Goal: Complete application form: Complete application form

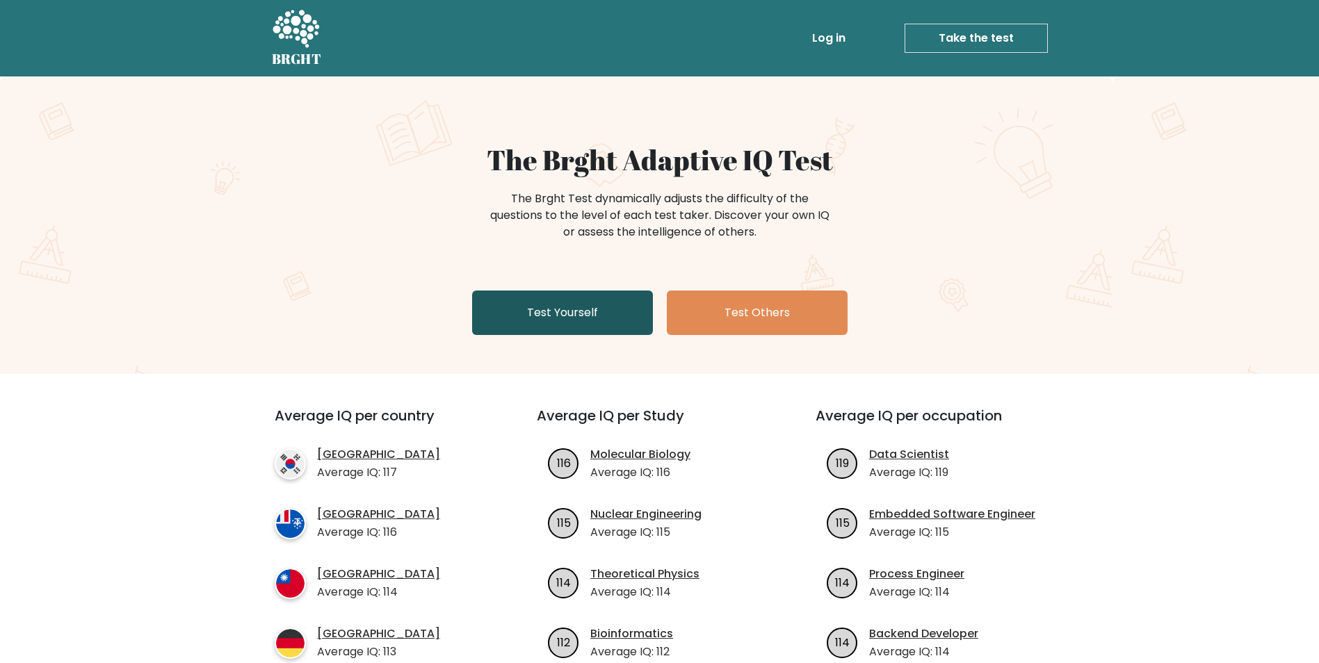
click at [560, 302] on link "Test Yourself" at bounding box center [562, 313] width 181 height 44
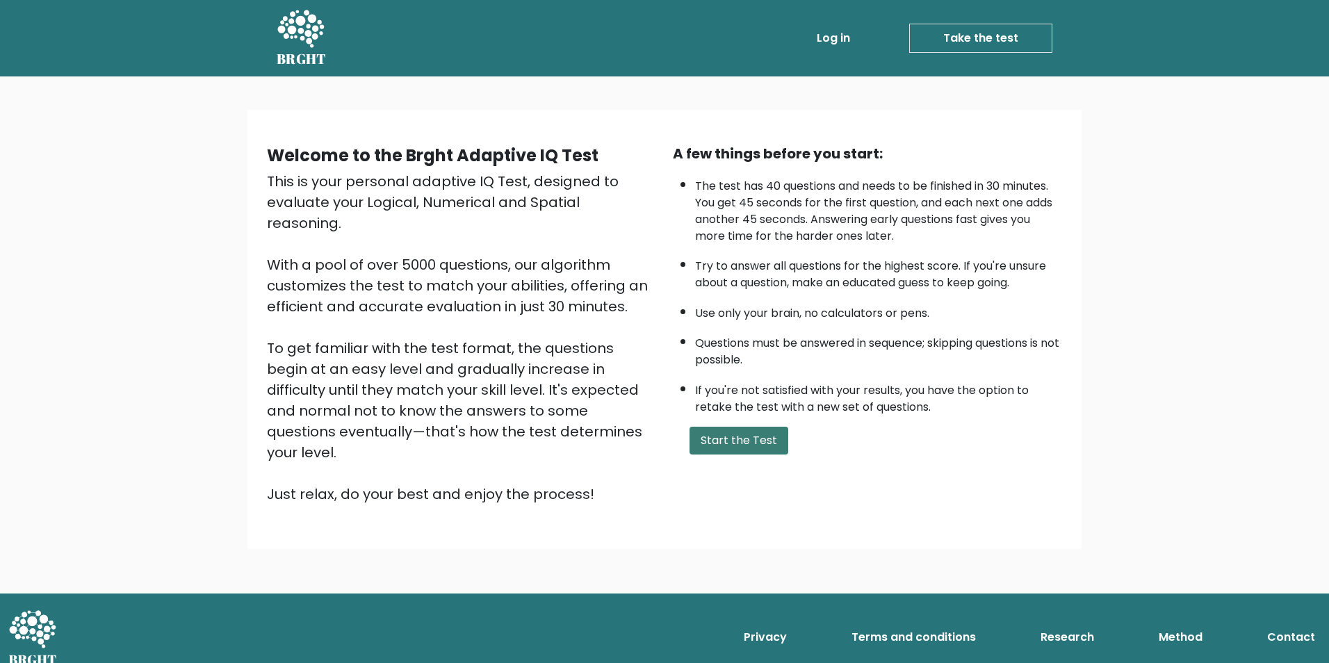
click at [730, 436] on button "Start the Test" at bounding box center [739, 441] width 99 height 28
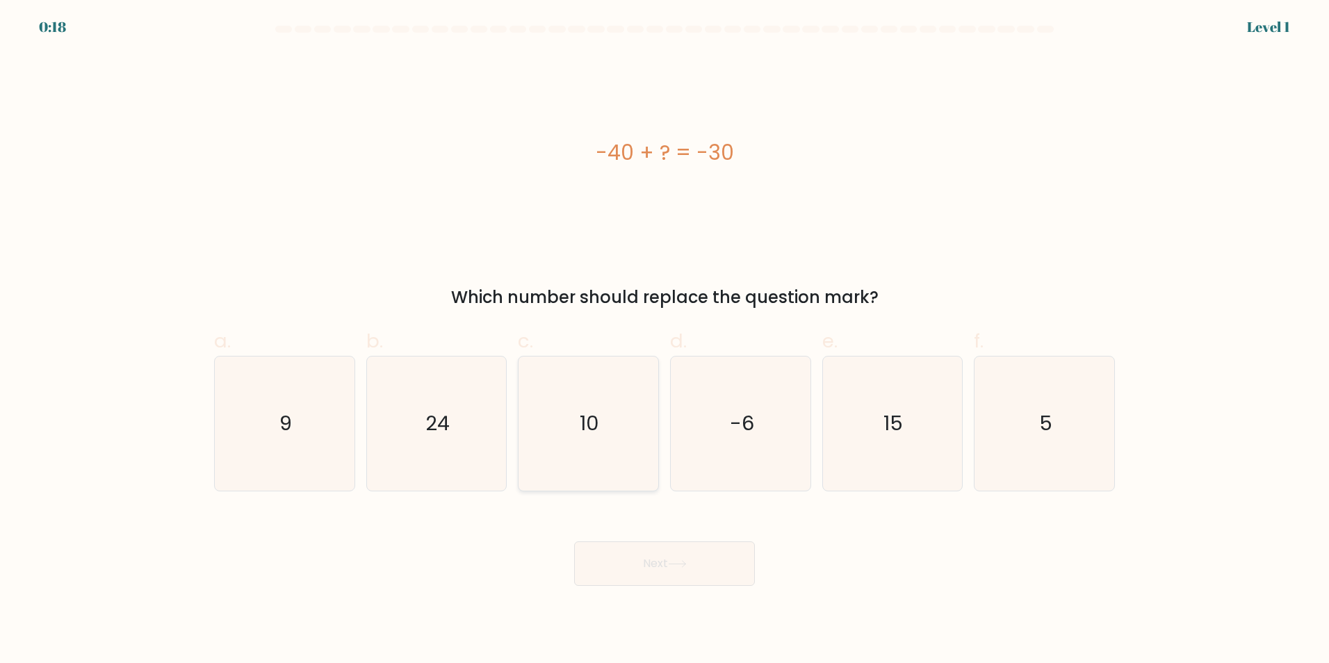
click at [605, 439] on icon "10" at bounding box center [588, 424] width 134 height 134
click at [665, 341] on input "c. 10" at bounding box center [665, 336] width 1 height 9
radio input "true"
click at [679, 569] on button "Next" at bounding box center [664, 563] width 181 height 44
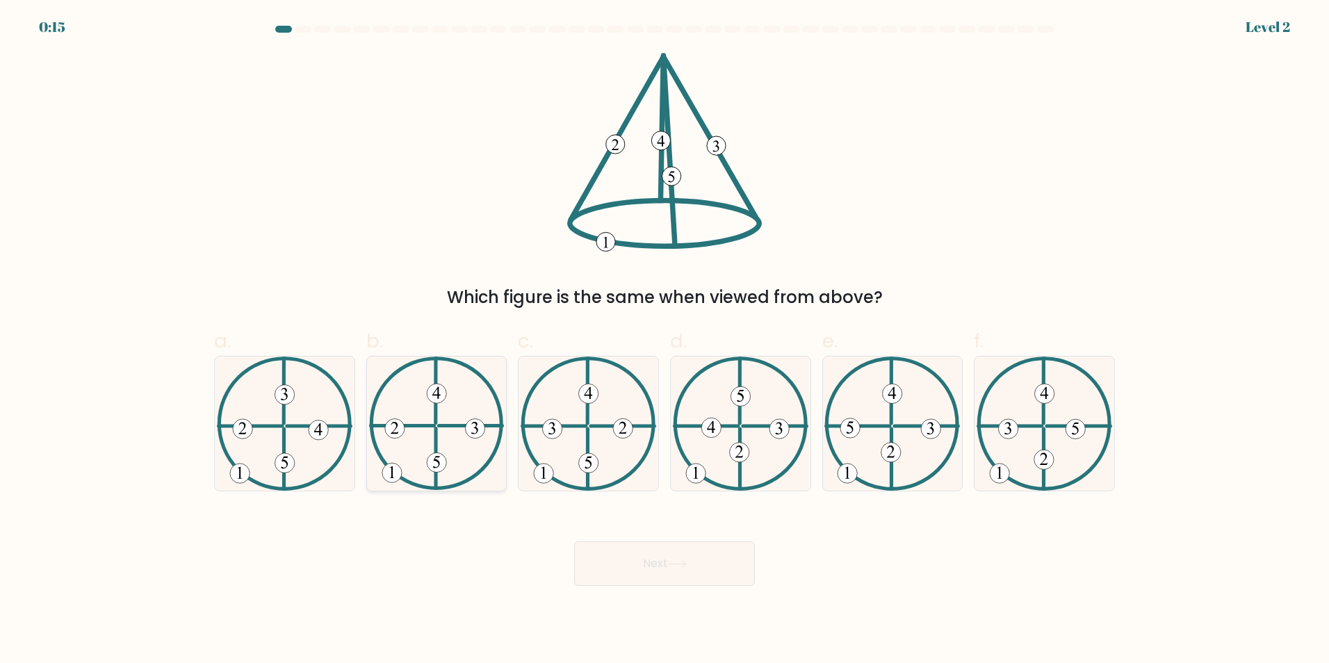
click at [468, 458] on icon at bounding box center [437, 424] width 136 height 134
click at [665, 341] on input "b." at bounding box center [665, 336] width 1 height 9
radio input "true"
click at [692, 567] on button "Next" at bounding box center [664, 563] width 181 height 44
click at [685, 565] on icon at bounding box center [677, 564] width 17 height 6
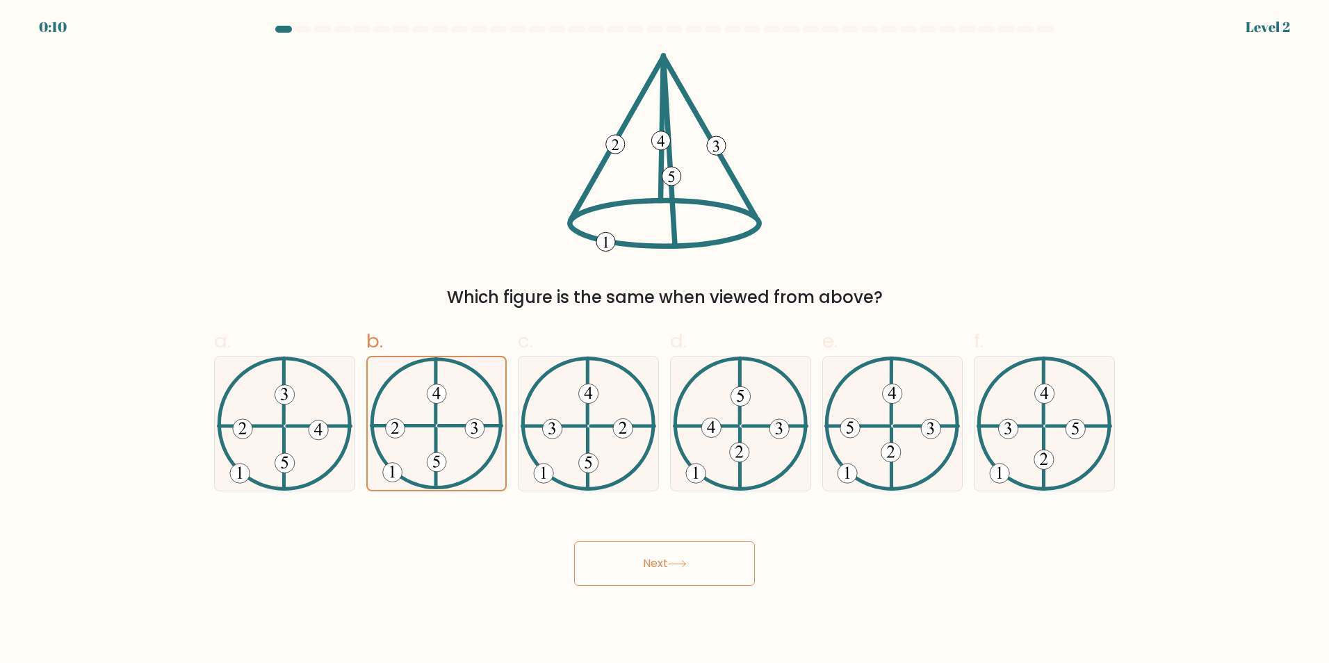
click at [649, 563] on button "Next" at bounding box center [664, 563] width 181 height 44
click at [651, 563] on button "Next" at bounding box center [664, 563] width 181 height 44
click at [641, 575] on button "Next" at bounding box center [664, 563] width 181 height 44
click at [640, 576] on button "Next" at bounding box center [664, 563] width 181 height 44
drag, startPoint x: 640, startPoint y: 576, endPoint x: 919, endPoint y: 571, distance: 279.5
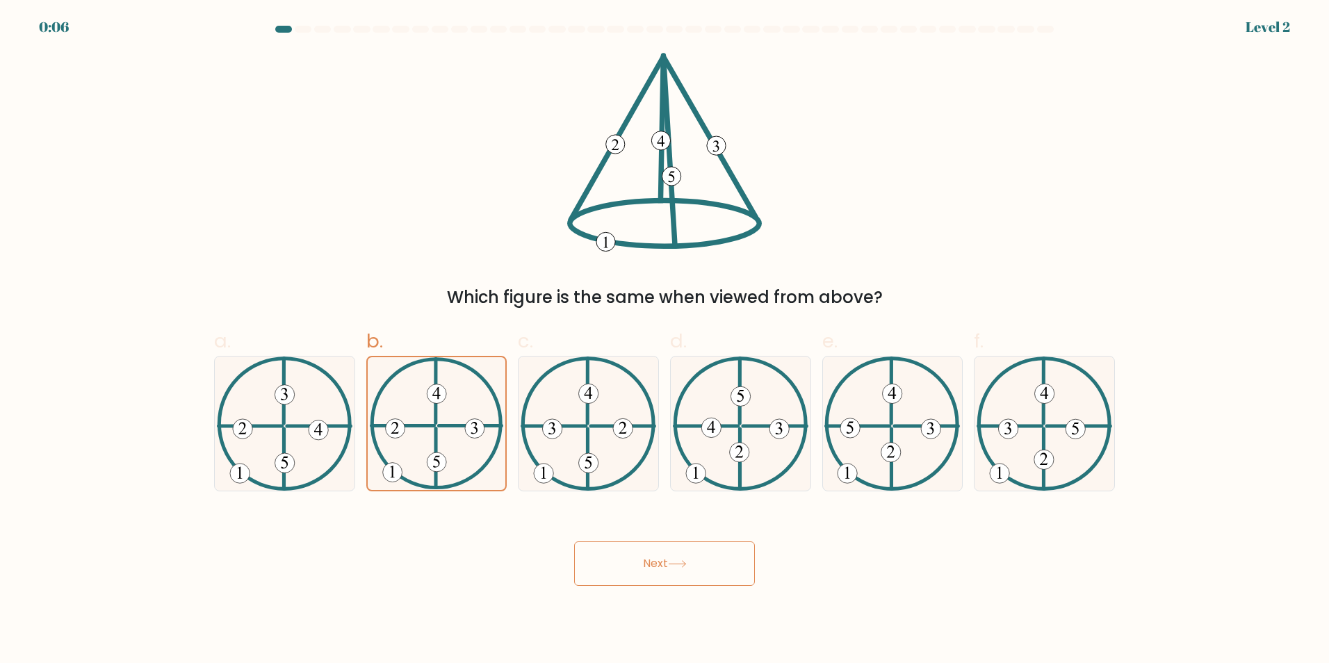
click at [640, 574] on button "Next" at bounding box center [664, 563] width 181 height 44
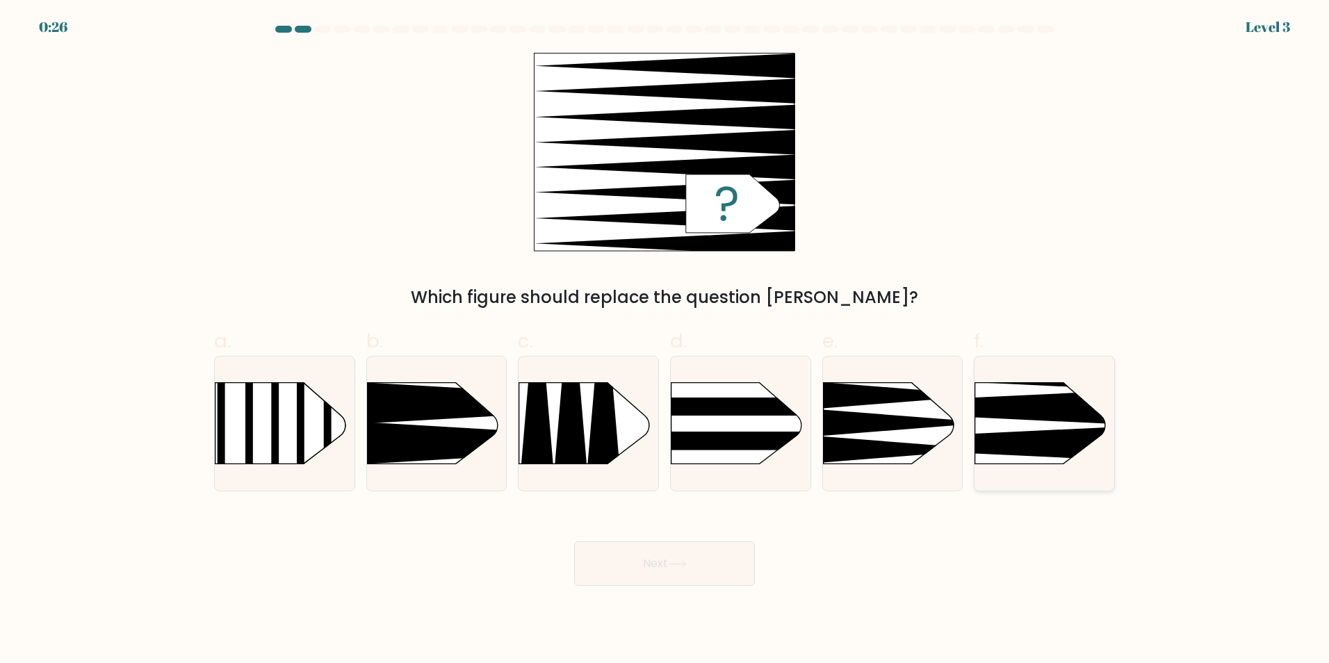
click at [1035, 421] on rect at bounding box center [944, 351] width 363 height 276
click at [665, 341] on input "f." at bounding box center [665, 336] width 1 height 9
radio input "true"
click at [678, 576] on button "Next" at bounding box center [664, 563] width 181 height 44
click at [666, 565] on button "Next" at bounding box center [664, 563] width 181 height 44
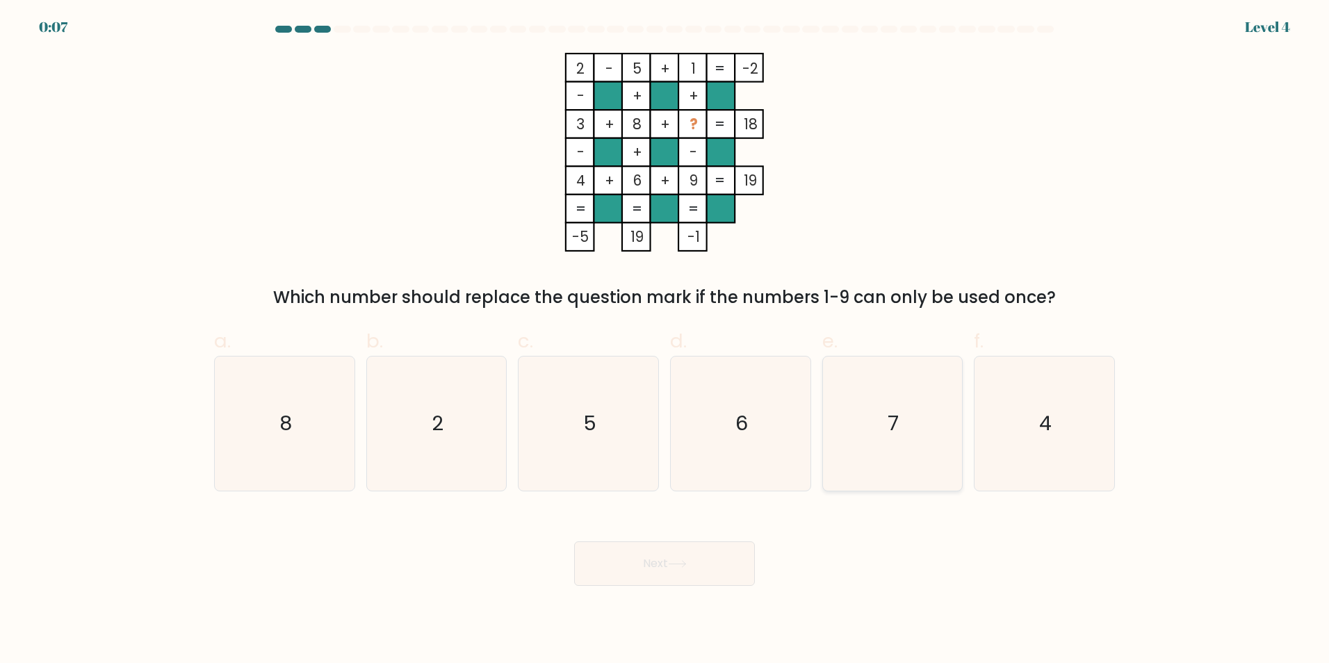
drag, startPoint x: 859, startPoint y: 437, endPoint x: 847, endPoint y: 450, distance: 18.2
click at [856, 446] on icon "7" at bounding box center [892, 424] width 134 height 134
click at [665, 341] on input "e. 7" at bounding box center [665, 336] width 1 height 9
radio input "true"
click at [676, 570] on button "Next" at bounding box center [664, 563] width 181 height 44
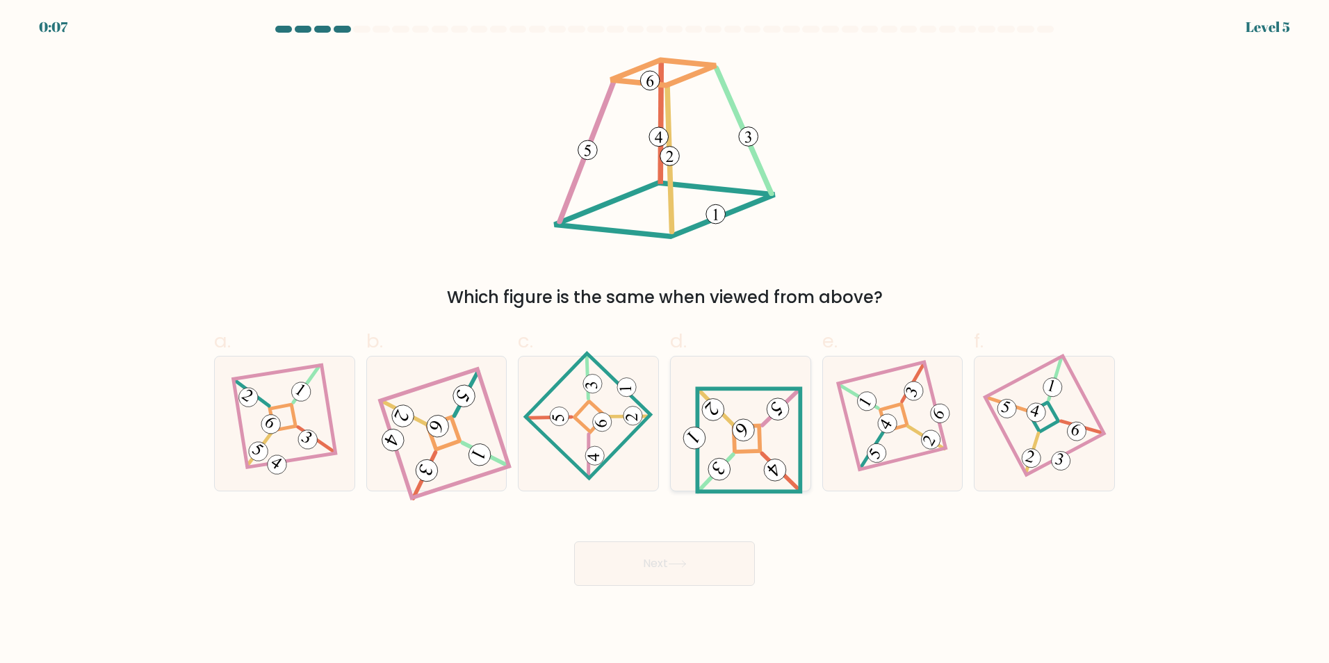
click at [742, 443] on icon at bounding box center [740, 423] width 124 height 107
click at [665, 341] on input "d." at bounding box center [665, 336] width 1 height 9
radio input "true"
click at [717, 579] on button "Next" at bounding box center [664, 563] width 181 height 44
click at [678, 558] on button "Next" at bounding box center [664, 563] width 181 height 44
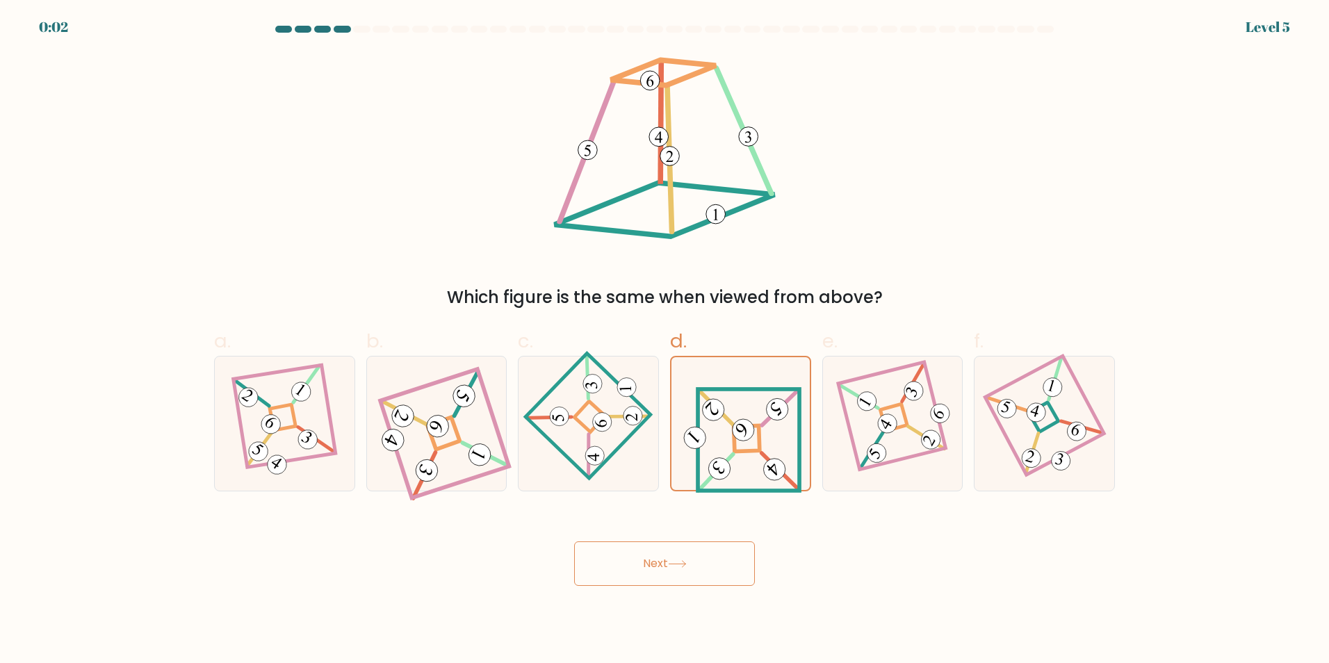
click at [698, 559] on button "Next" at bounding box center [664, 563] width 181 height 44
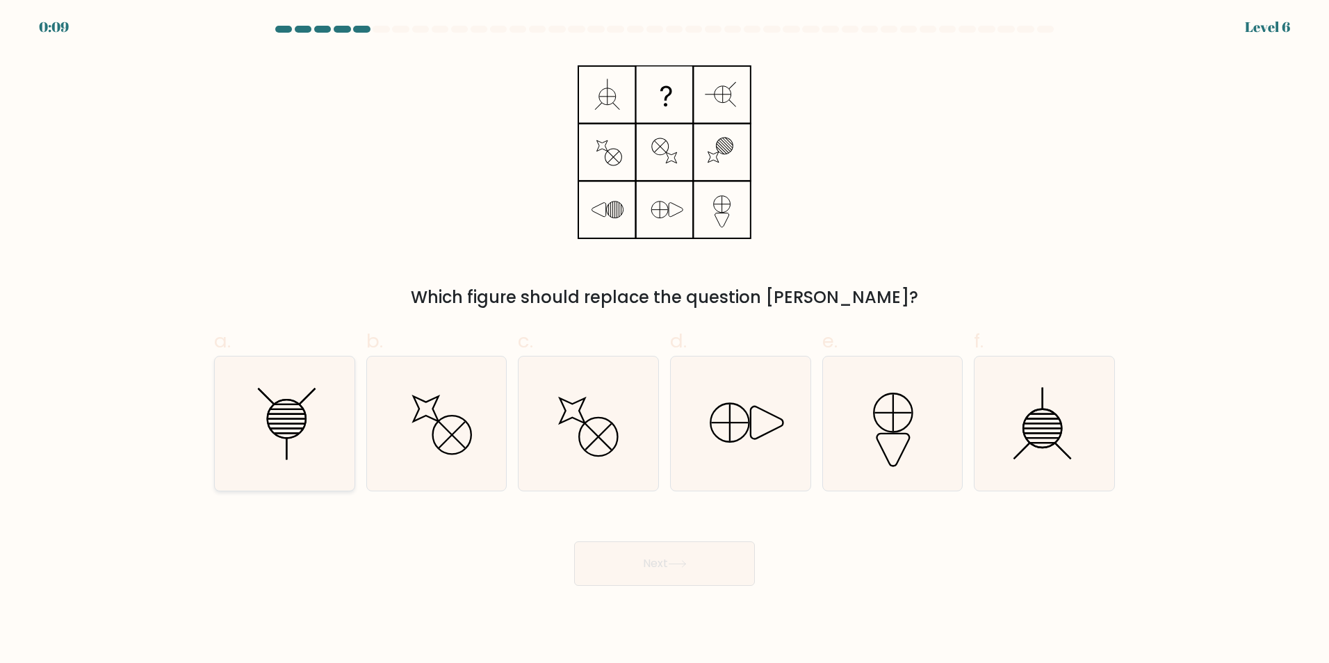
click at [292, 425] on icon at bounding box center [285, 424] width 134 height 134
click at [665, 341] on input "a." at bounding box center [665, 336] width 1 height 9
radio input "true"
click at [664, 562] on button "Next" at bounding box center [664, 563] width 181 height 44
click at [689, 571] on button "Next" at bounding box center [664, 563] width 181 height 44
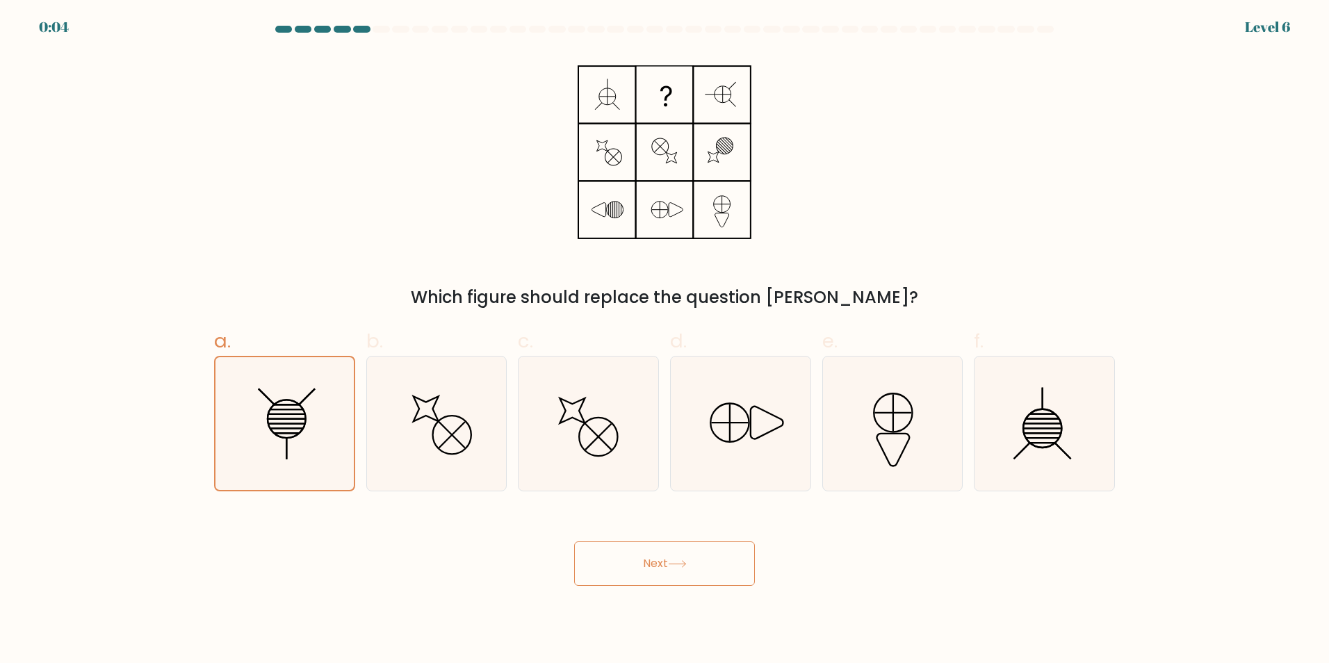
click at [701, 562] on button "Next" at bounding box center [664, 563] width 181 height 44
click at [699, 576] on button "Next" at bounding box center [664, 563] width 181 height 44
click at [656, 569] on button "Next" at bounding box center [664, 563] width 181 height 44
click at [658, 569] on button "Next" at bounding box center [664, 563] width 181 height 44
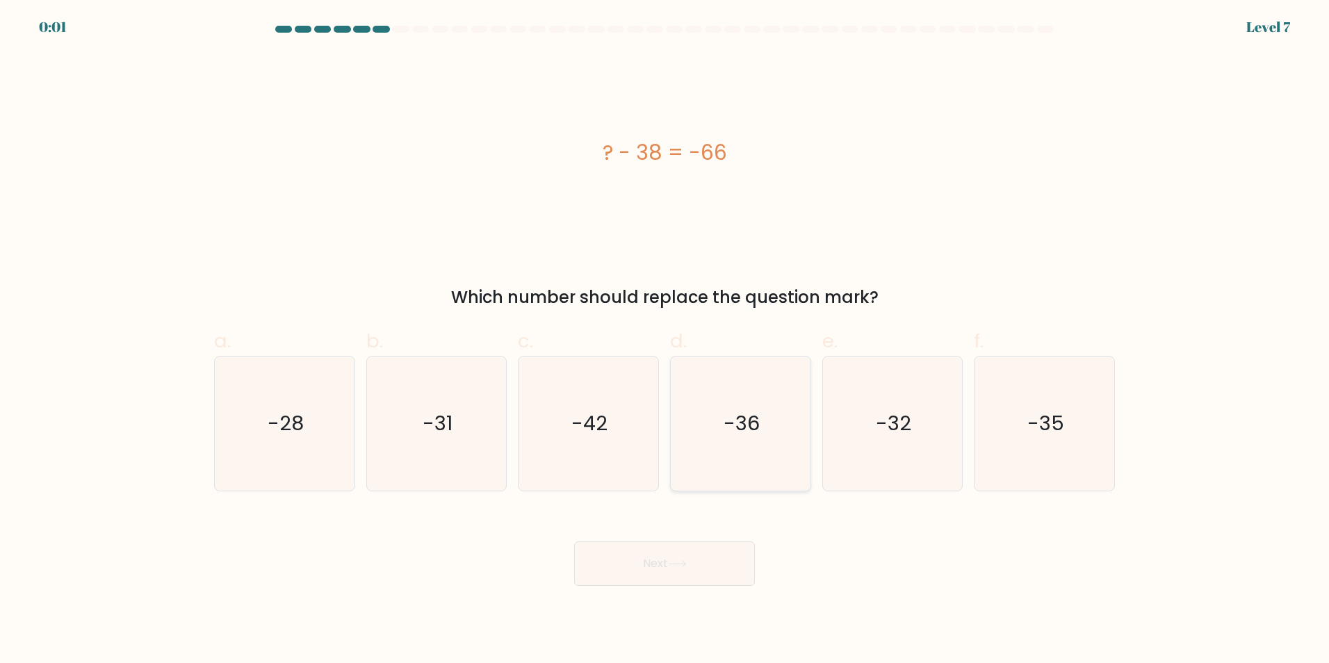
click at [797, 434] on icon "-36" at bounding box center [741, 424] width 134 height 134
click at [665, 341] on input "d. -36" at bounding box center [665, 336] width 1 height 9
radio input "true"
click at [648, 578] on button "Next" at bounding box center [664, 563] width 181 height 44
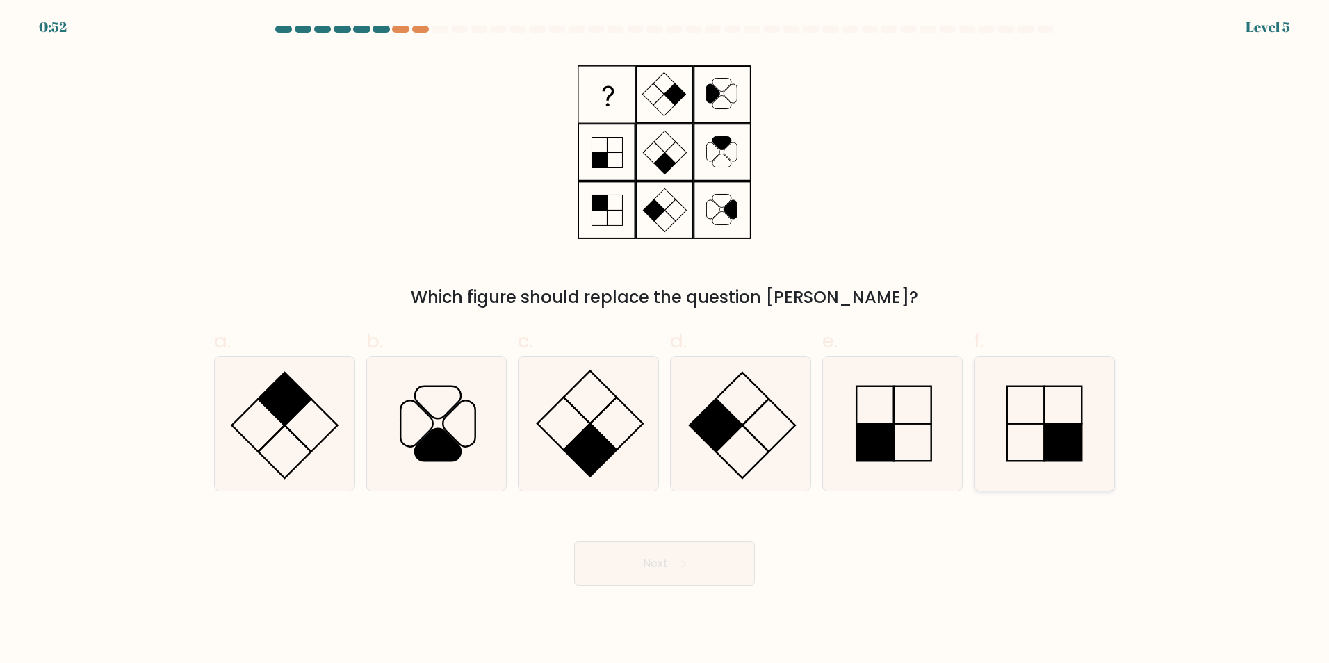
click at [1043, 435] on icon at bounding box center [1044, 424] width 134 height 134
click at [665, 341] on input "f." at bounding box center [665, 336] width 1 height 9
radio input "true"
click at [673, 566] on icon at bounding box center [677, 564] width 19 height 8
click at [727, 561] on button "Next" at bounding box center [664, 563] width 181 height 44
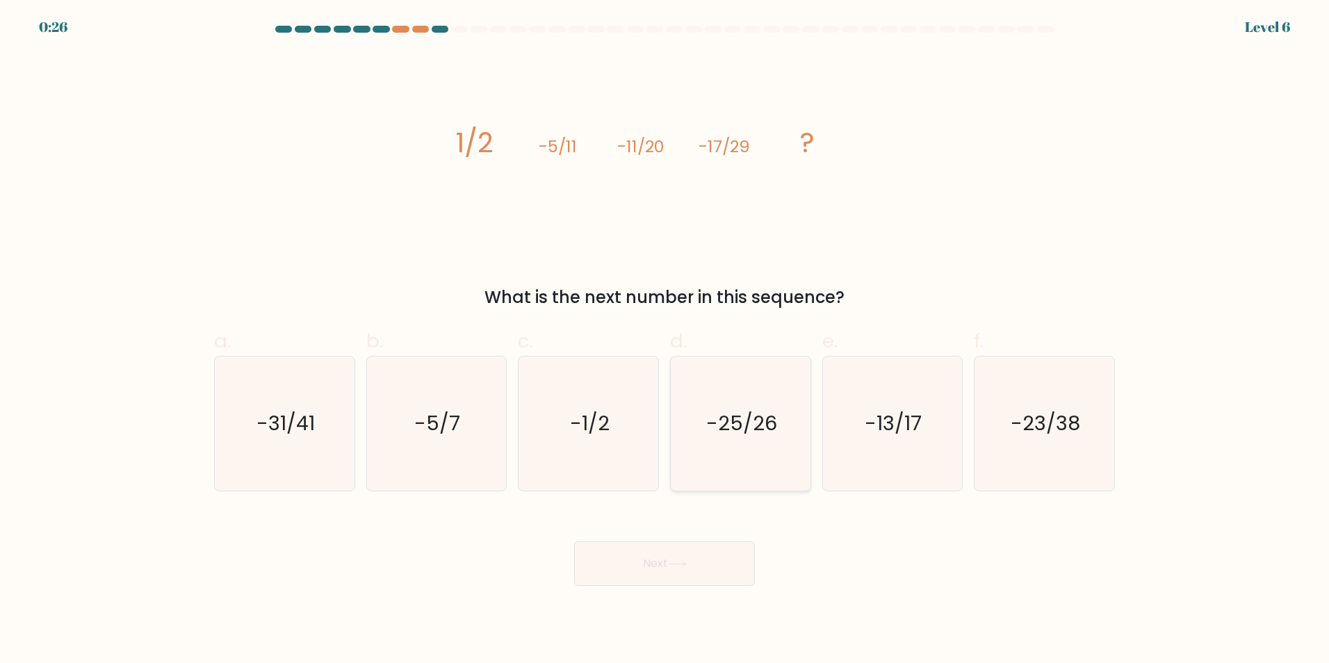
click at [731, 439] on icon "-25/26" at bounding box center [741, 424] width 134 height 134
click at [665, 341] on input "d. -25/26" at bounding box center [665, 336] width 1 height 9
radio input "true"
click at [685, 556] on button "Next" at bounding box center [664, 563] width 181 height 44
click at [707, 567] on button "Next" at bounding box center [664, 563] width 181 height 44
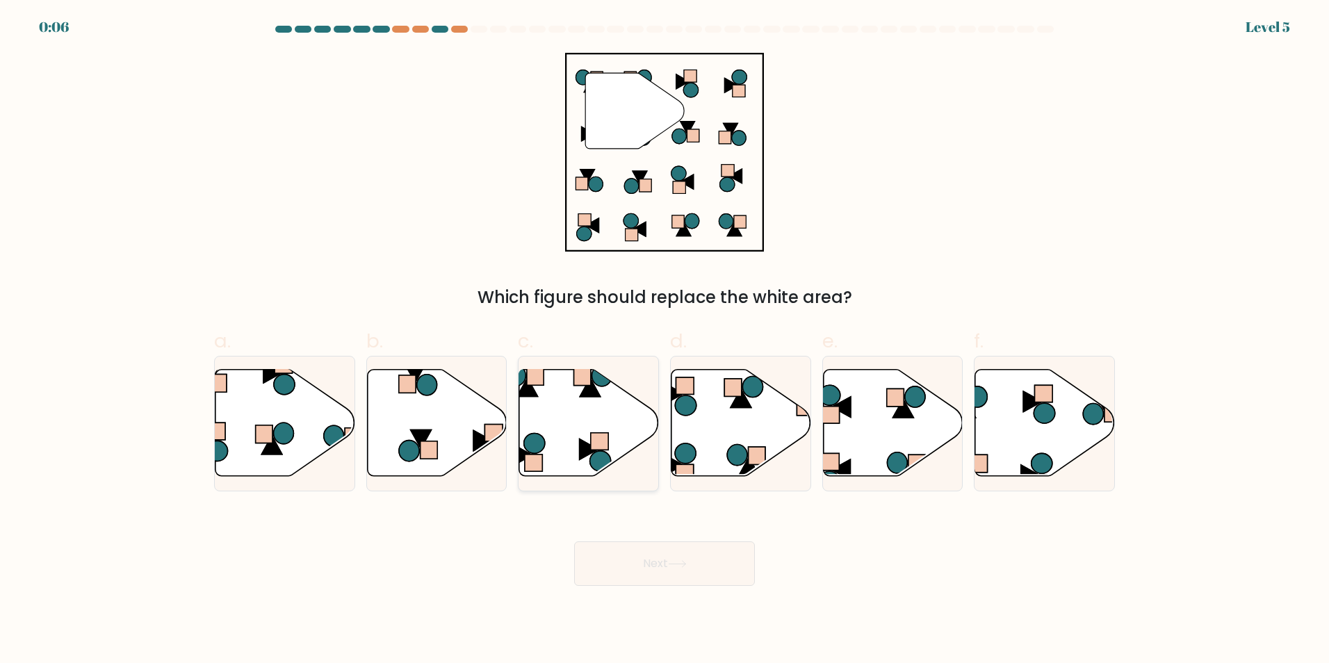
click at [624, 428] on icon at bounding box center [589, 422] width 140 height 107
click at [665, 341] on input "c." at bounding box center [665, 336] width 1 height 9
radio input "true"
click at [644, 555] on button "Next" at bounding box center [664, 563] width 181 height 44
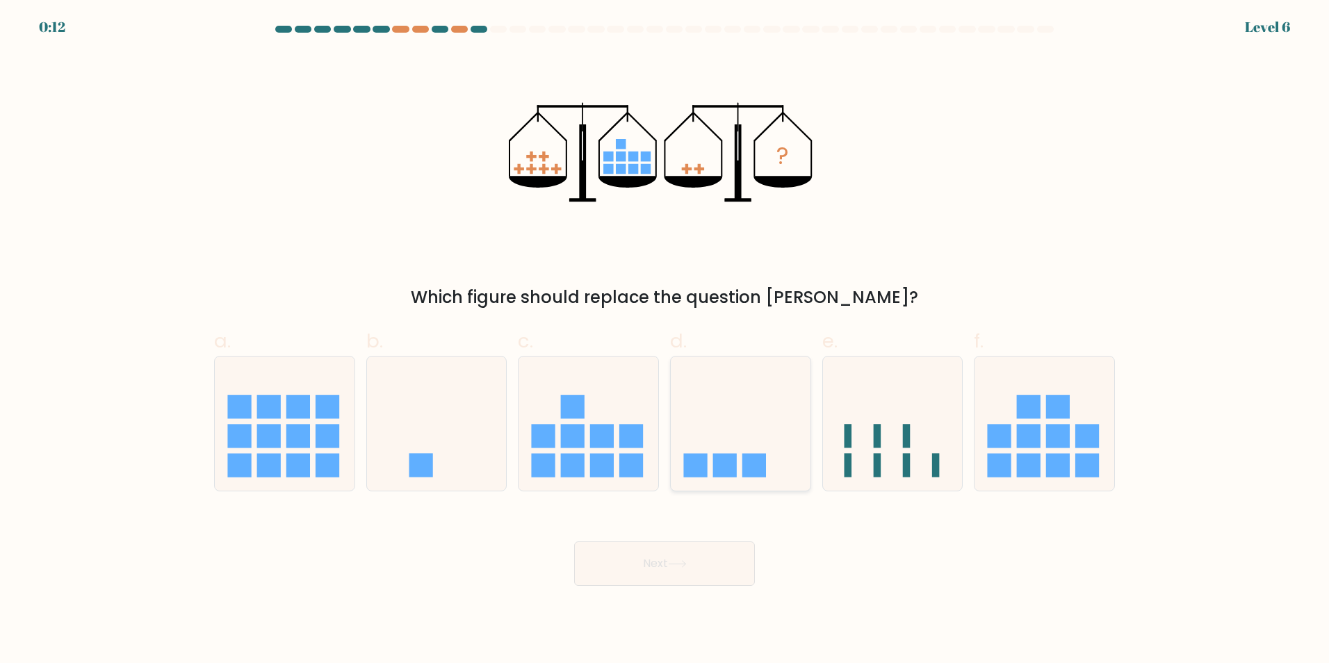
click at [745, 440] on icon at bounding box center [741, 423] width 140 height 115
click at [665, 341] on input "d." at bounding box center [665, 336] width 1 height 9
radio input "true"
click at [892, 446] on icon at bounding box center [893, 423] width 140 height 115
click at [665, 341] on input "e." at bounding box center [665, 336] width 1 height 9
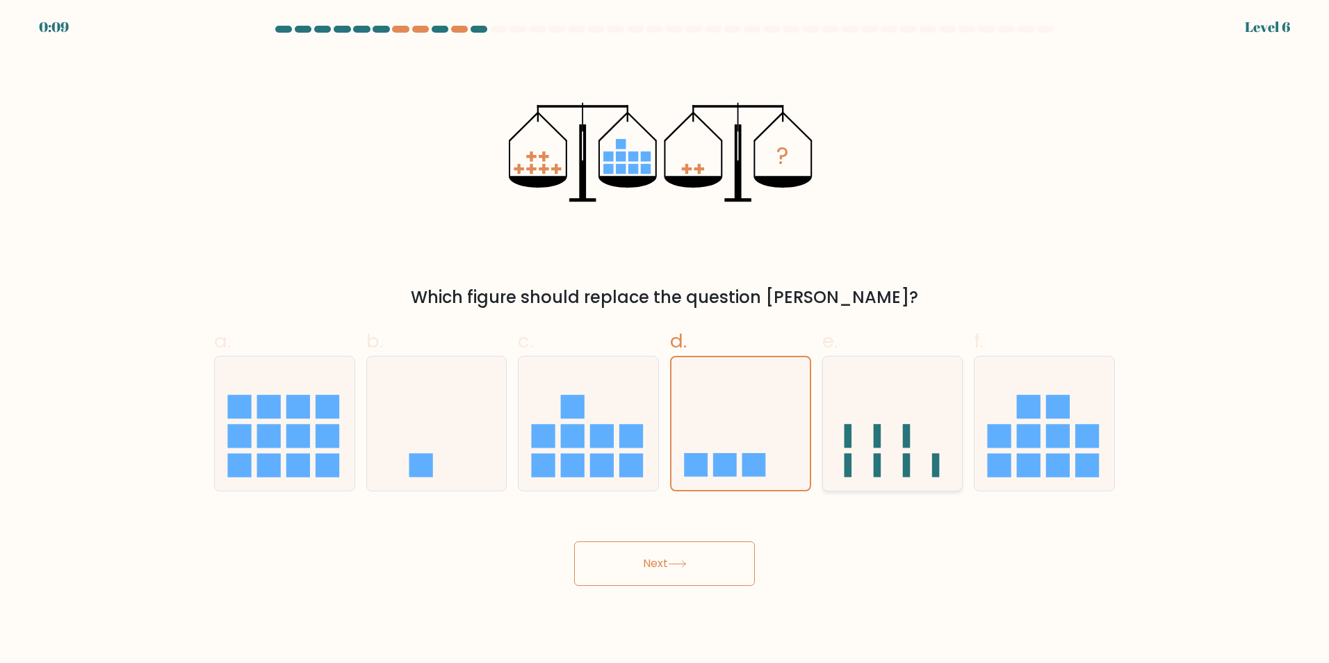
radio input "true"
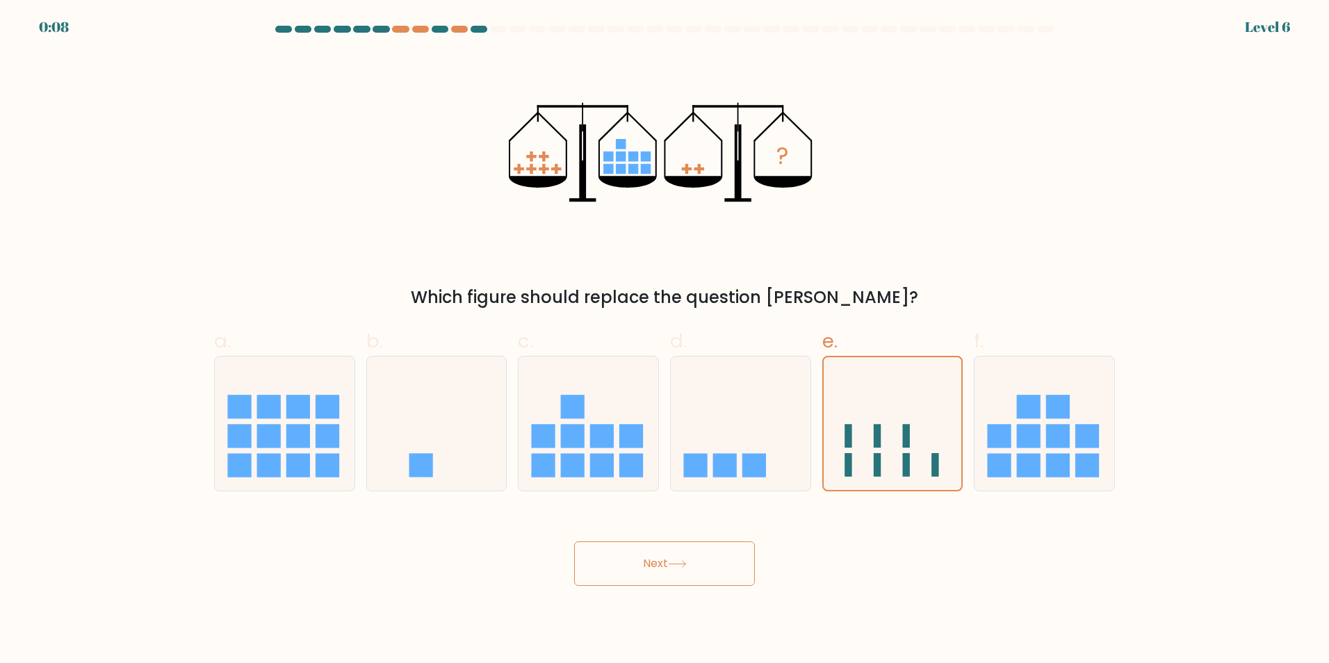
click at [697, 560] on button "Next" at bounding box center [664, 563] width 181 height 44
click at [719, 550] on button "Next" at bounding box center [664, 563] width 181 height 44
click at [644, 565] on button "Next" at bounding box center [664, 563] width 181 height 44
drag, startPoint x: 644, startPoint y: 565, endPoint x: 618, endPoint y: 563, distance: 26.5
click at [618, 563] on button "Next" at bounding box center [664, 563] width 181 height 44
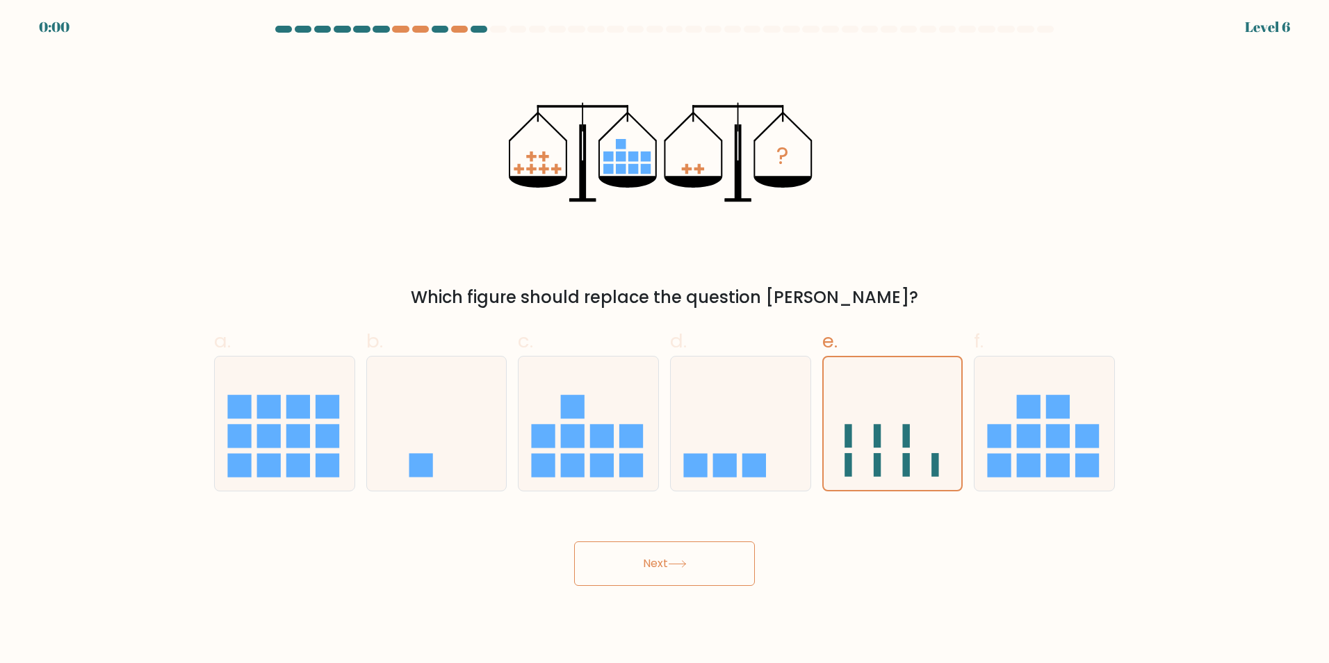
click at [698, 575] on button "Next" at bounding box center [664, 563] width 181 height 44
click at [700, 577] on div "Next" at bounding box center [665, 547] width 918 height 78
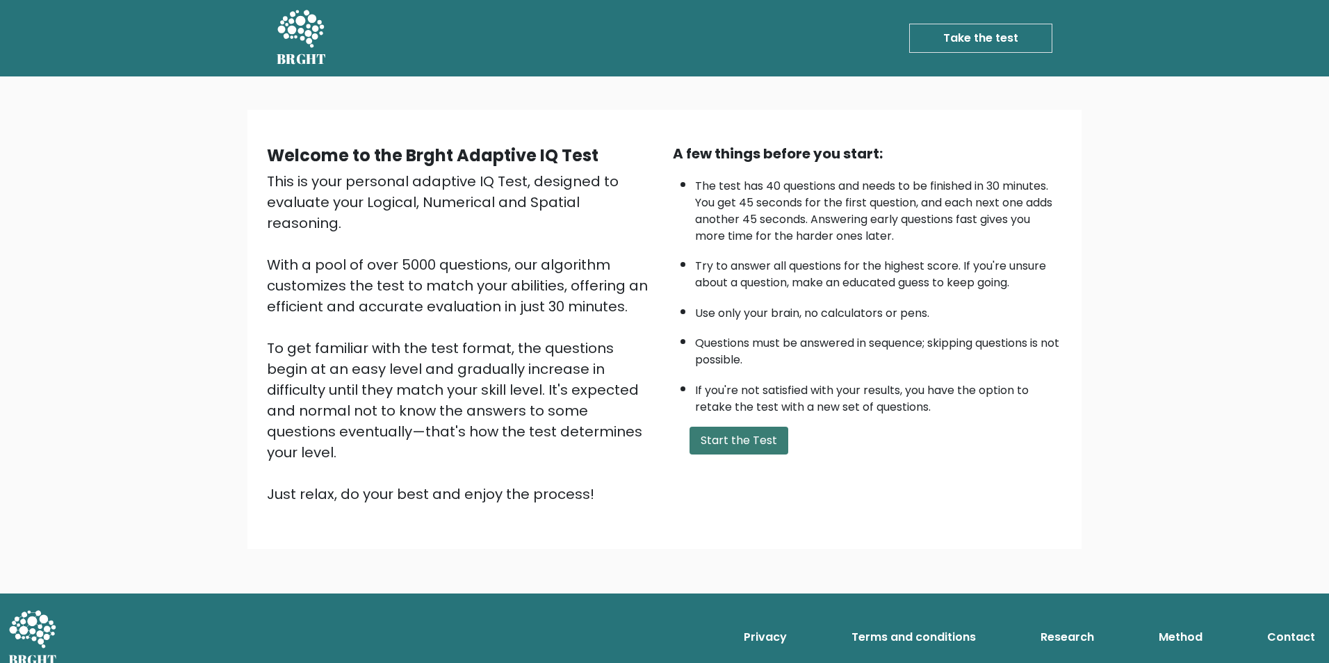
click at [740, 446] on button "Start the Test" at bounding box center [739, 441] width 99 height 28
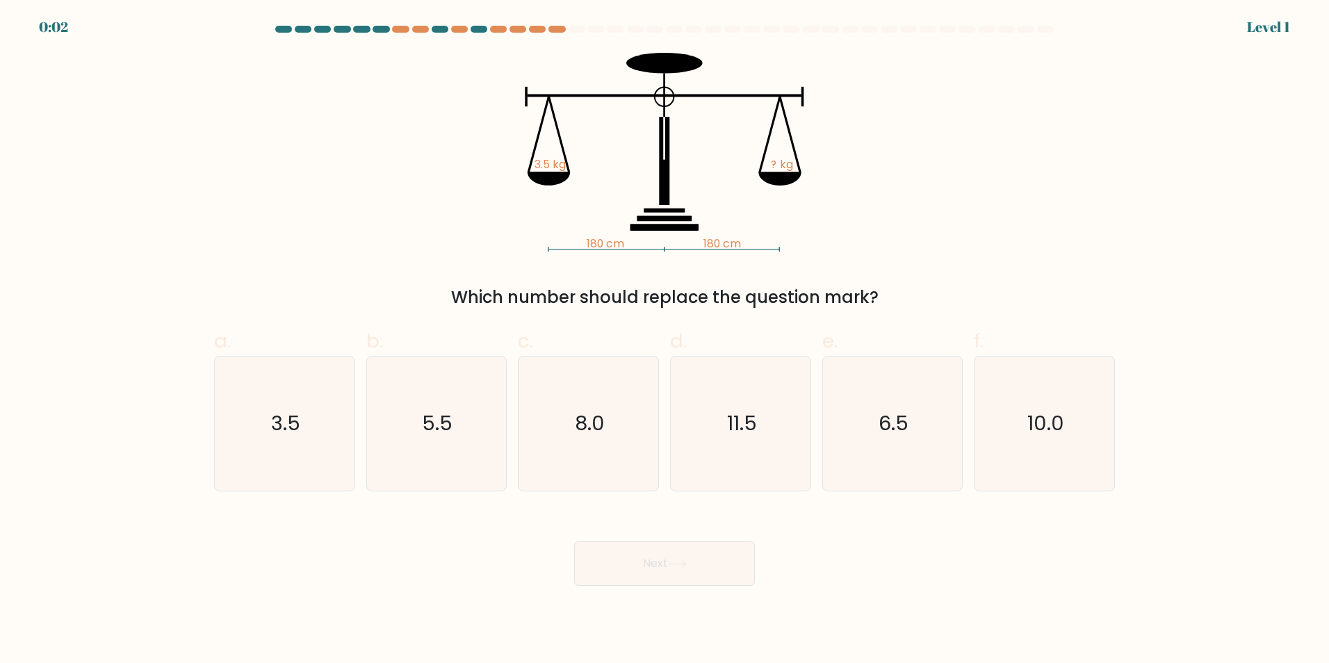
drag, startPoint x: 266, startPoint y: 459, endPoint x: 712, endPoint y: 563, distance: 458.3
click at [274, 461] on icon "3.5" at bounding box center [285, 424] width 134 height 134
click at [665, 341] on input "a. 3.5" at bounding box center [665, 336] width 1 height 9
radio input "true"
click at [721, 573] on button "Next" at bounding box center [664, 563] width 181 height 44
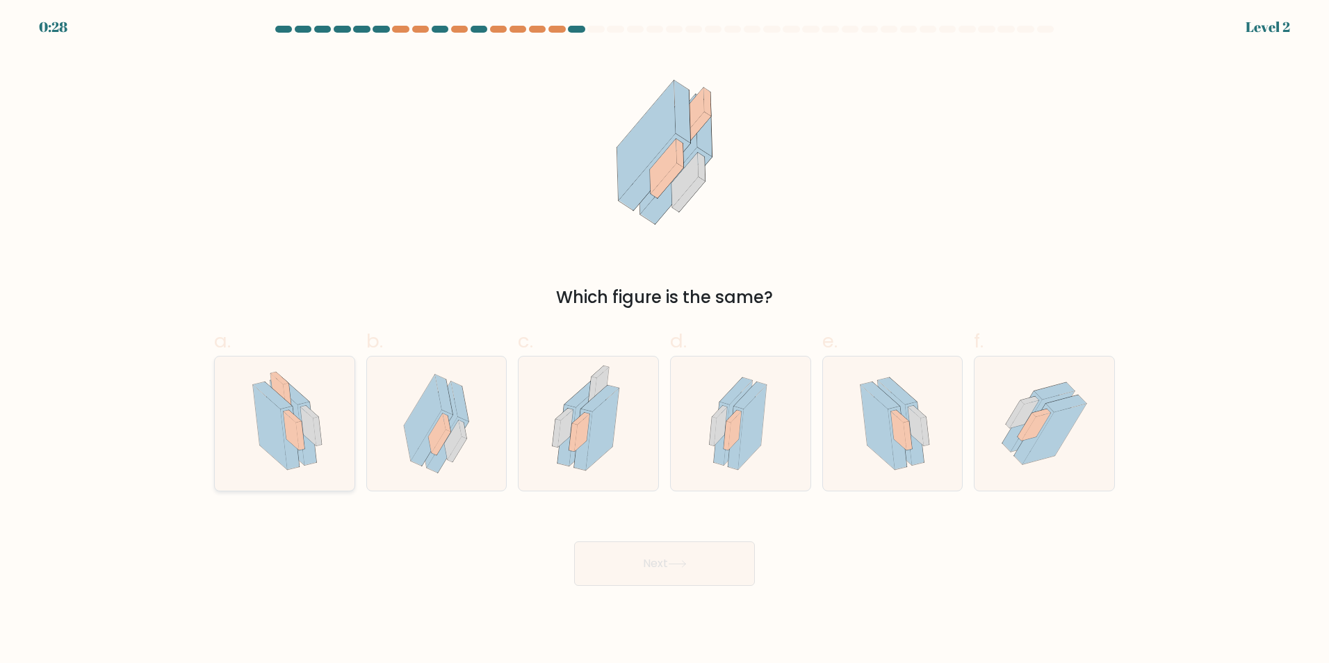
click at [303, 427] on icon at bounding box center [307, 426] width 15 height 38
click at [665, 341] on input "a." at bounding box center [665, 336] width 1 height 9
radio input "true"
click at [674, 560] on icon at bounding box center [677, 564] width 19 height 8
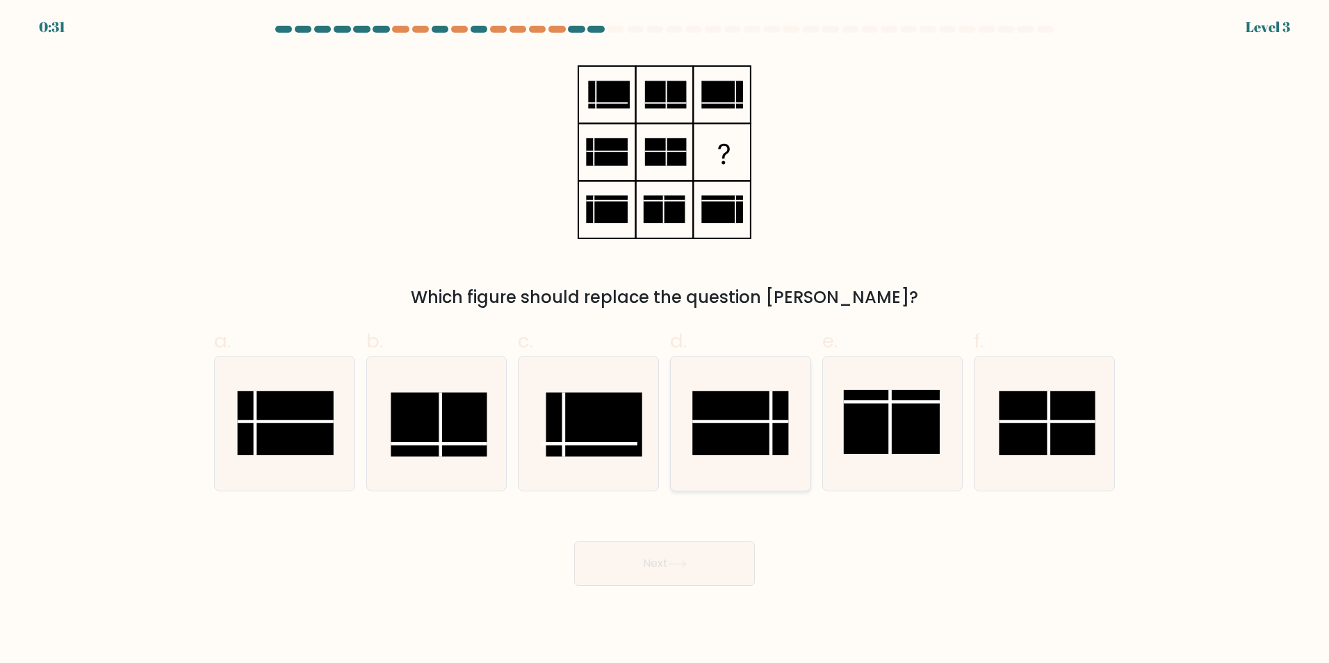
click at [736, 427] on rect at bounding box center [740, 423] width 96 height 64
click at [665, 341] on input "d." at bounding box center [665, 336] width 1 height 9
radio input "true"
click at [703, 548] on button "Next" at bounding box center [664, 563] width 181 height 44
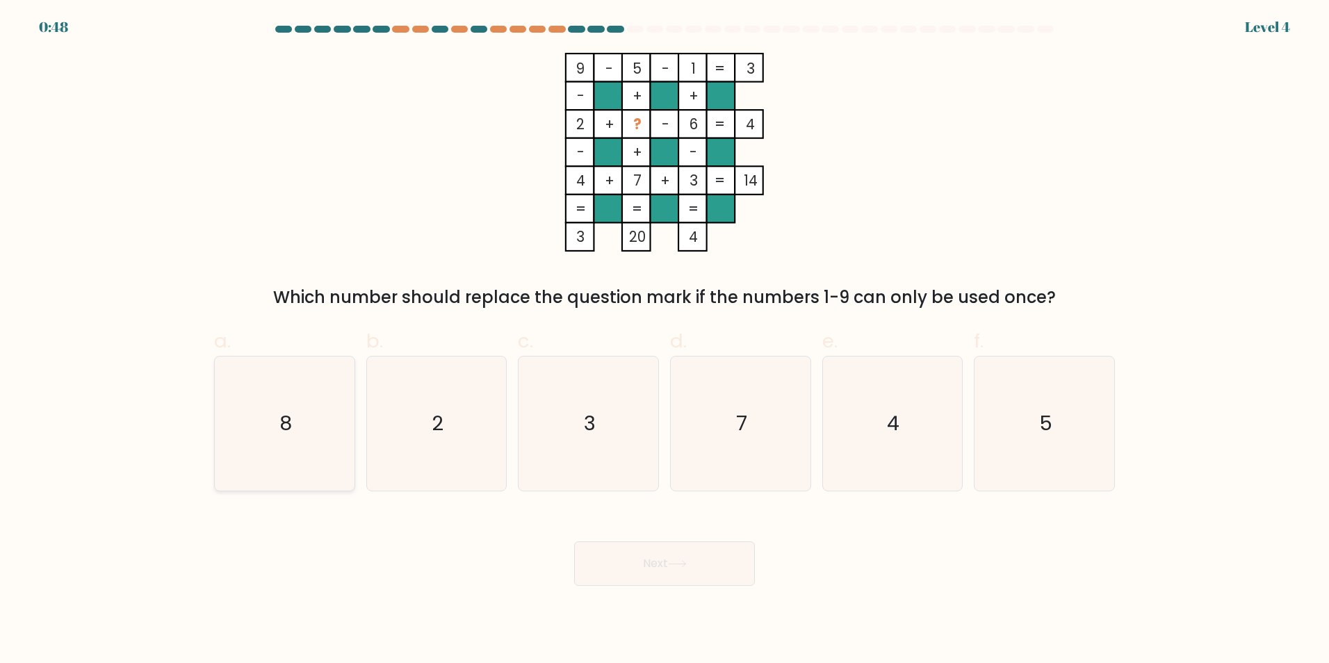
click at [282, 436] on text "8" at bounding box center [285, 423] width 13 height 28
click at [665, 341] on input "a. 8" at bounding box center [665, 336] width 1 height 9
radio input "true"
click at [701, 569] on button "Next" at bounding box center [664, 563] width 181 height 44
drag, startPoint x: 664, startPoint y: 568, endPoint x: 811, endPoint y: 535, distance: 150.9
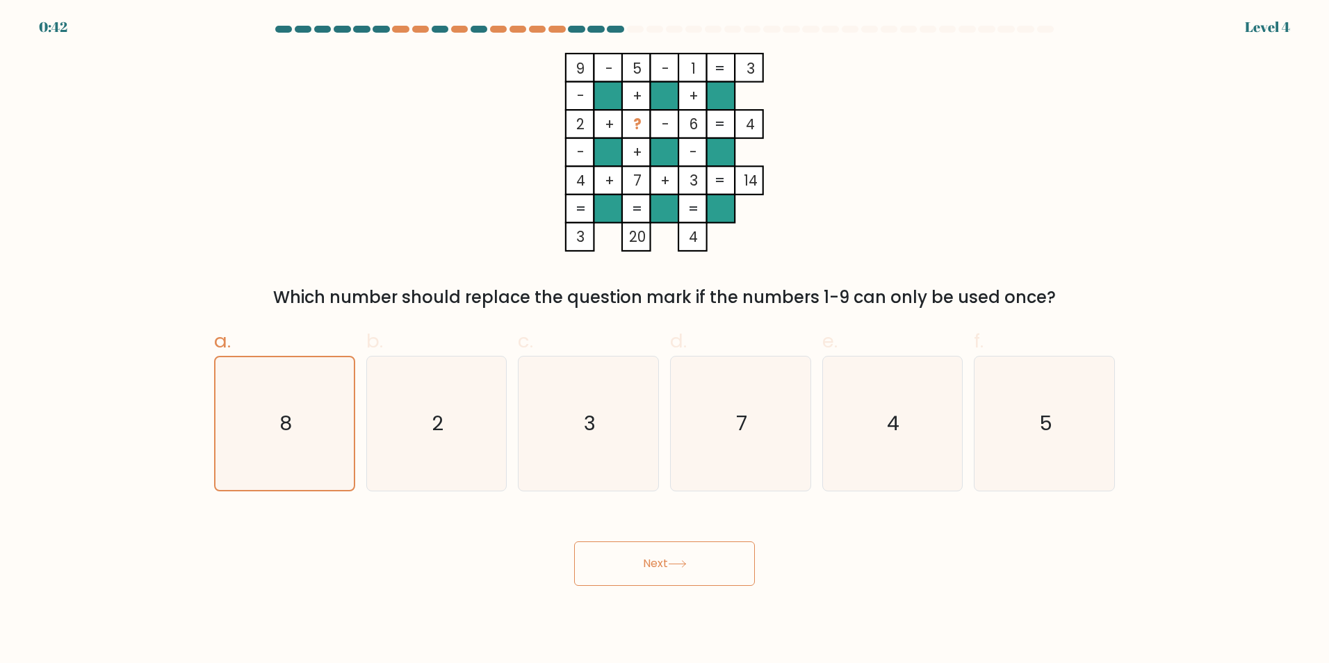
click at [665, 568] on button "Next" at bounding box center [664, 563] width 181 height 44
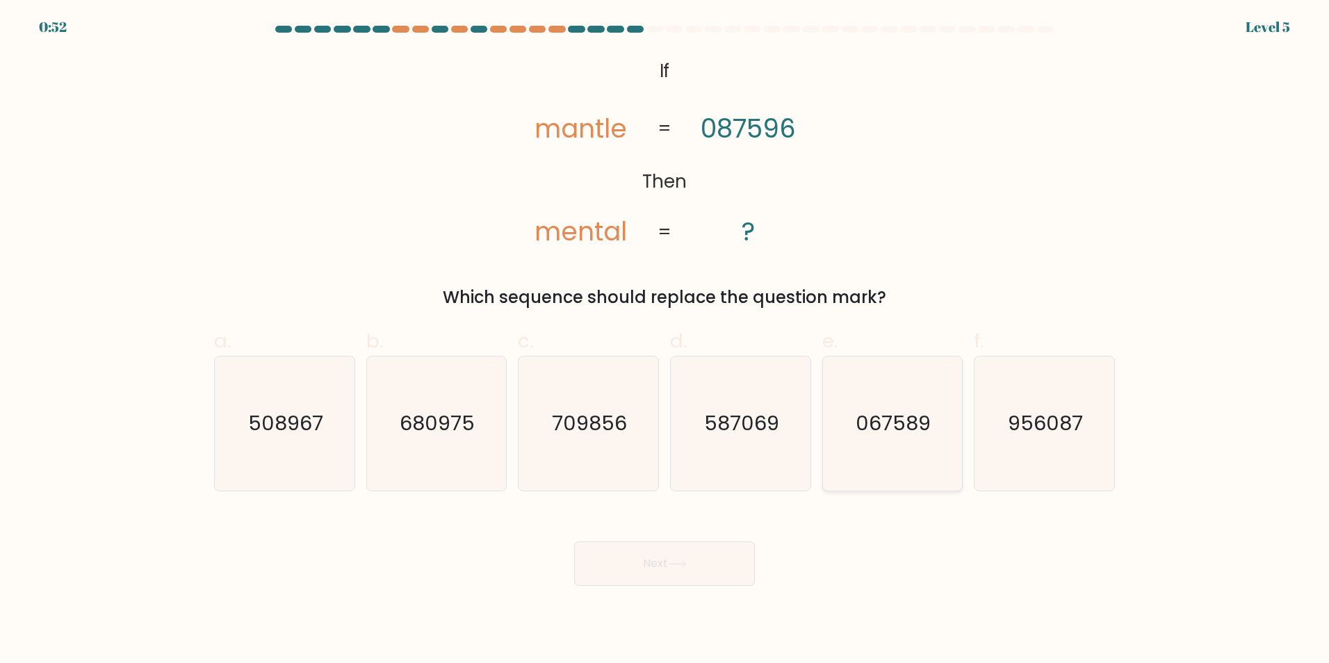
click at [897, 428] on text "067589" at bounding box center [893, 423] width 75 height 28
click at [665, 341] on input "e. 067589" at bounding box center [665, 336] width 1 height 9
radio input "true"
click at [695, 555] on button "Next" at bounding box center [664, 563] width 181 height 44
click at [723, 562] on button "Next" at bounding box center [664, 563] width 181 height 44
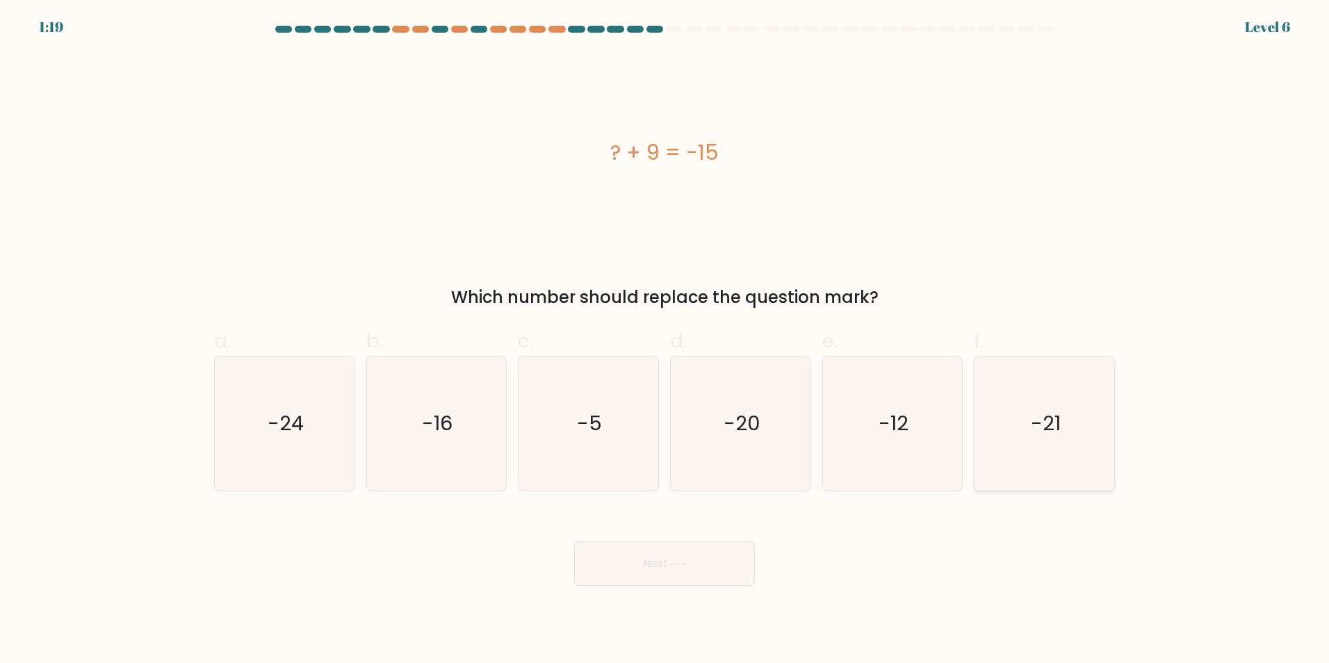
click at [1007, 439] on icon "-21" at bounding box center [1044, 424] width 134 height 134
click at [665, 341] on input "f. -21" at bounding box center [665, 336] width 1 height 9
radio input "true"
click at [687, 566] on icon at bounding box center [677, 564] width 19 height 8
drag, startPoint x: 676, startPoint y: 574, endPoint x: 687, endPoint y: 568, distance: 12.2
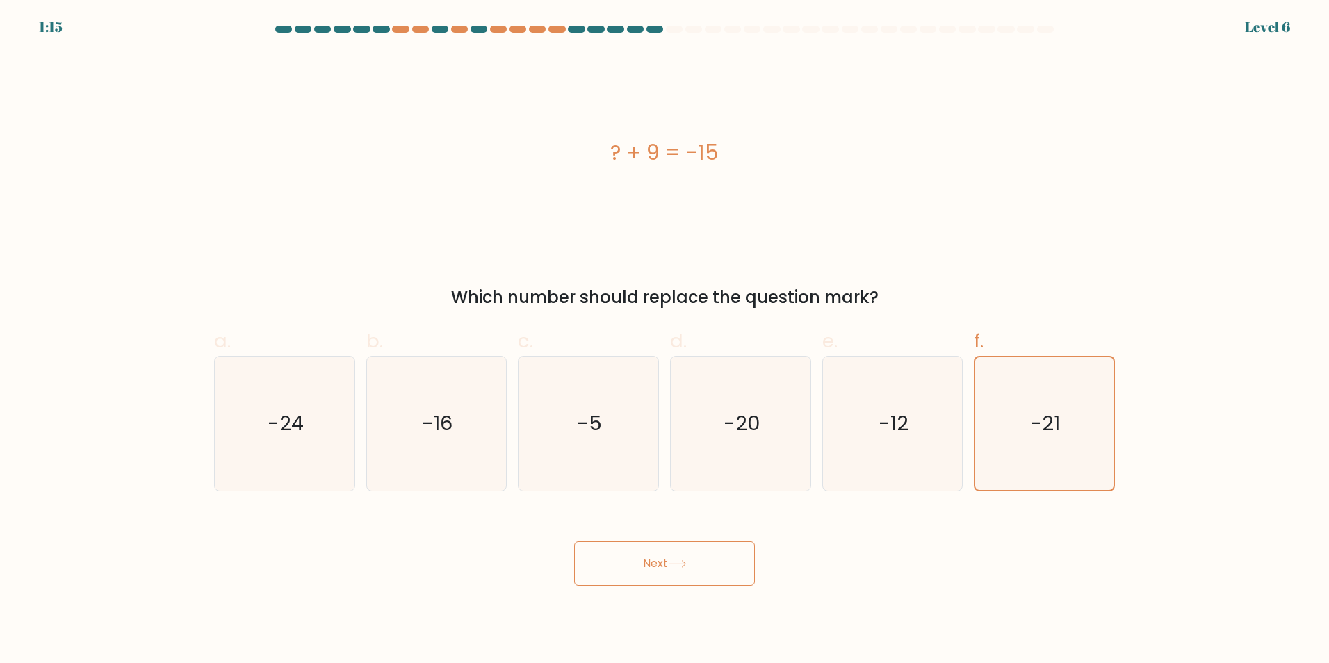
click at [676, 570] on button "Next" at bounding box center [664, 563] width 181 height 44
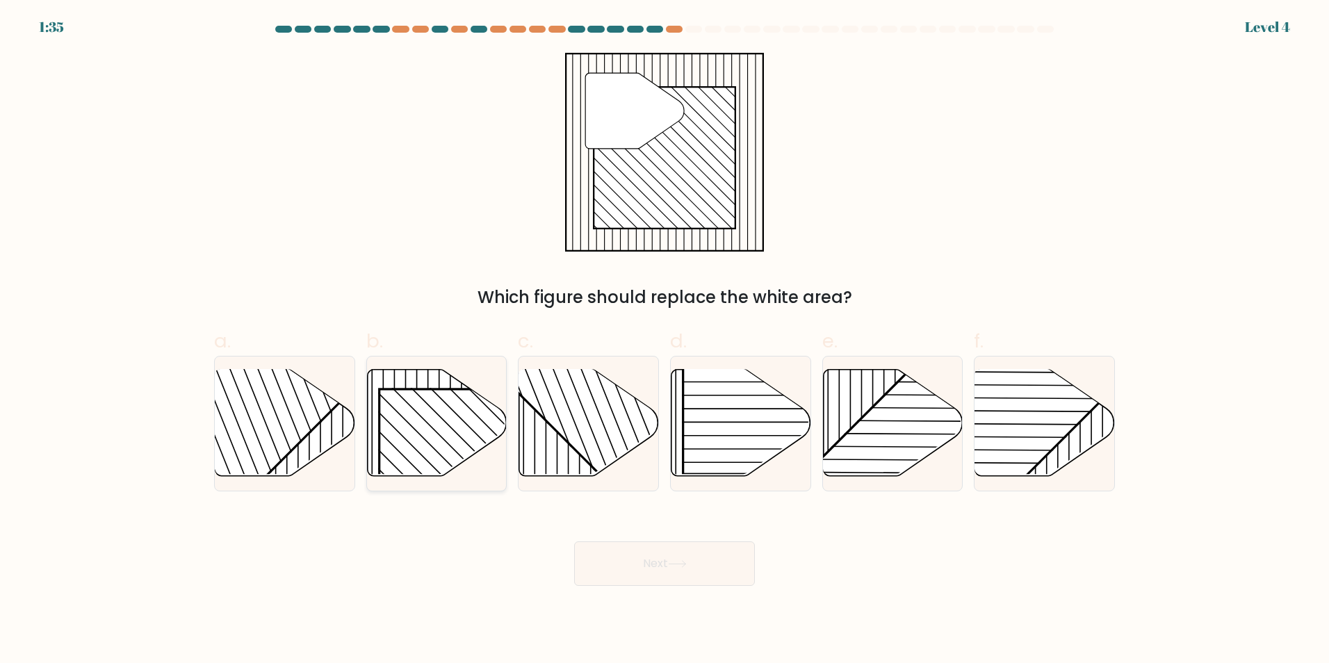
click at [396, 448] on g at bounding box center [465, 490] width 476 height 476
click at [665, 341] on input "b." at bounding box center [665, 336] width 1 height 9
radio input "true"
click at [637, 555] on button "Next" at bounding box center [664, 563] width 181 height 44
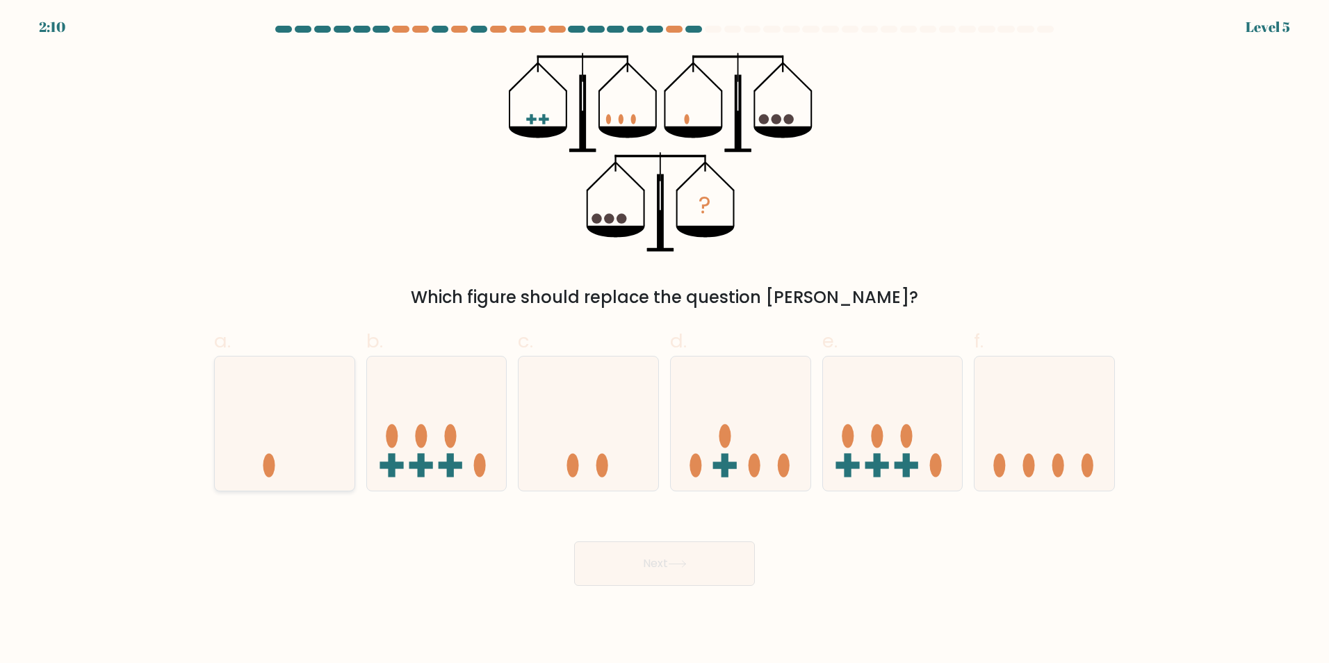
click at [286, 462] on icon at bounding box center [285, 423] width 140 height 115
click at [665, 341] on input "a." at bounding box center [665, 336] width 1 height 9
radio input "true"
click at [713, 569] on button "Next" at bounding box center [664, 563] width 181 height 44
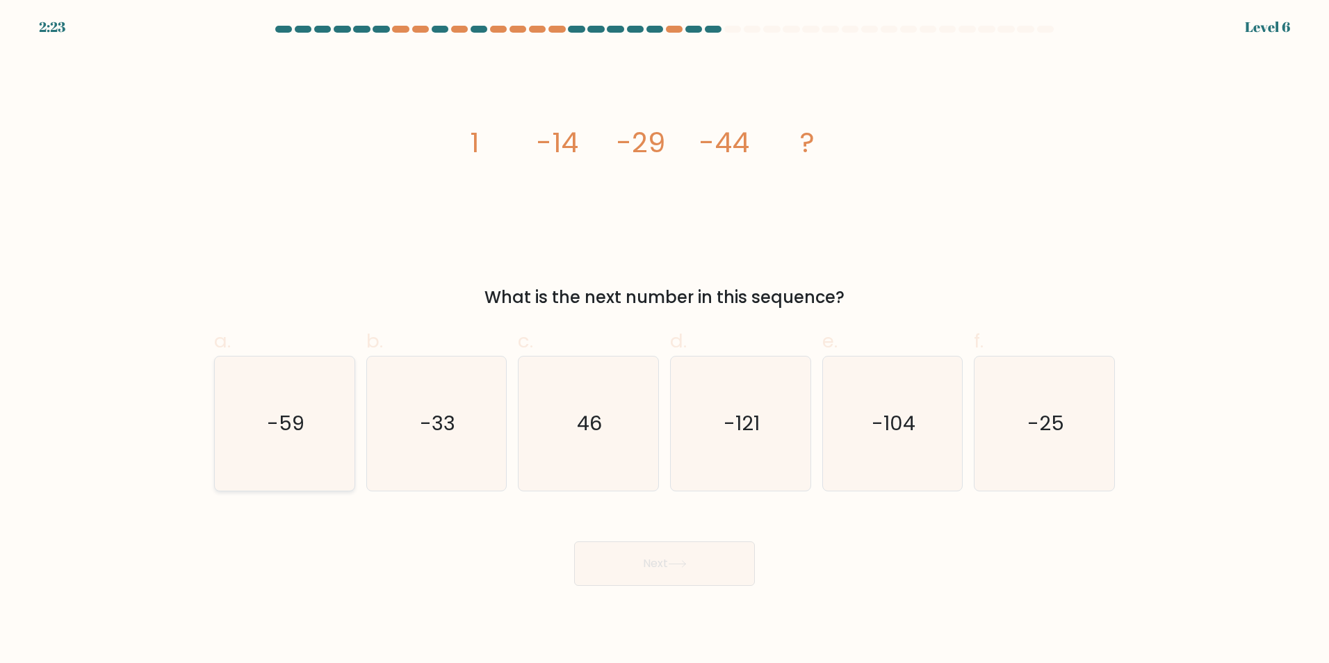
click at [283, 432] on text "-59" at bounding box center [286, 423] width 38 height 28
click at [665, 341] on input "a. -59" at bounding box center [665, 336] width 1 height 9
radio input "true"
click at [653, 562] on button "Next" at bounding box center [664, 563] width 181 height 44
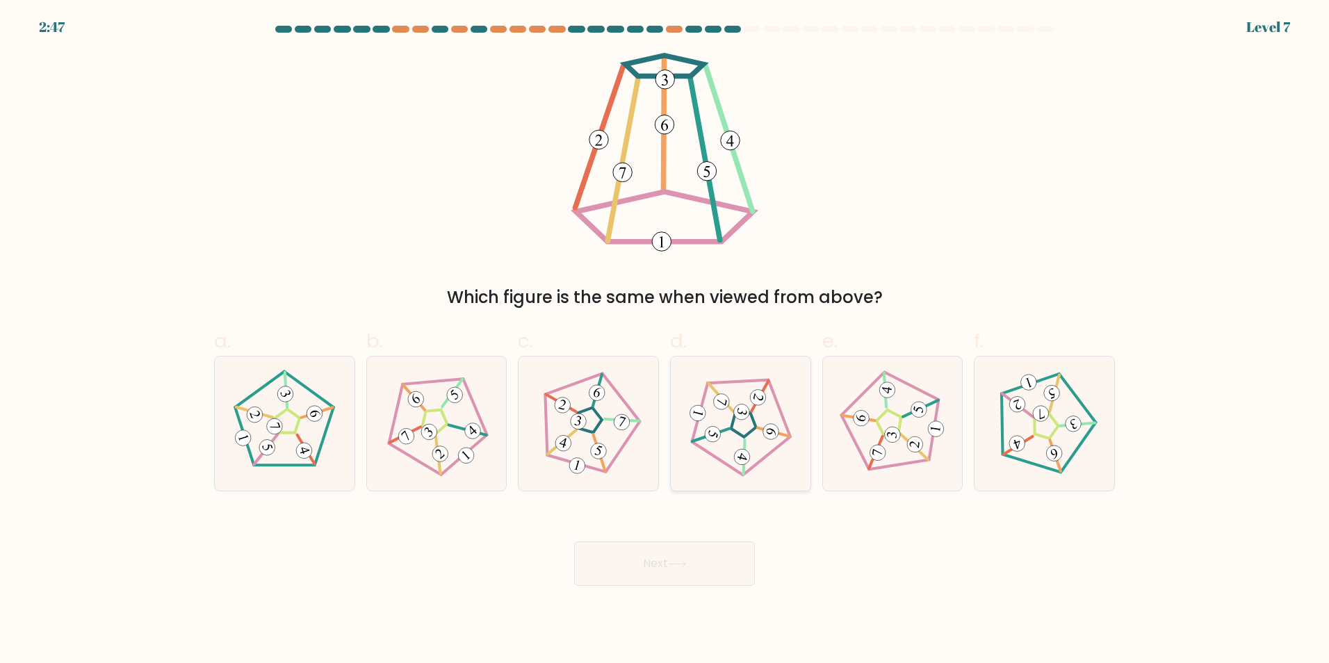
click at [751, 429] on icon at bounding box center [740, 423] width 107 height 107
click at [665, 341] on input "d." at bounding box center [665, 336] width 1 height 9
radio input "true"
click at [691, 573] on button "Next" at bounding box center [664, 563] width 181 height 44
click at [639, 555] on button "Next" at bounding box center [664, 563] width 181 height 44
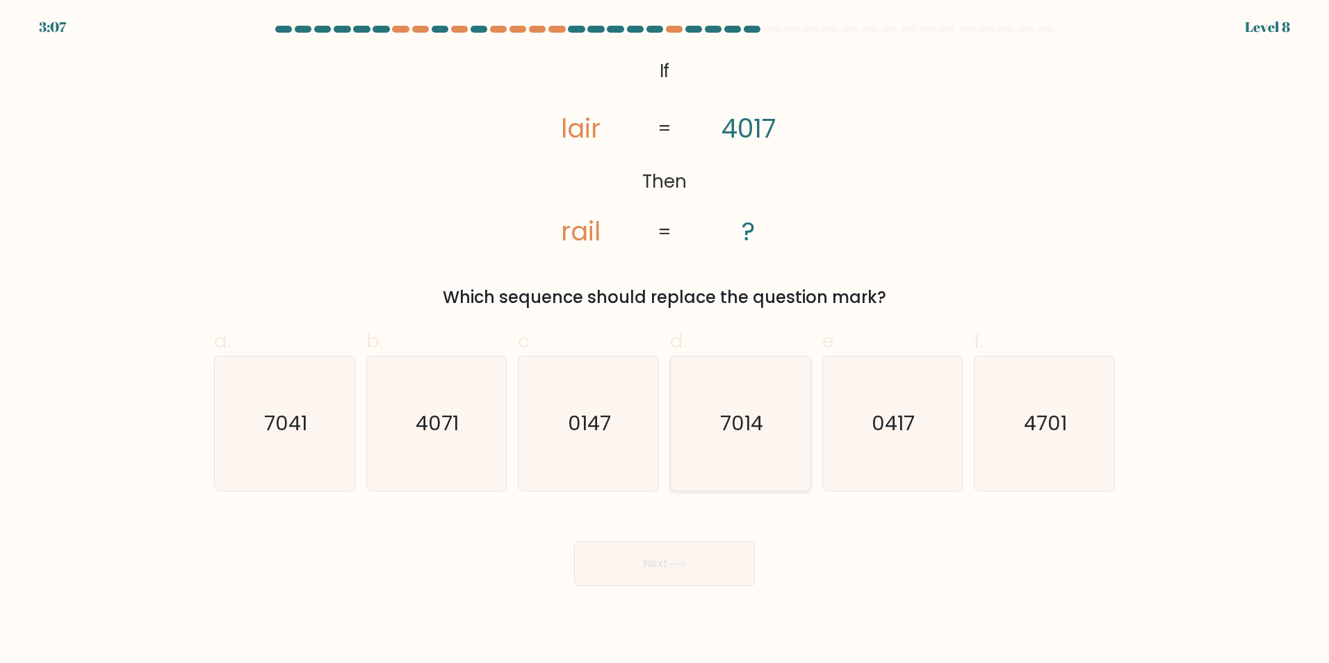
click at [772, 431] on icon "7014" at bounding box center [741, 424] width 134 height 134
click at [665, 341] on input "d. 7014" at bounding box center [665, 336] width 1 height 9
radio input "true"
click at [682, 557] on button "Next" at bounding box center [664, 563] width 181 height 44
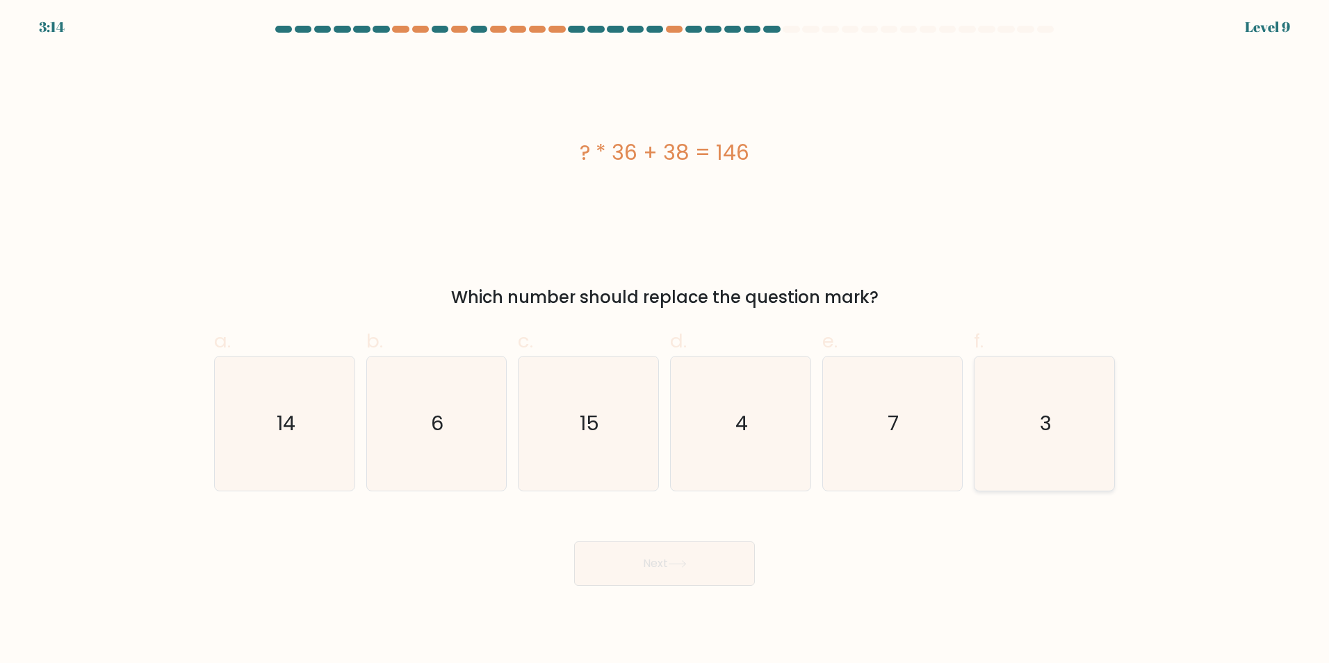
click at [1027, 414] on icon "3" at bounding box center [1044, 424] width 134 height 134
click at [665, 341] on input "f. 3" at bounding box center [665, 336] width 1 height 9
radio input "true"
click at [639, 582] on button "Next" at bounding box center [664, 563] width 181 height 44
click at [683, 575] on button "Next" at bounding box center [664, 563] width 181 height 44
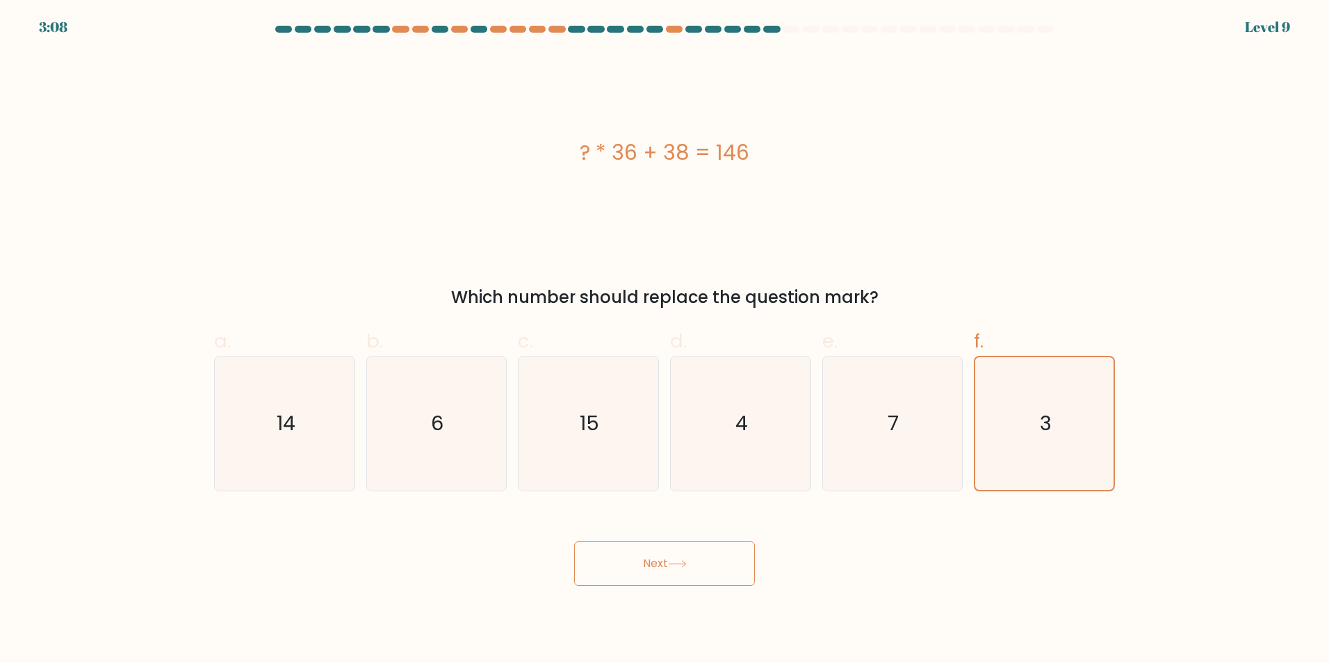
click at [699, 570] on button "Next" at bounding box center [664, 563] width 181 height 44
click at [714, 563] on button "Next" at bounding box center [664, 563] width 181 height 44
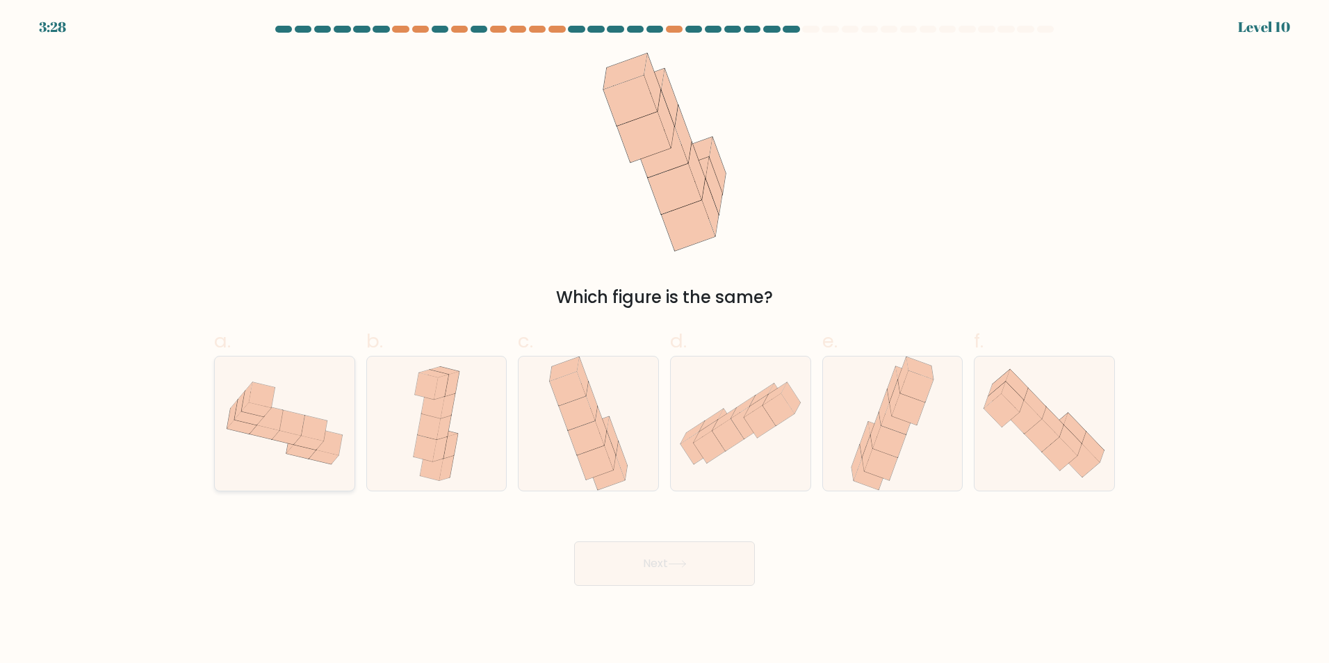
click at [251, 417] on icon at bounding box center [248, 419] width 29 height 14
click at [665, 341] on input "a." at bounding box center [665, 336] width 1 height 9
radio input "true"
click at [650, 558] on button "Next" at bounding box center [664, 563] width 181 height 44
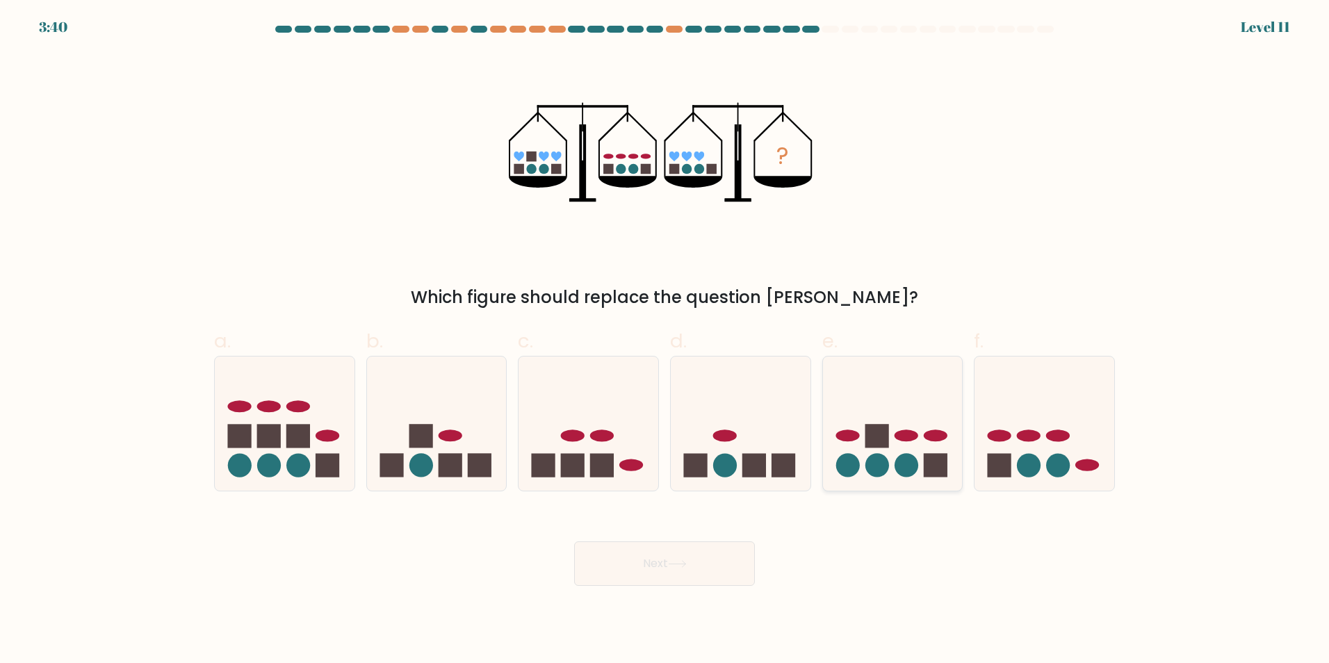
click at [874, 433] on rect at bounding box center [877, 436] width 24 height 24
click at [665, 341] on input "e." at bounding box center [665, 336] width 1 height 9
radio input "true"
click at [678, 562] on icon at bounding box center [677, 564] width 19 height 8
click at [692, 576] on button "Next" at bounding box center [664, 563] width 181 height 44
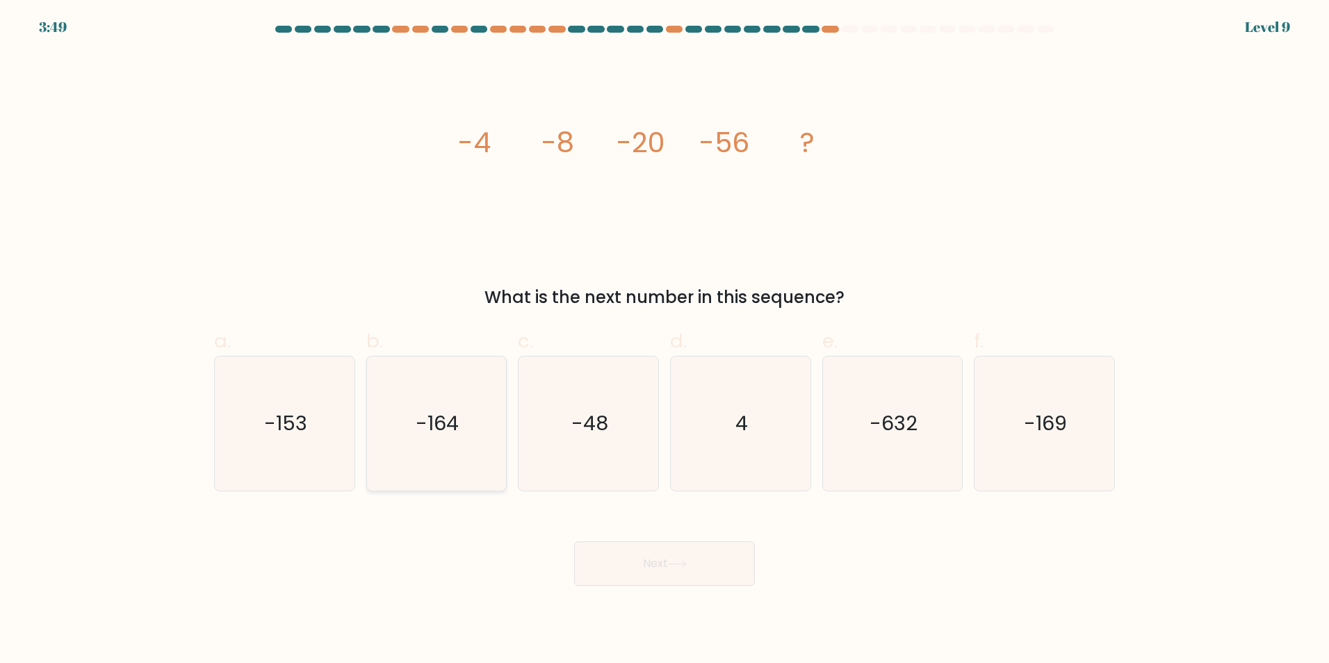
click at [429, 440] on icon "-164" at bounding box center [436, 424] width 134 height 134
click at [665, 341] on input "b. -164" at bounding box center [665, 336] width 1 height 9
radio input "true"
click at [654, 565] on button "Next" at bounding box center [664, 563] width 181 height 44
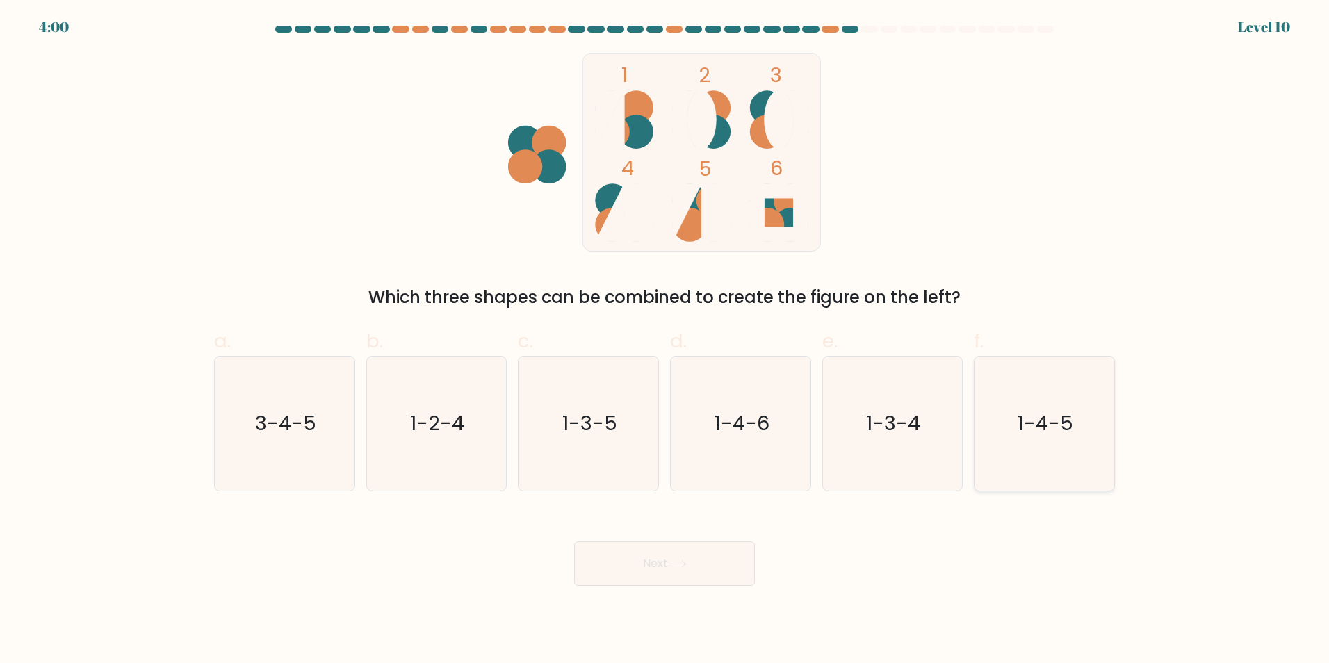
click at [1075, 437] on icon "1-4-5" at bounding box center [1044, 424] width 134 height 134
click at [665, 341] on input "f. 1-4-5" at bounding box center [665, 336] width 1 height 9
radio input "true"
click at [697, 555] on button "Next" at bounding box center [664, 563] width 181 height 44
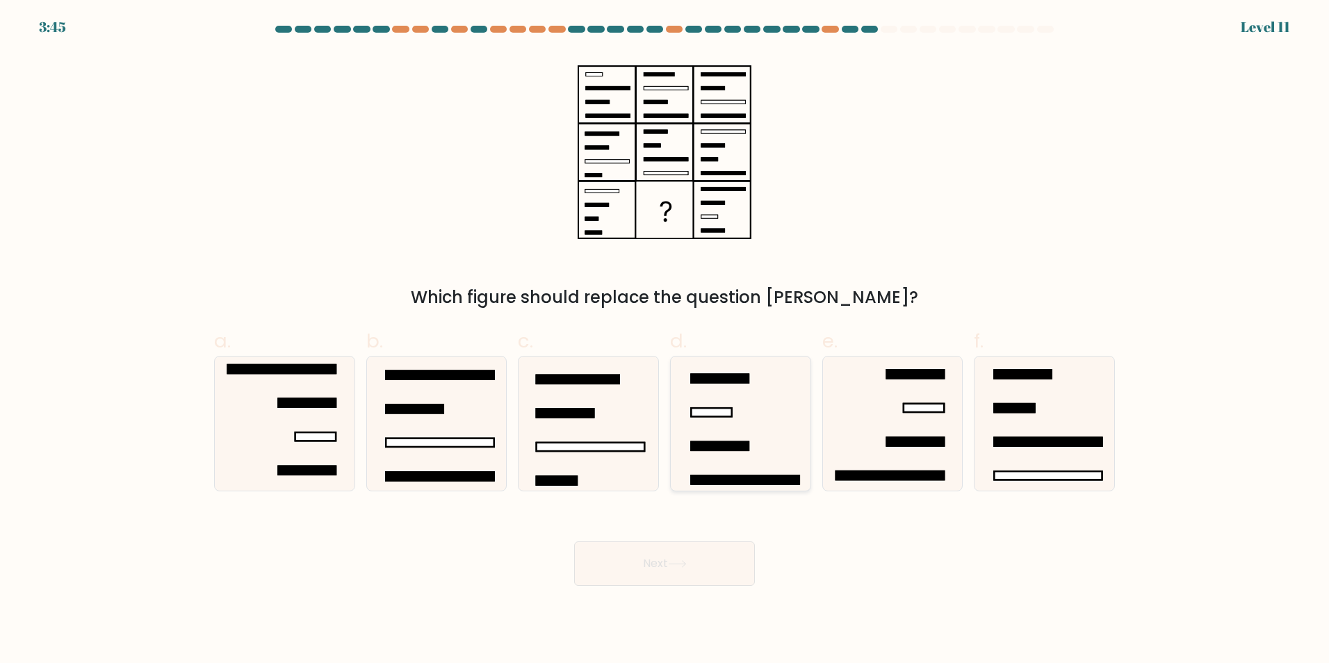
click at [747, 417] on icon at bounding box center [741, 424] width 134 height 134
click at [665, 341] on input "d." at bounding box center [665, 336] width 1 height 9
radio input "true"
click at [658, 577] on button "Next" at bounding box center [664, 563] width 181 height 44
click at [726, 571] on button "Next" at bounding box center [664, 563] width 181 height 44
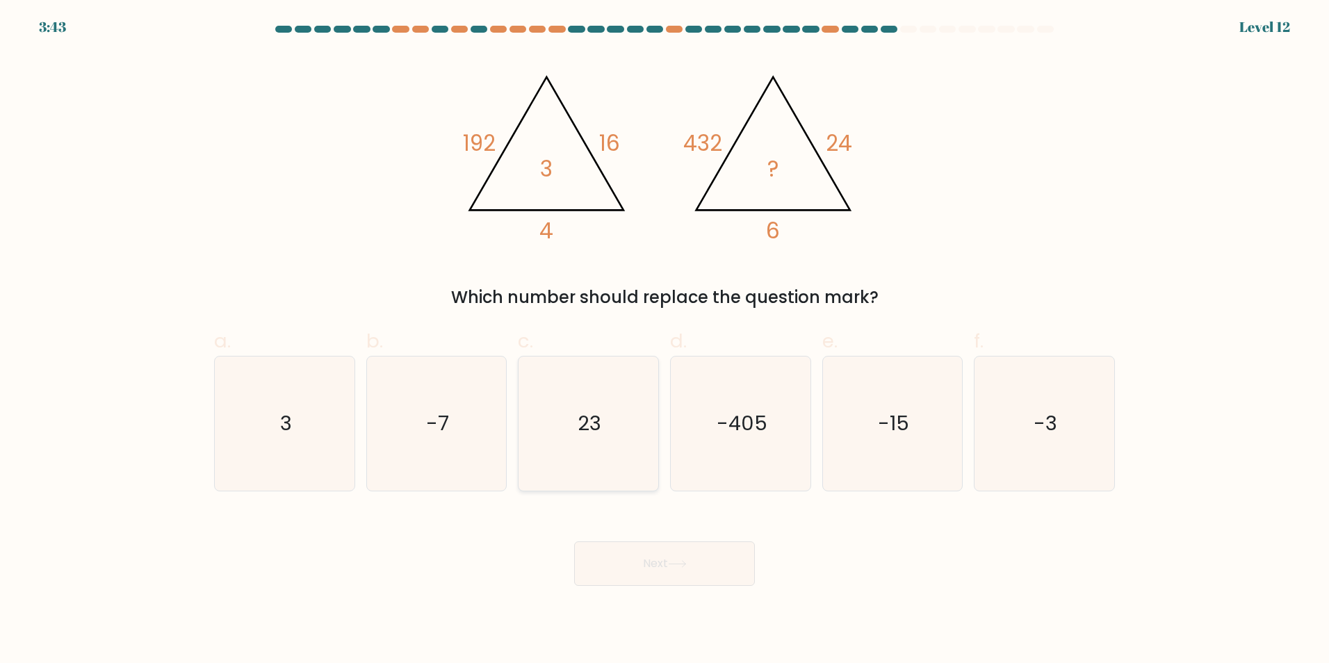
click at [574, 427] on icon "23" at bounding box center [588, 424] width 134 height 134
click at [665, 341] on input "c. 23" at bounding box center [665, 336] width 1 height 9
radio input "true"
click at [703, 541] on button "Next" at bounding box center [664, 563] width 181 height 44
click at [724, 573] on button "Next" at bounding box center [664, 563] width 181 height 44
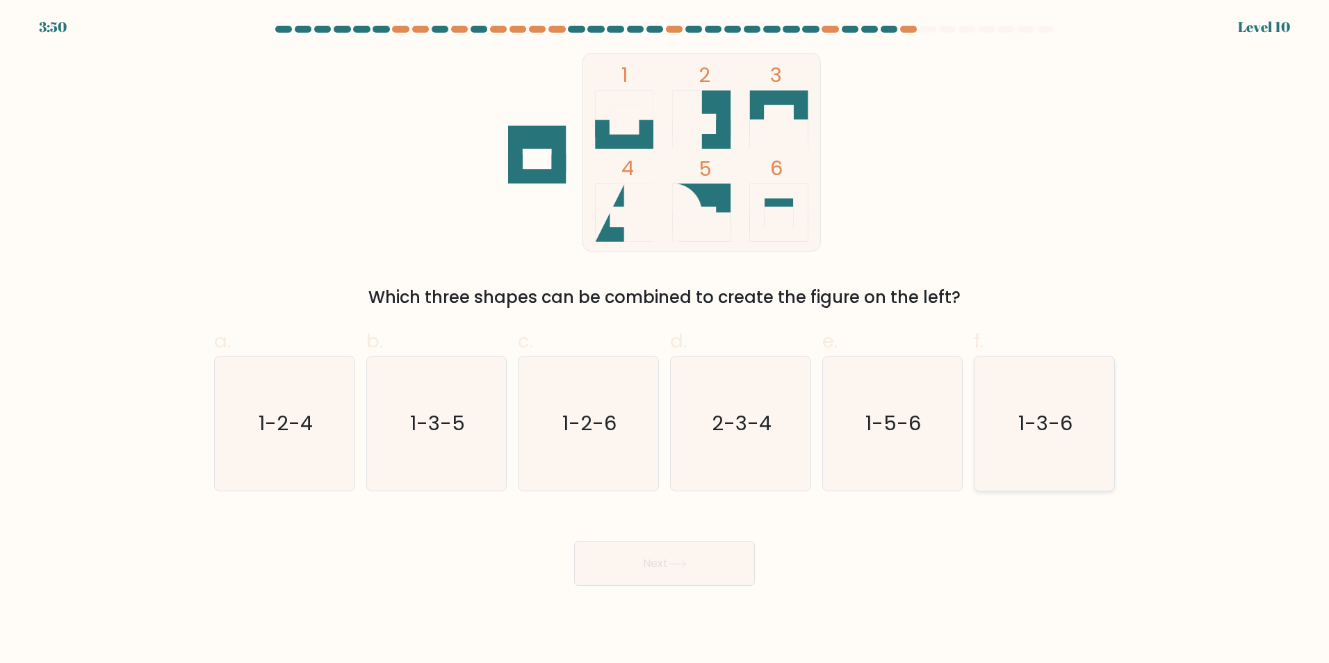
click at [1082, 432] on icon "1-3-6" at bounding box center [1044, 424] width 134 height 134
click at [665, 341] on input "f. 1-3-6" at bounding box center [665, 336] width 1 height 9
radio input "true"
click at [738, 567] on button "Next" at bounding box center [664, 563] width 181 height 44
click at [717, 555] on button "Next" at bounding box center [664, 563] width 181 height 44
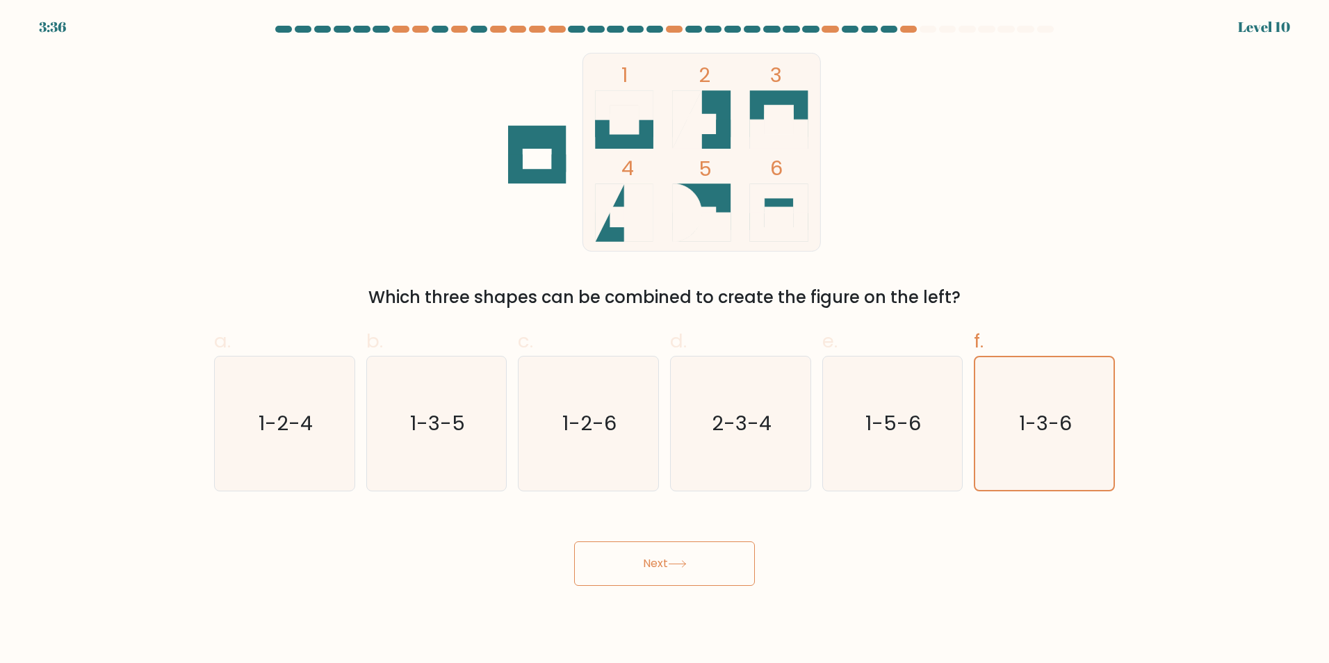
click at [686, 576] on button "Next" at bounding box center [664, 563] width 181 height 44
click at [641, 567] on button "Next" at bounding box center [664, 563] width 181 height 44
click at [690, 573] on button "Next" at bounding box center [664, 563] width 181 height 44
click at [693, 572] on button "Next" at bounding box center [664, 563] width 181 height 44
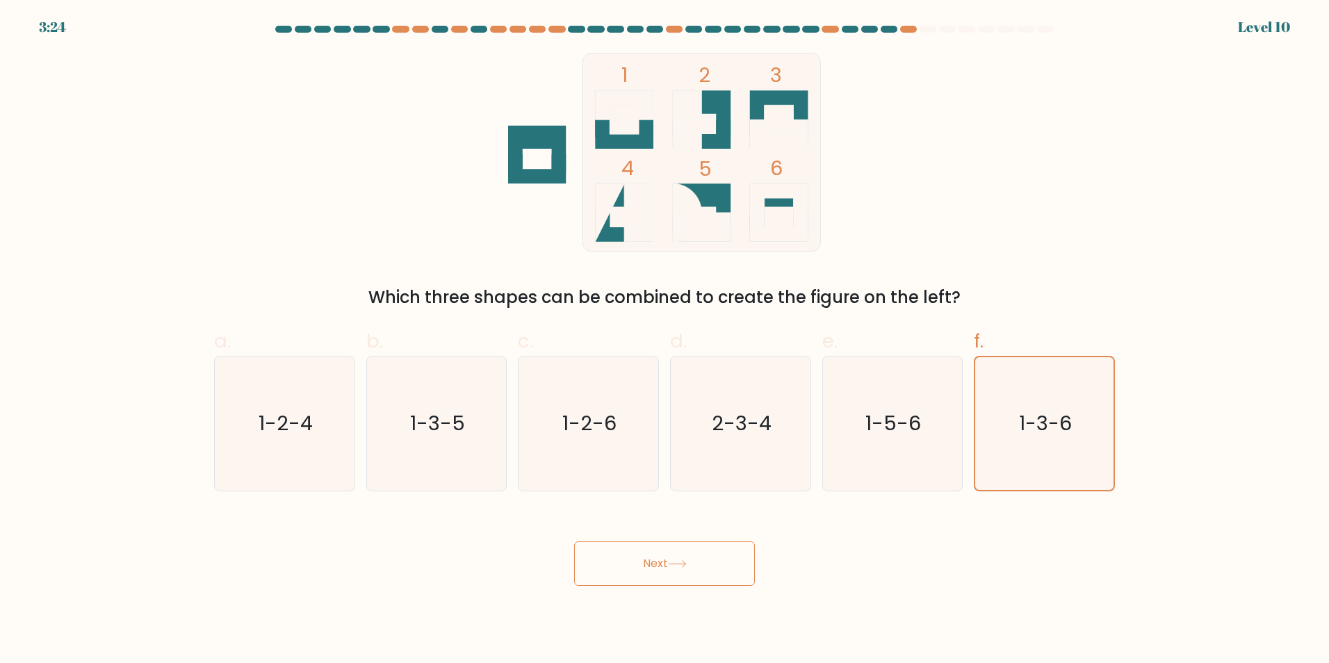
click at [683, 561] on icon at bounding box center [677, 564] width 19 height 8
click at [633, 565] on button "Next" at bounding box center [664, 563] width 181 height 44
click at [671, 580] on button "Next" at bounding box center [664, 563] width 181 height 44
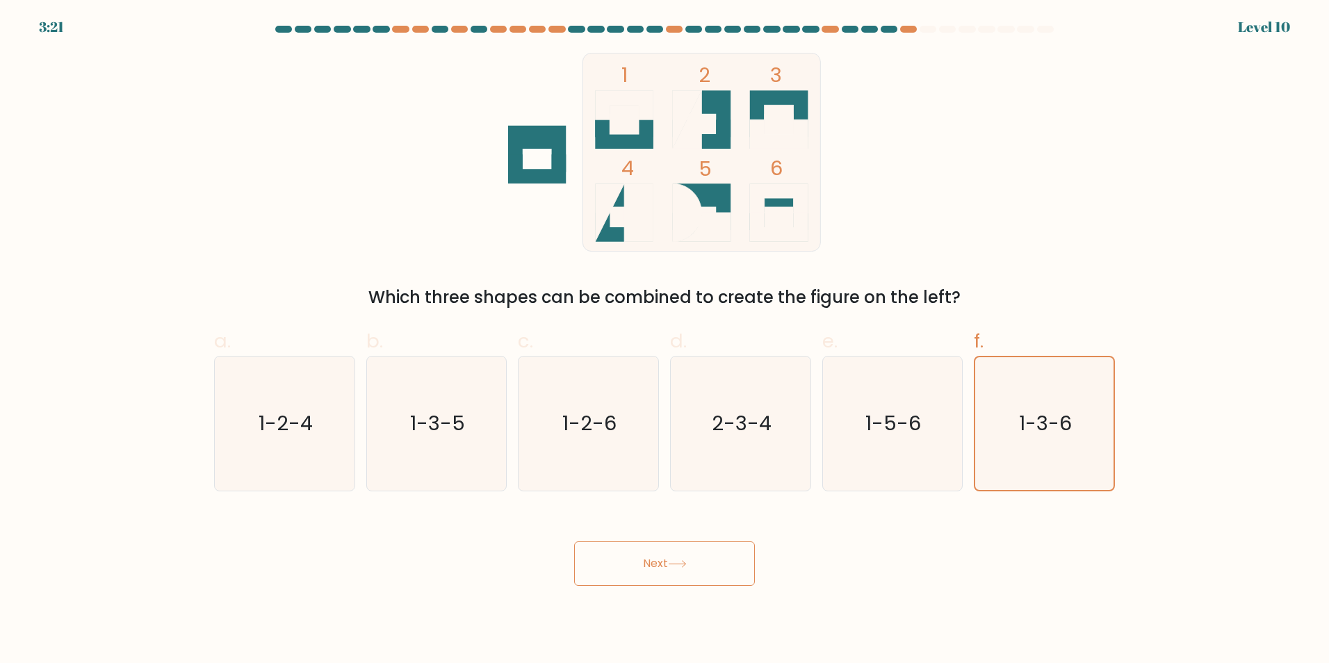
click at [670, 581] on button "Next" at bounding box center [664, 563] width 181 height 44
click at [668, 581] on button "Next" at bounding box center [664, 563] width 181 height 44
click at [661, 573] on button "Next" at bounding box center [664, 563] width 181 height 44
click at [692, 565] on button "Next" at bounding box center [664, 563] width 181 height 44
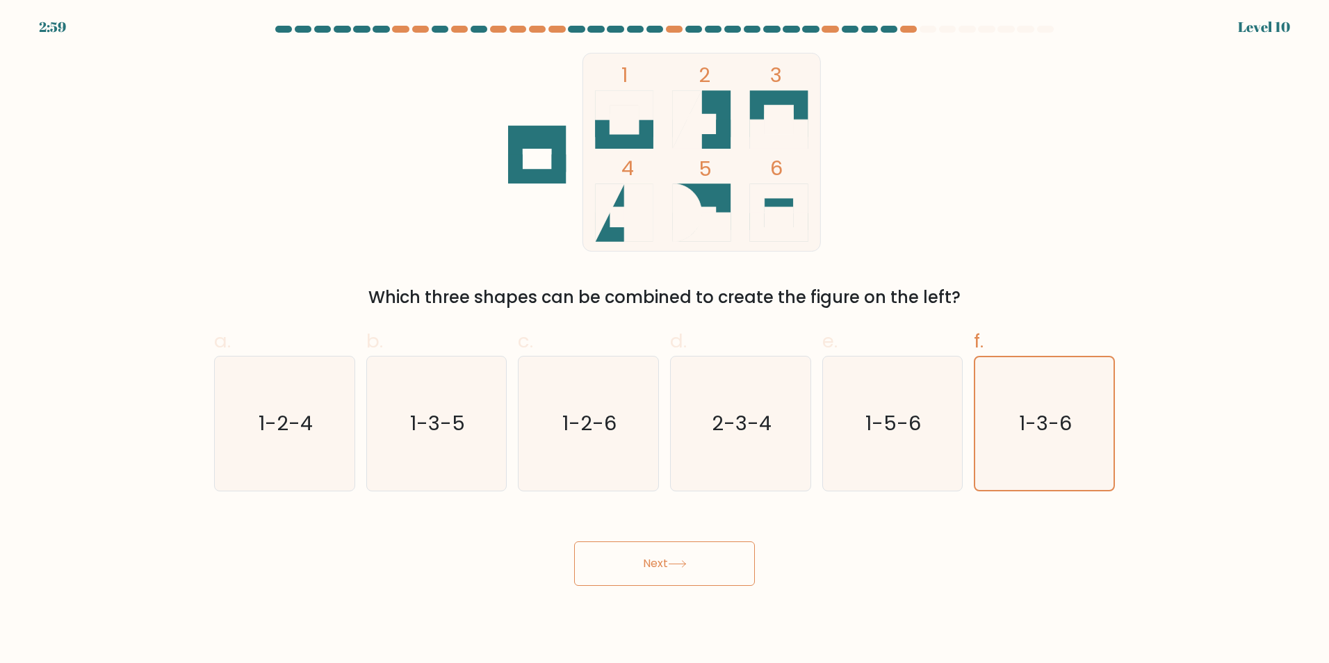
click at [692, 565] on button "Next" at bounding box center [664, 563] width 181 height 44
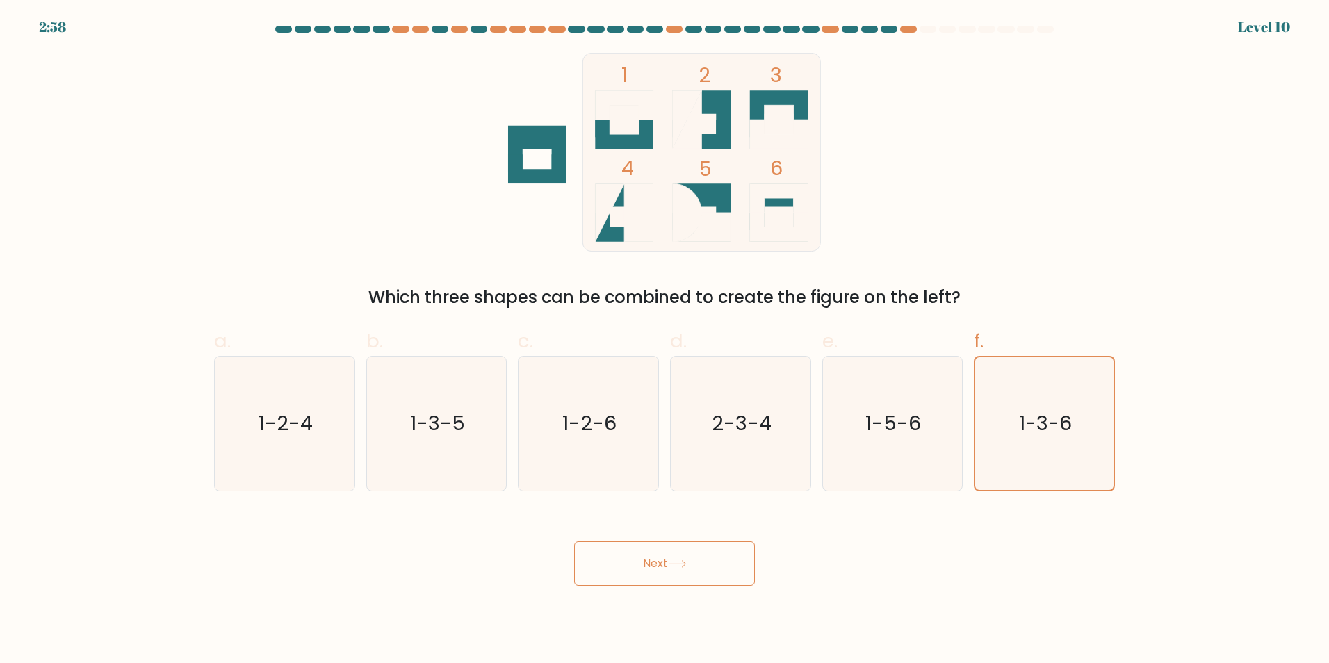
click at [692, 565] on button "Next" at bounding box center [664, 563] width 181 height 44
click at [691, 565] on button "Next" at bounding box center [664, 563] width 181 height 44
click at [649, 573] on button "Next" at bounding box center [664, 563] width 181 height 44
click at [649, 565] on button "Next" at bounding box center [664, 563] width 181 height 44
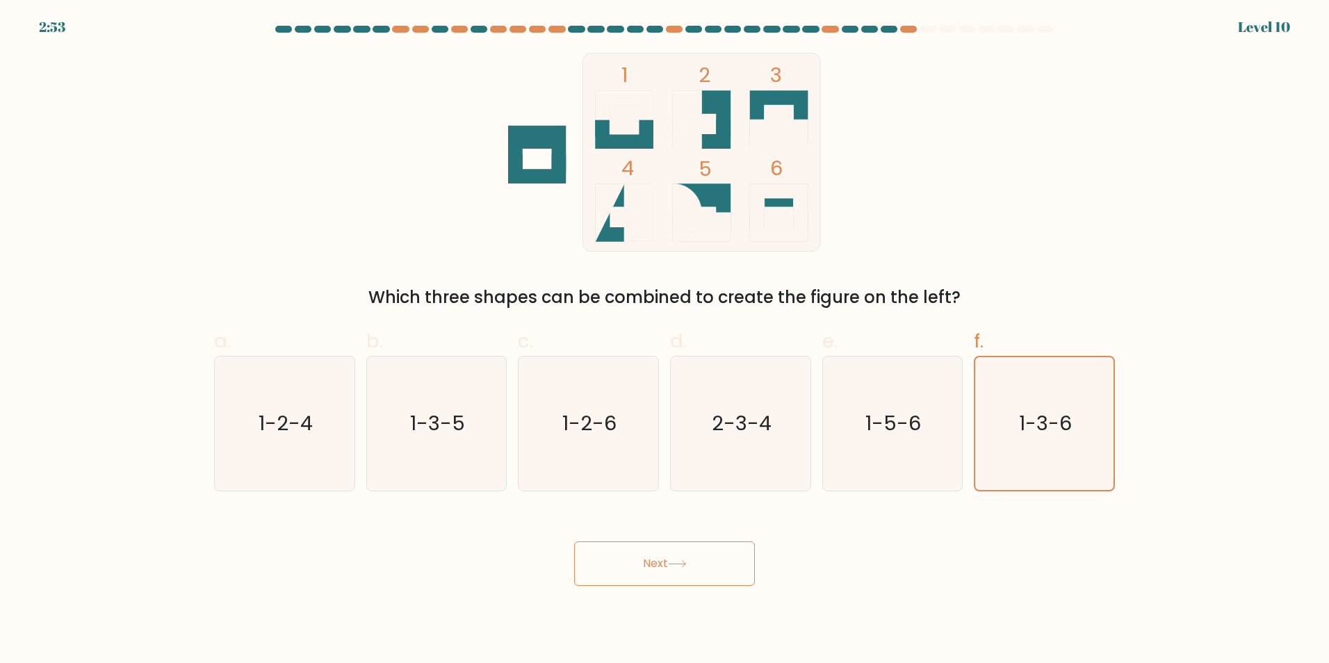
click at [659, 576] on button "Next" at bounding box center [664, 563] width 181 height 44
click at [708, 569] on button "Next" at bounding box center [664, 563] width 181 height 44
click at [651, 566] on button "Next" at bounding box center [664, 563] width 181 height 44
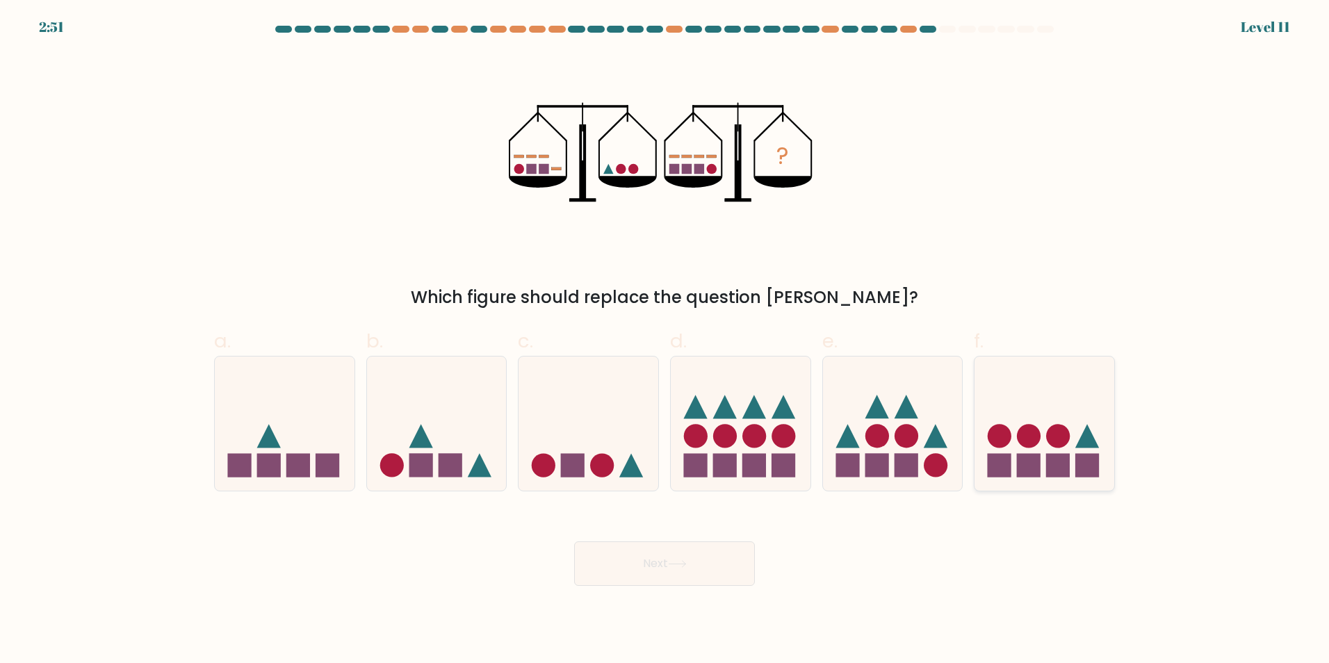
click at [1009, 435] on circle at bounding box center [1000, 436] width 24 height 24
click at [665, 341] on input "f." at bounding box center [665, 336] width 1 height 9
radio input "true"
click at [690, 559] on button "Next" at bounding box center [664, 563] width 181 height 44
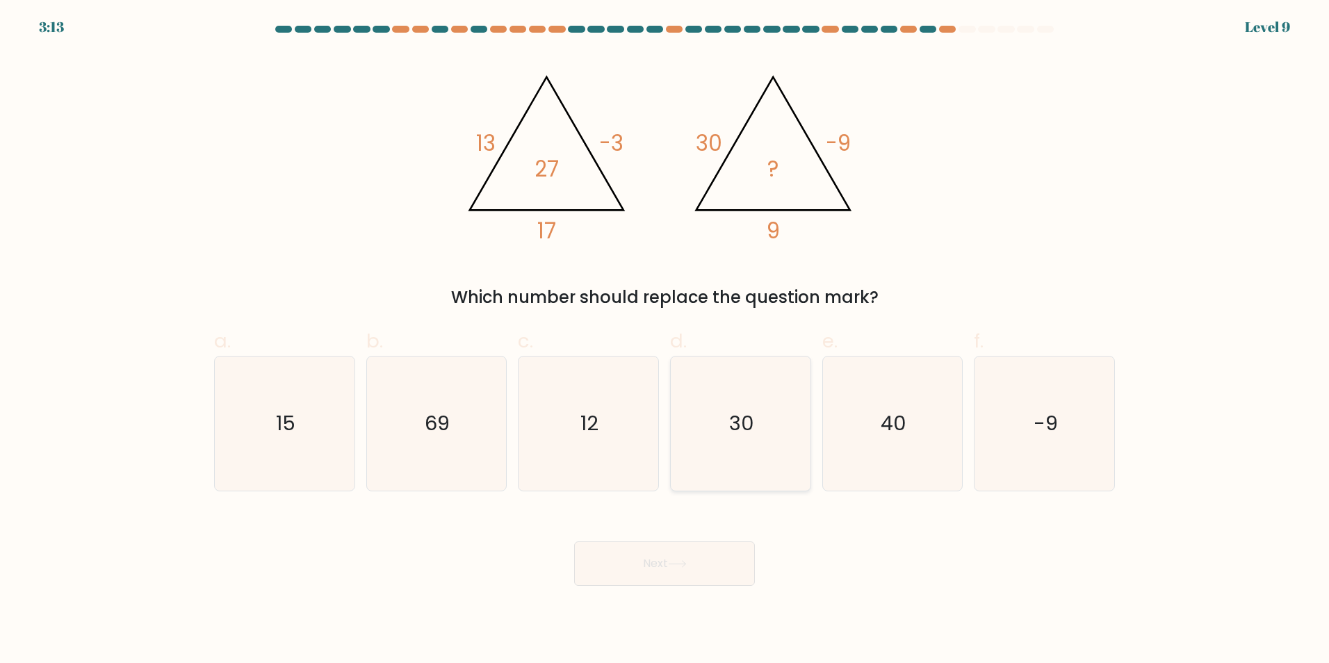
click at [749, 407] on icon "30" at bounding box center [741, 424] width 134 height 134
click at [665, 341] on input "d. 30" at bounding box center [665, 336] width 1 height 9
radio input "true"
click at [689, 585] on button "Next" at bounding box center [664, 563] width 181 height 44
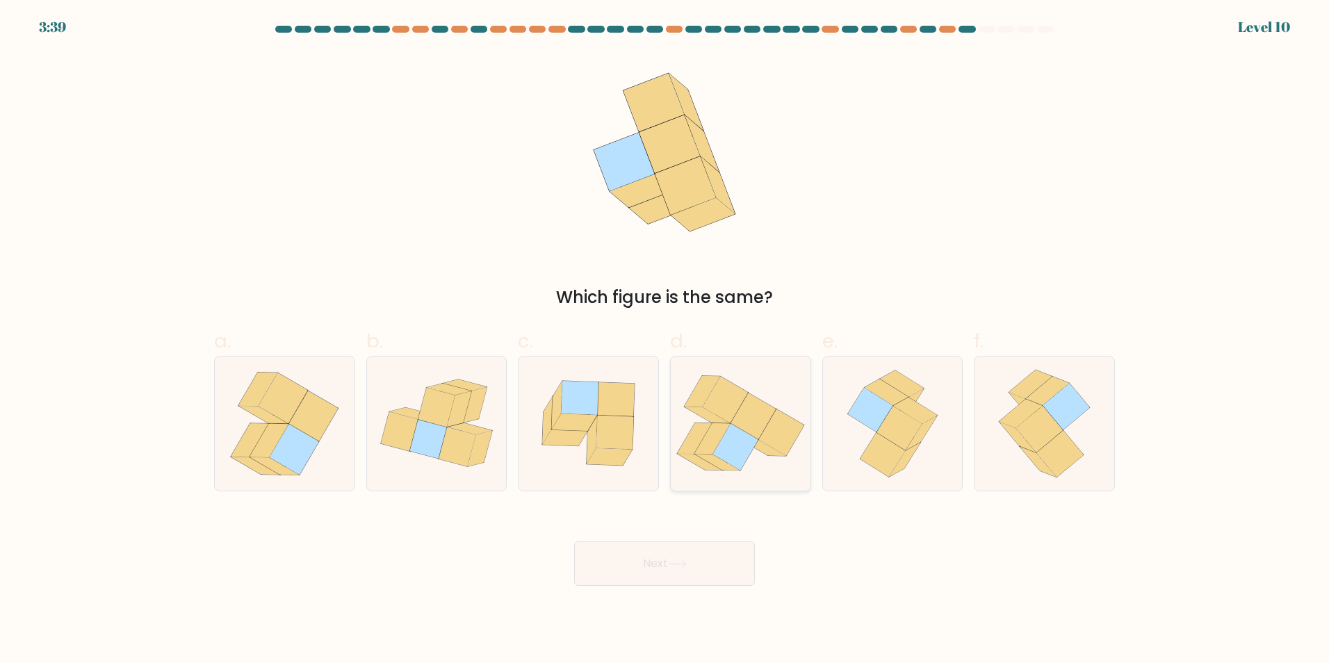
click at [714, 379] on icon at bounding box center [702, 391] width 36 height 31
click at [665, 341] on input "d." at bounding box center [665, 336] width 1 height 9
radio input "true"
click at [680, 571] on button "Next" at bounding box center [664, 563] width 181 height 44
click at [687, 567] on icon at bounding box center [677, 564] width 19 height 8
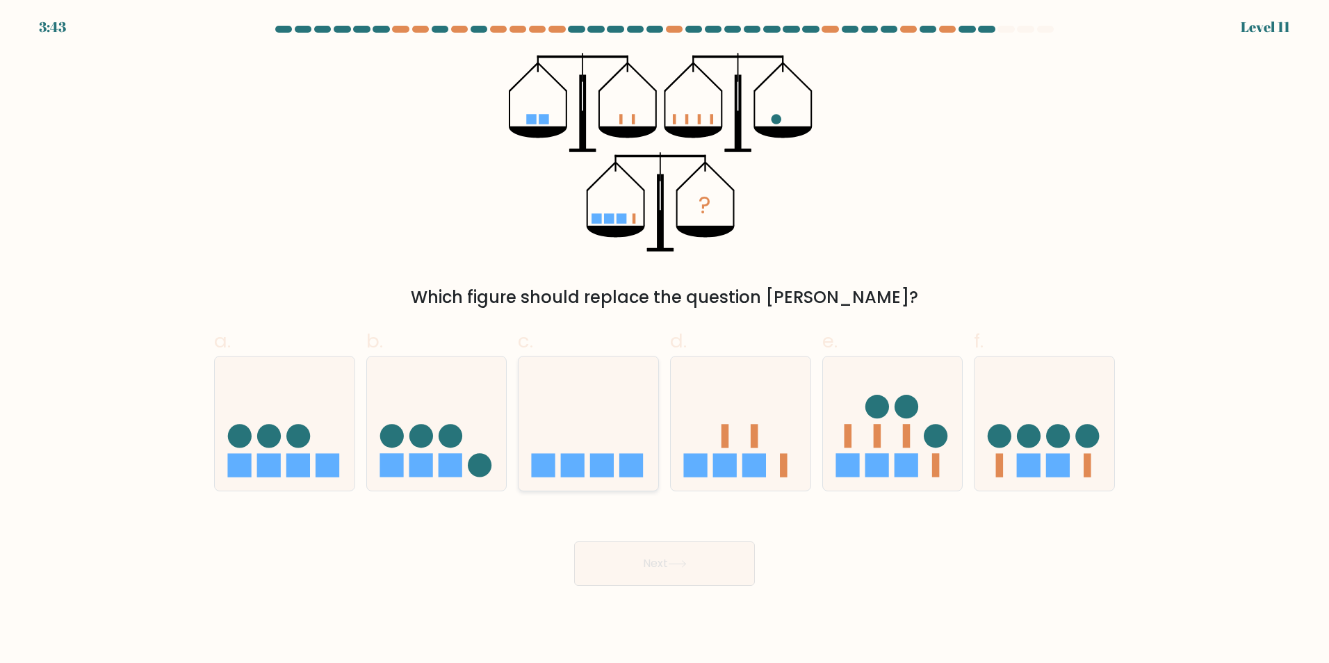
click at [594, 416] on icon at bounding box center [589, 423] width 140 height 115
click at [665, 341] on input "c." at bounding box center [665, 336] width 1 height 9
radio input "true"
click at [662, 569] on button "Next" at bounding box center [664, 563] width 181 height 44
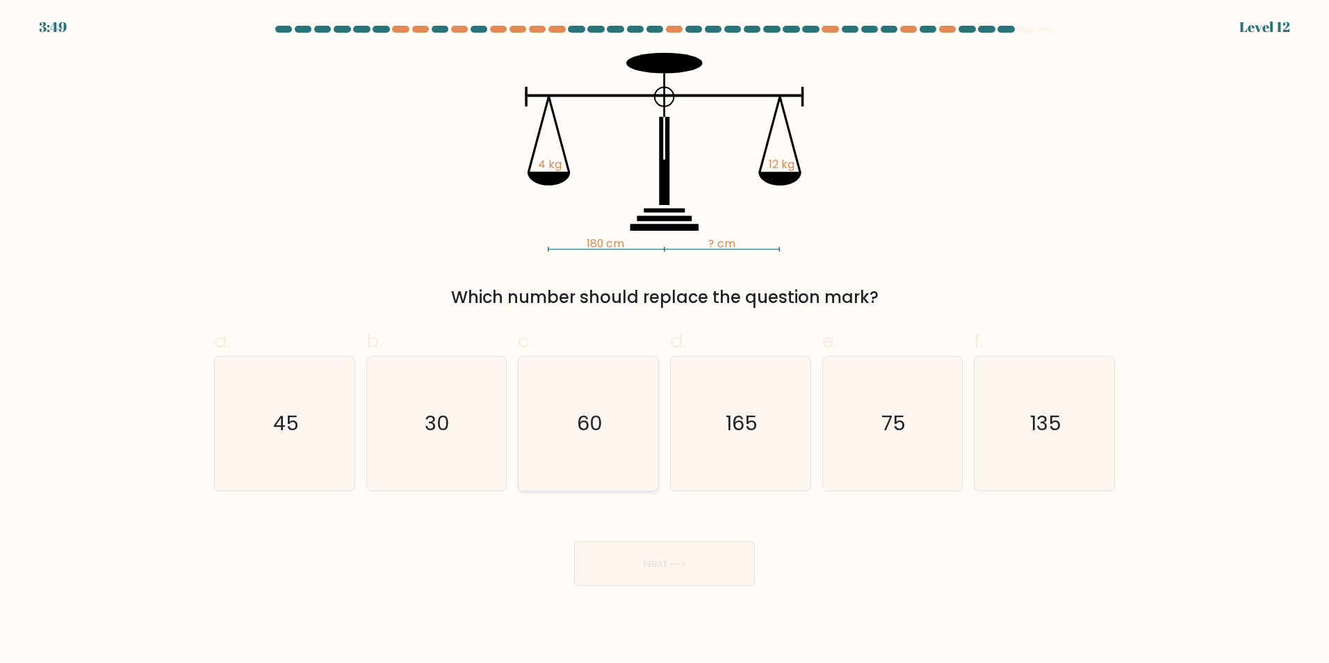
click at [578, 413] on text "60" at bounding box center [590, 423] width 26 height 28
click at [665, 341] on input "c. 60" at bounding box center [665, 336] width 1 height 9
radio input "true"
click at [684, 594] on body "3:48 Level 12" at bounding box center [664, 331] width 1329 height 663
click at [691, 574] on button "Next" at bounding box center [664, 563] width 181 height 44
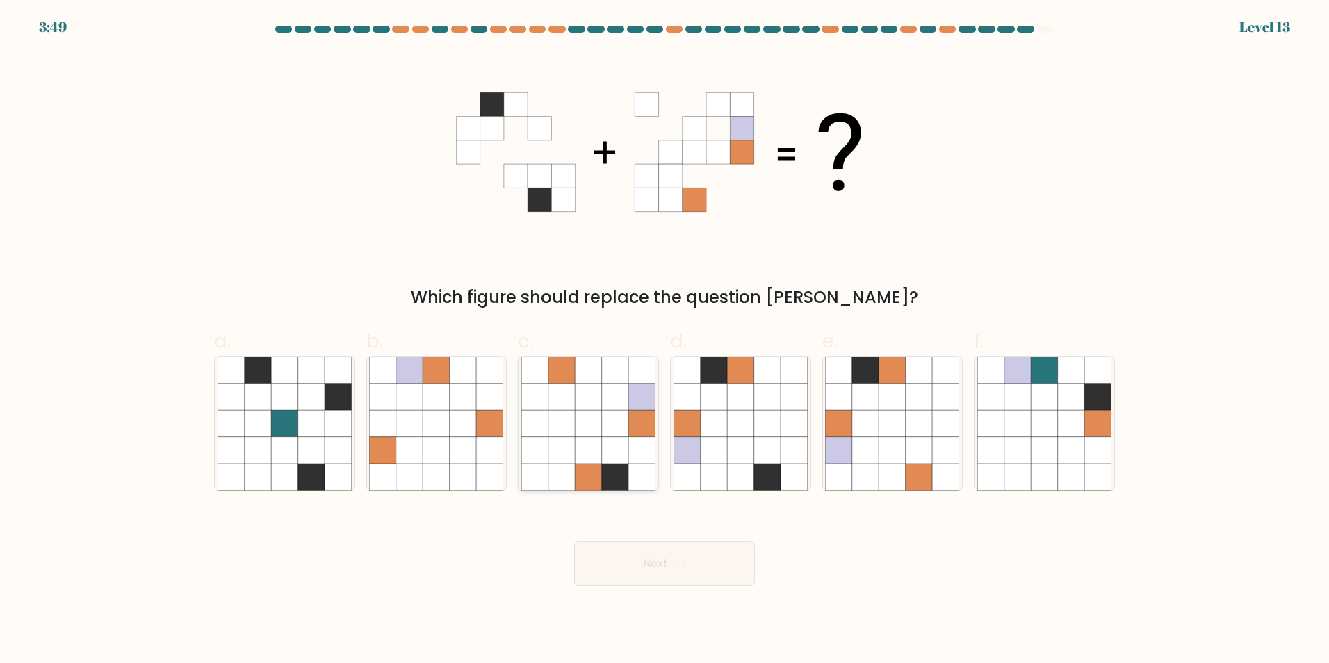
click at [581, 434] on icon at bounding box center [588, 423] width 26 height 26
click at [665, 341] on input "c." at bounding box center [665, 336] width 1 height 9
radio input "true"
click at [646, 571] on button "Next" at bounding box center [664, 563] width 181 height 44
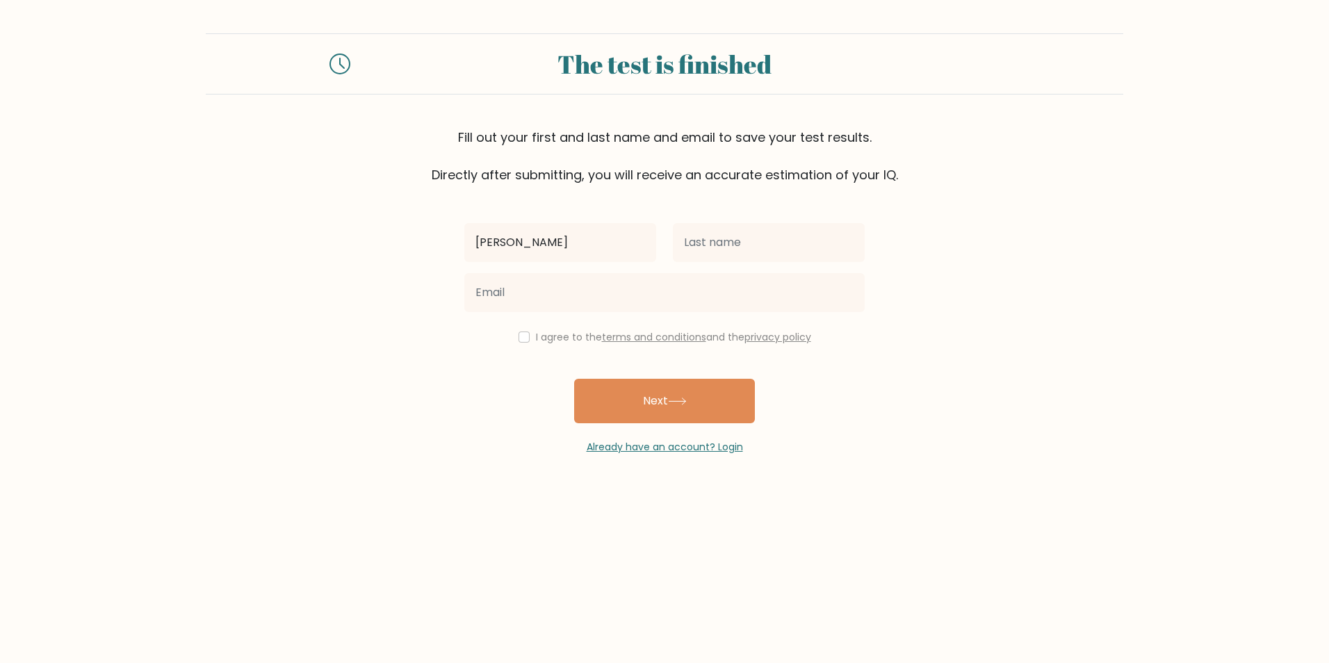
type input "[PERSON_NAME]"
click at [740, 252] on input "text" at bounding box center [769, 242] width 192 height 39
type input "[PERSON_NAME]"
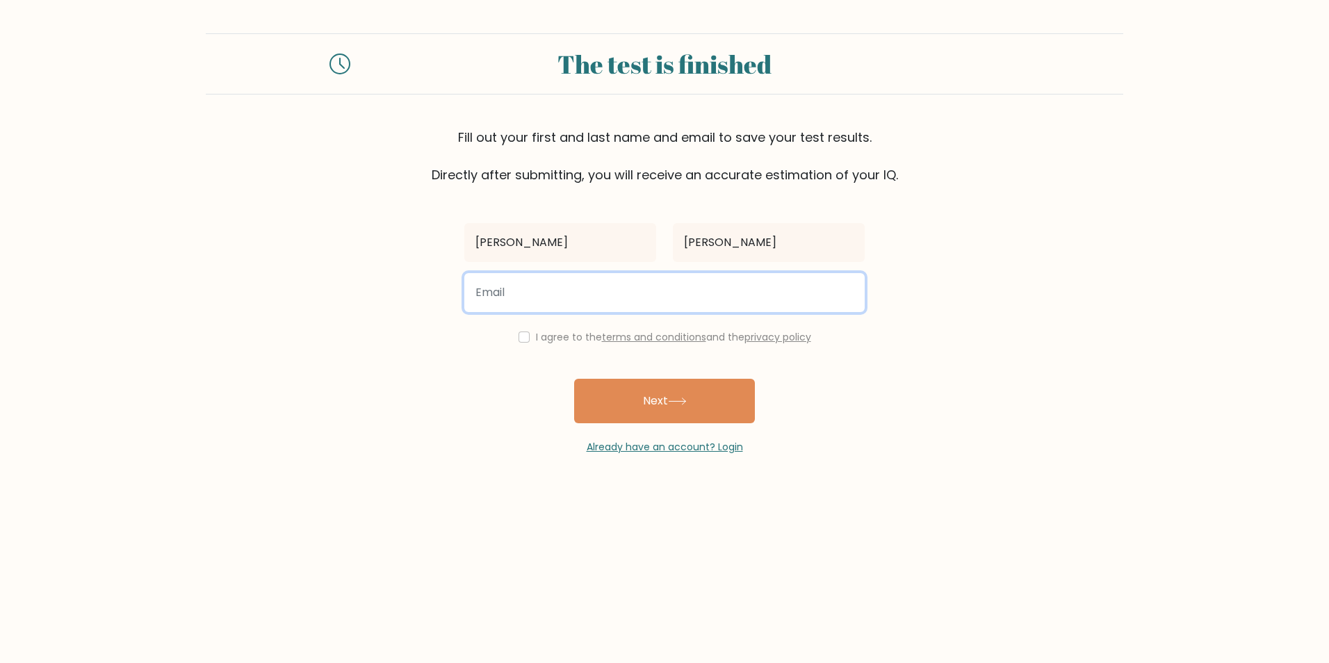
click at [608, 290] on input "email" at bounding box center [664, 292] width 400 height 39
type input "m"
type input "[DOMAIN_NAME][EMAIL_ADDRESS][DOMAIN_NAME]"
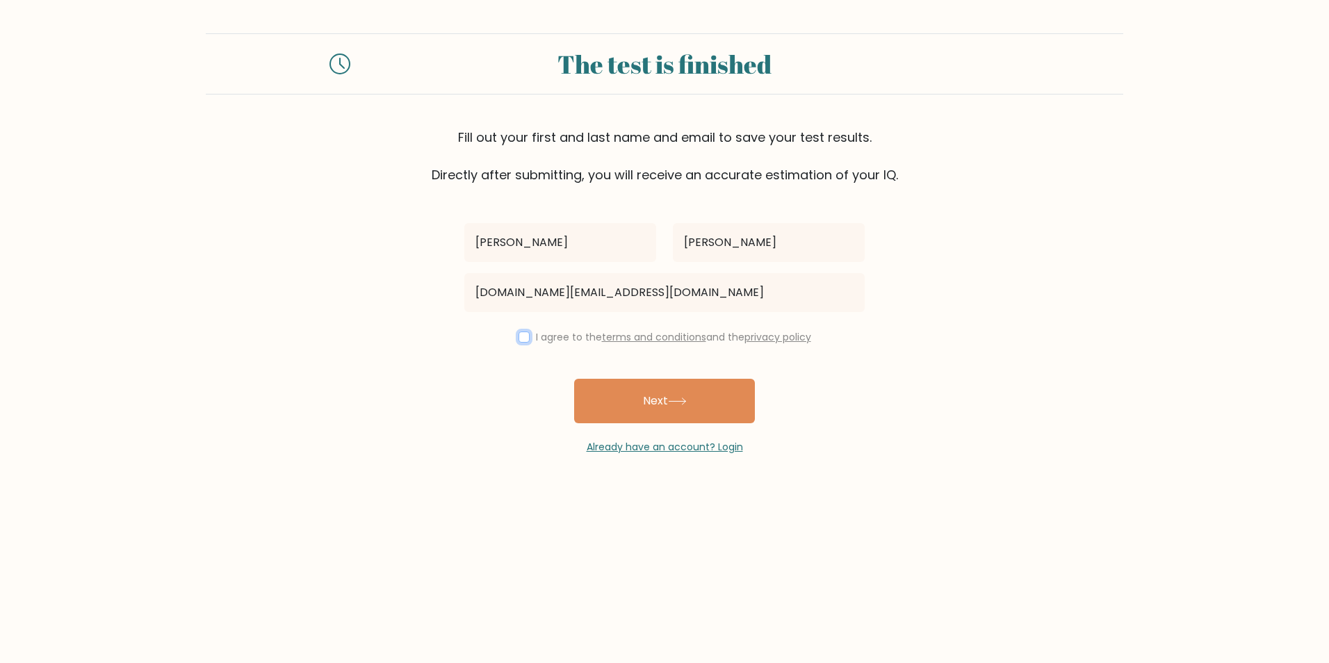
click at [525, 339] on input "checkbox" at bounding box center [524, 337] width 11 height 11
checkbox input "true"
click at [707, 408] on button "Next" at bounding box center [664, 401] width 181 height 44
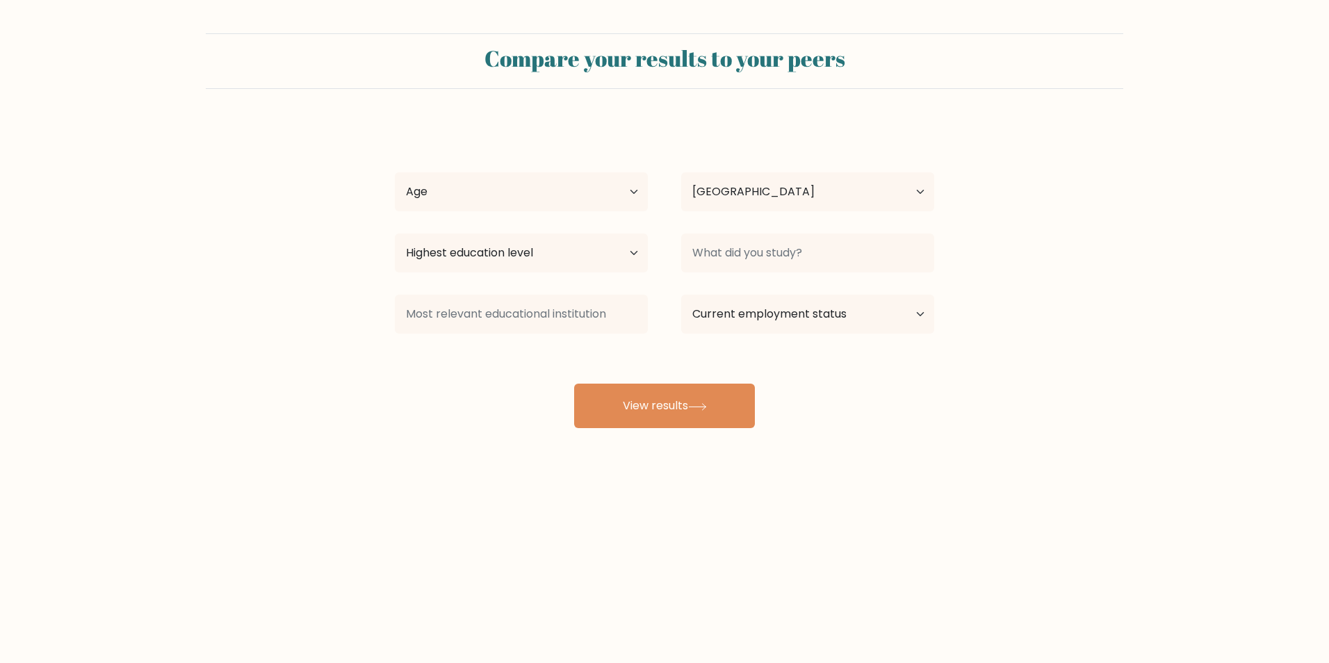
select select "GB"
click at [637, 195] on select "Age Under [DEMOGRAPHIC_DATA] [DEMOGRAPHIC_DATA] [DEMOGRAPHIC_DATA] [DEMOGRAPHIC…" at bounding box center [521, 191] width 253 height 39
select select "25_34"
click at [395, 172] on select "Age Under [DEMOGRAPHIC_DATA] [DEMOGRAPHIC_DATA] [DEMOGRAPHIC_DATA] [DEMOGRAPHIC…" at bounding box center [521, 191] width 253 height 39
click at [630, 264] on select "Highest education level No schooling Primary Lower Secondary Upper Secondary Oc…" at bounding box center [521, 253] width 253 height 39
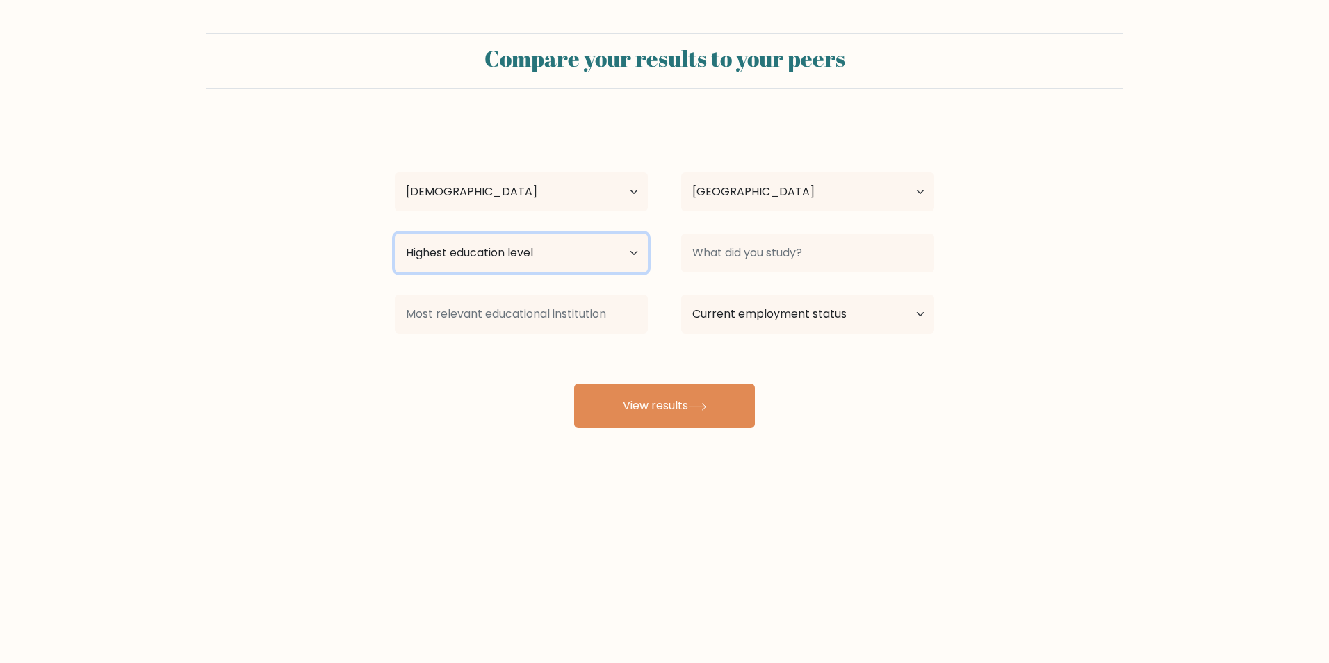
select select "bachelors_degree"
click at [395, 234] on select "Highest education level No schooling Primary Lower Secondary Upper Secondary Oc…" at bounding box center [521, 253] width 253 height 39
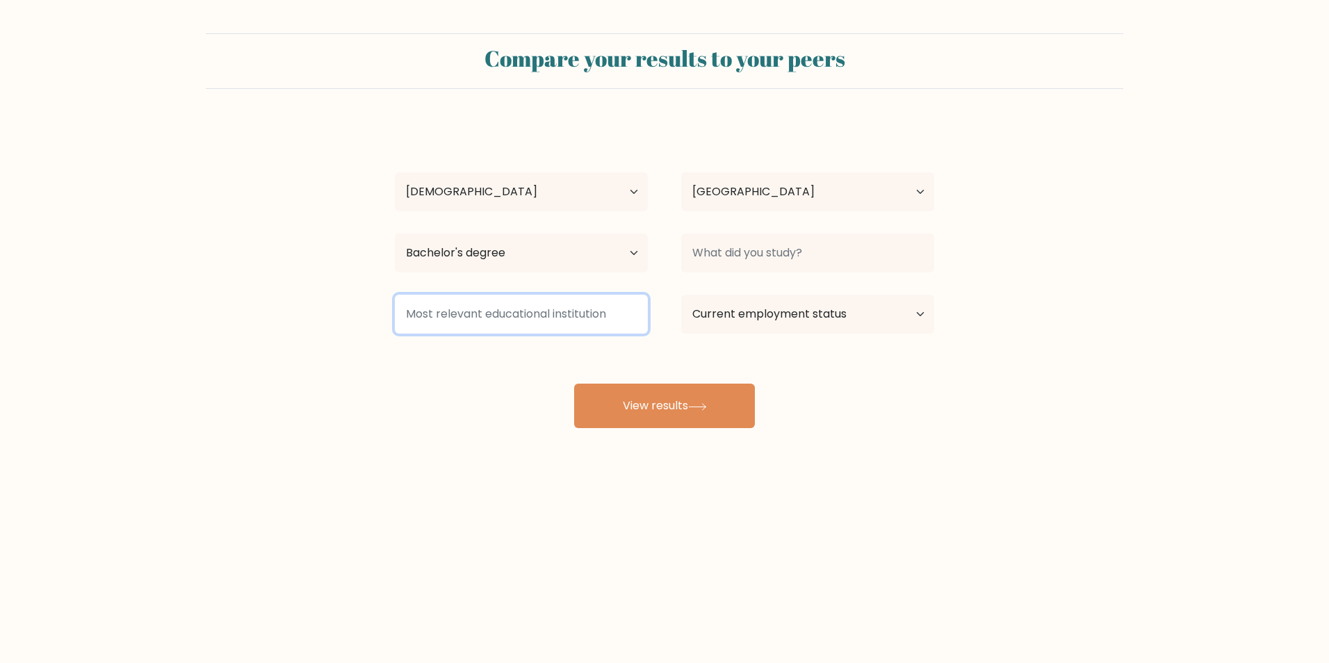
click at [567, 319] on input at bounding box center [521, 314] width 253 height 39
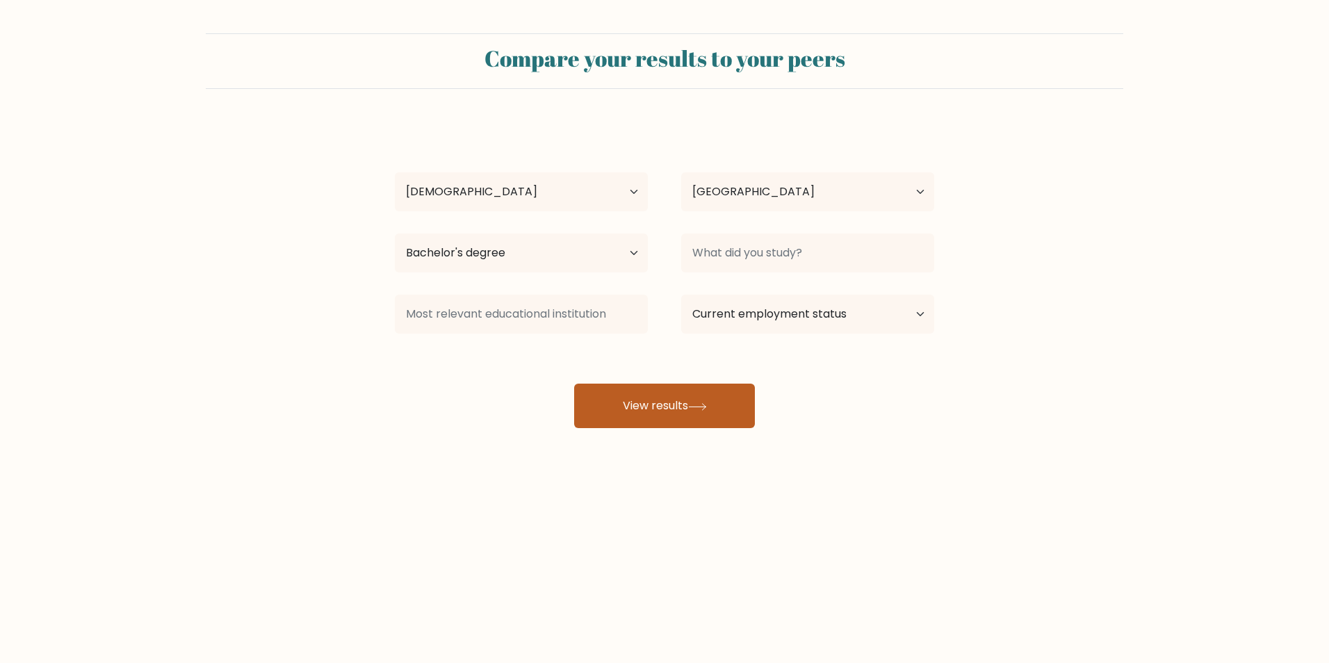
click at [720, 411] on button "View results" at bounding box center [664, 406] width 181 height 44
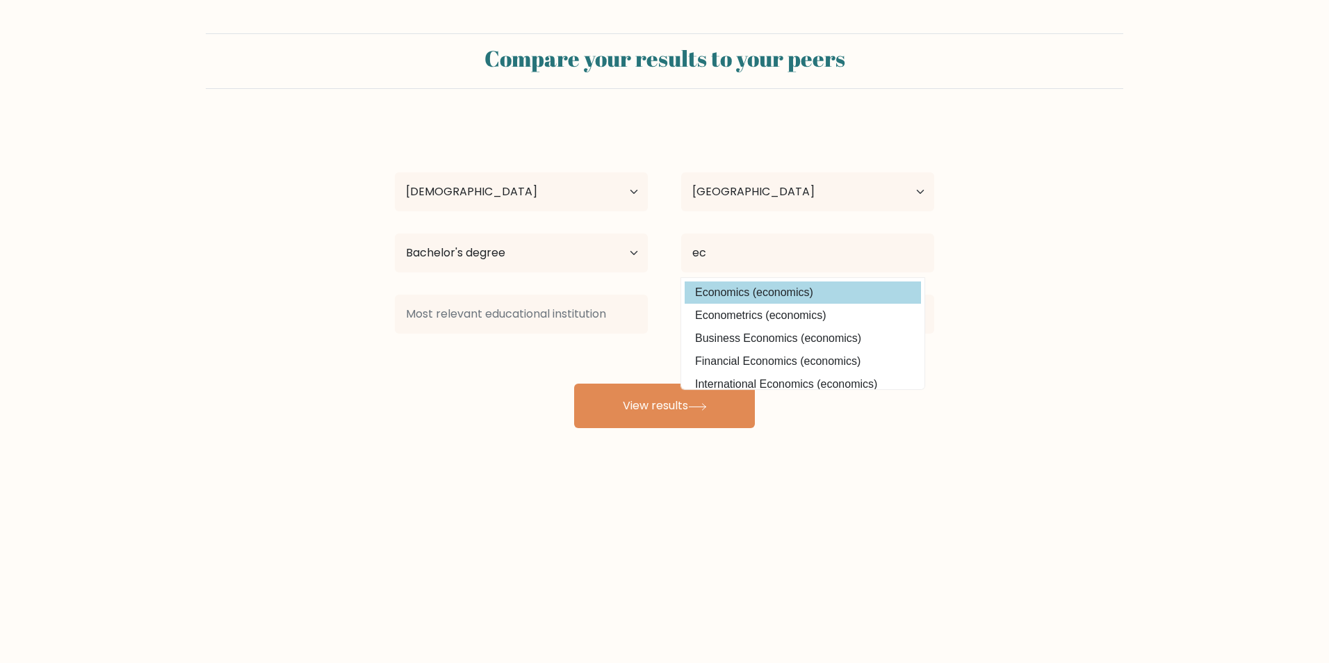
click at [797, 301] on div "[PERSON_NAME] Age Under [DEMOGRAPHIC_DATA] [DEMOGRAPHIC_DATA] [DEMOGRAPHIC_DATA…" at bounding box center [664, 275] width 556 height 306
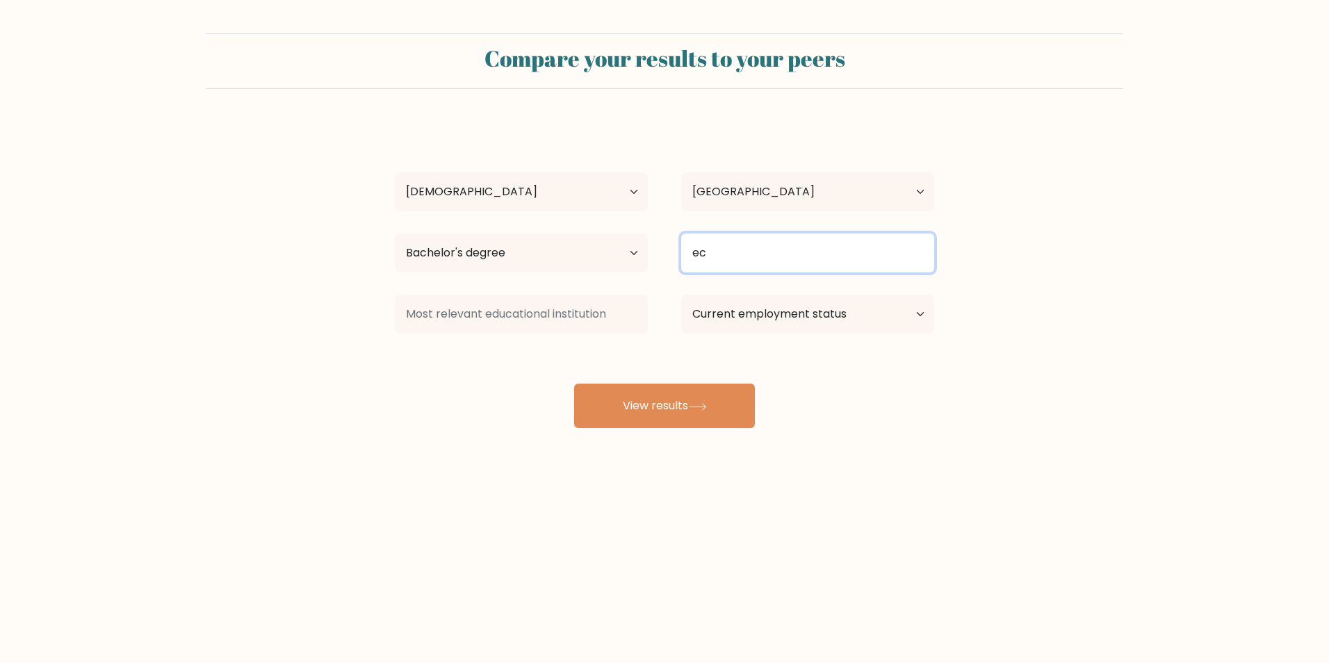
click at [747, 249] on input "ec" at bounding box center [807, 253] width 253 height 39
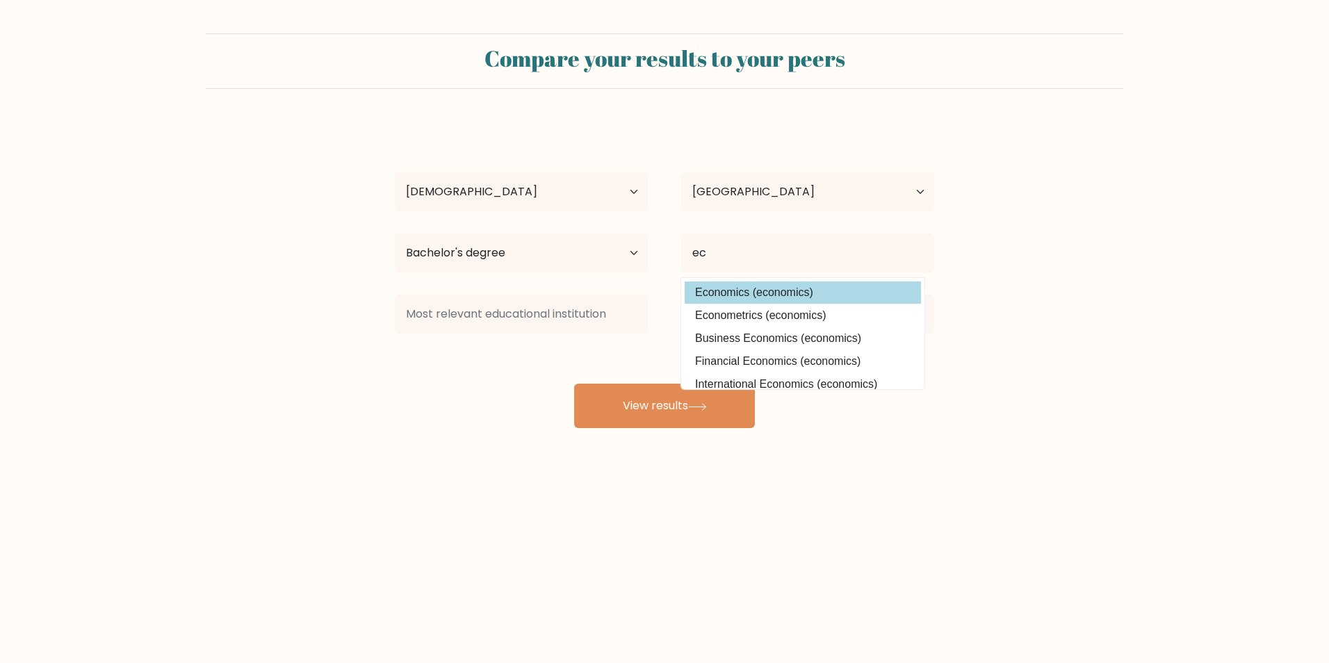
click at [747, 292] on option "Economics (economics)" at bounding box center [803, 293] width 236 height 22
type input "Economics"
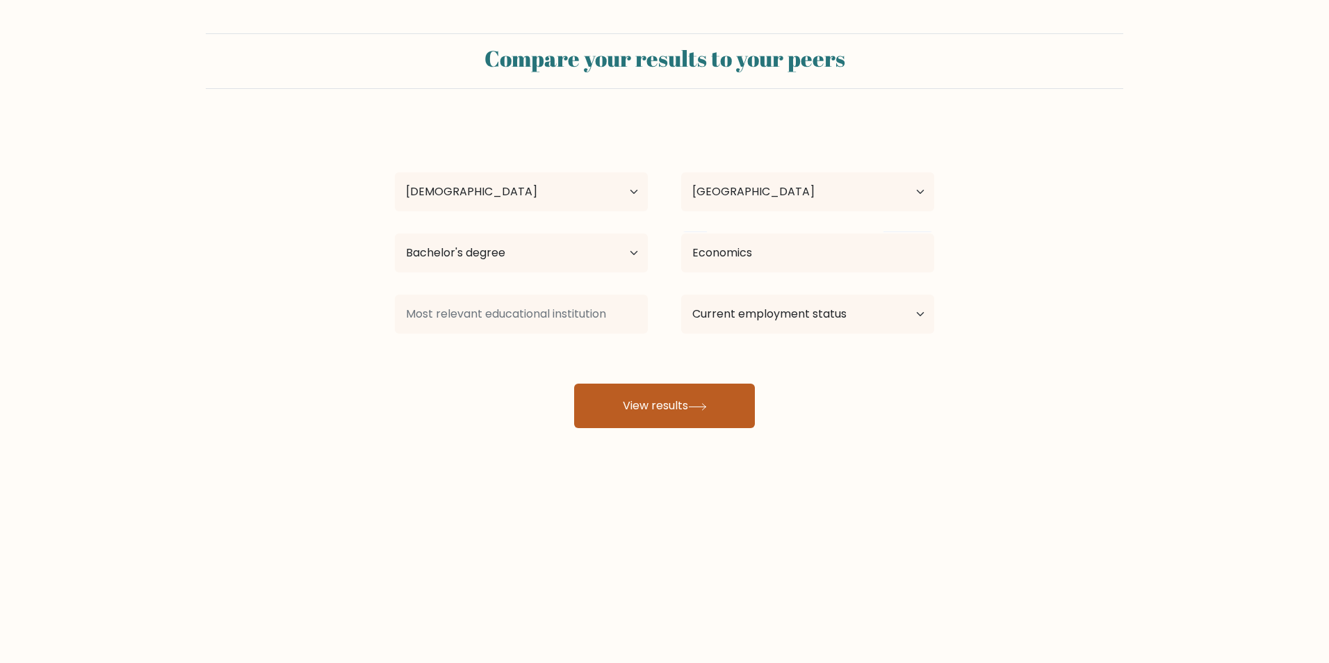
click at [694, 408] on icon at bounding box center [697, 407] width 19 height 8
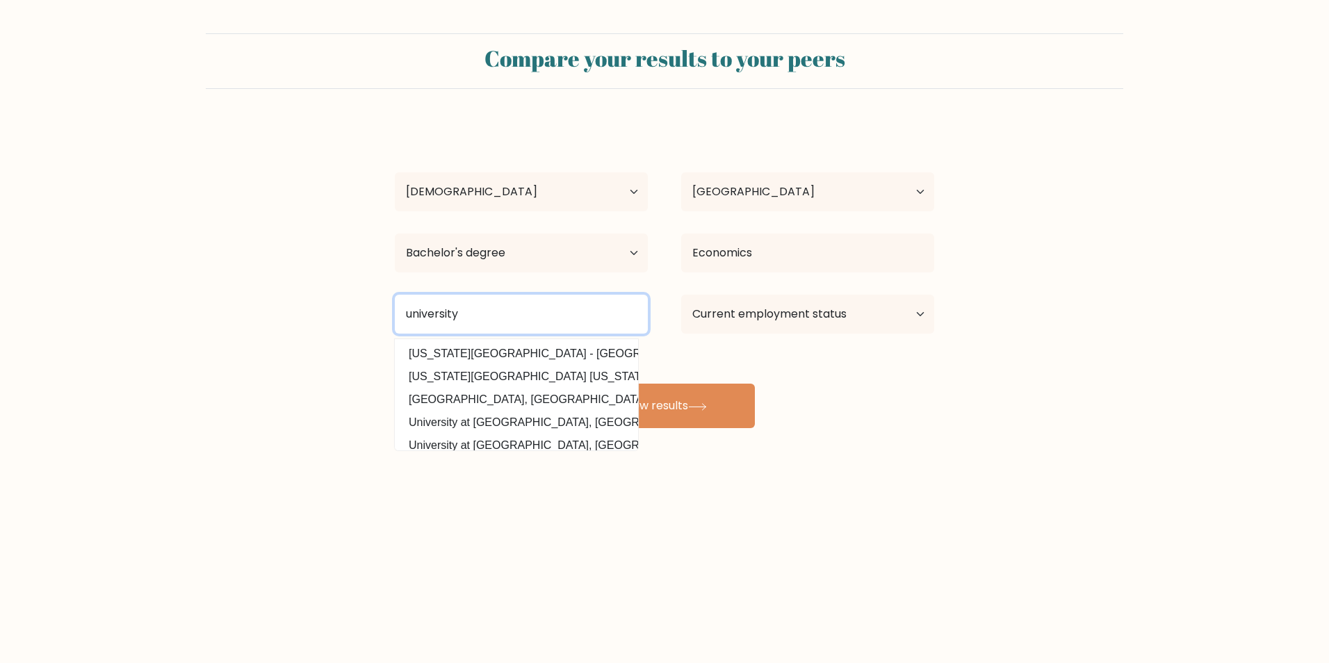
drag, startPoint x: 460, startPoint y: 308, endPoint x: 336, endPoint y: 304, distance: 123.8
click at [337, 304] on form "Compare your results to your peers [PERSON_NAME] Age Under [DEMOGRAPHIC_DATA] […" at bounding box center [664, 230] width 1329 height 395
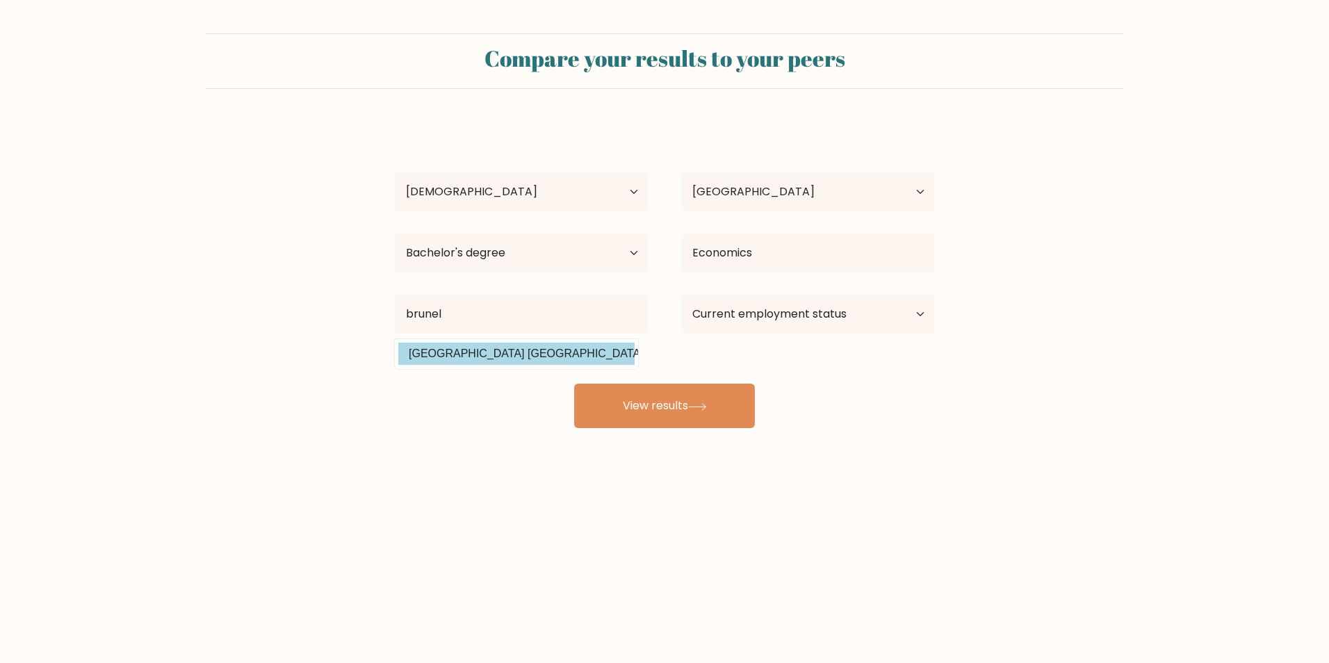
click at [516, 352] on option "[GEOGRAPHIC_DATA] [GEOGRAPHIC_DATA] ([GEOGRAPHIC_DATA])" at bounding box center [516, 354] width 236 height 22
type input "[GEOGRAPHIC_DATA]"
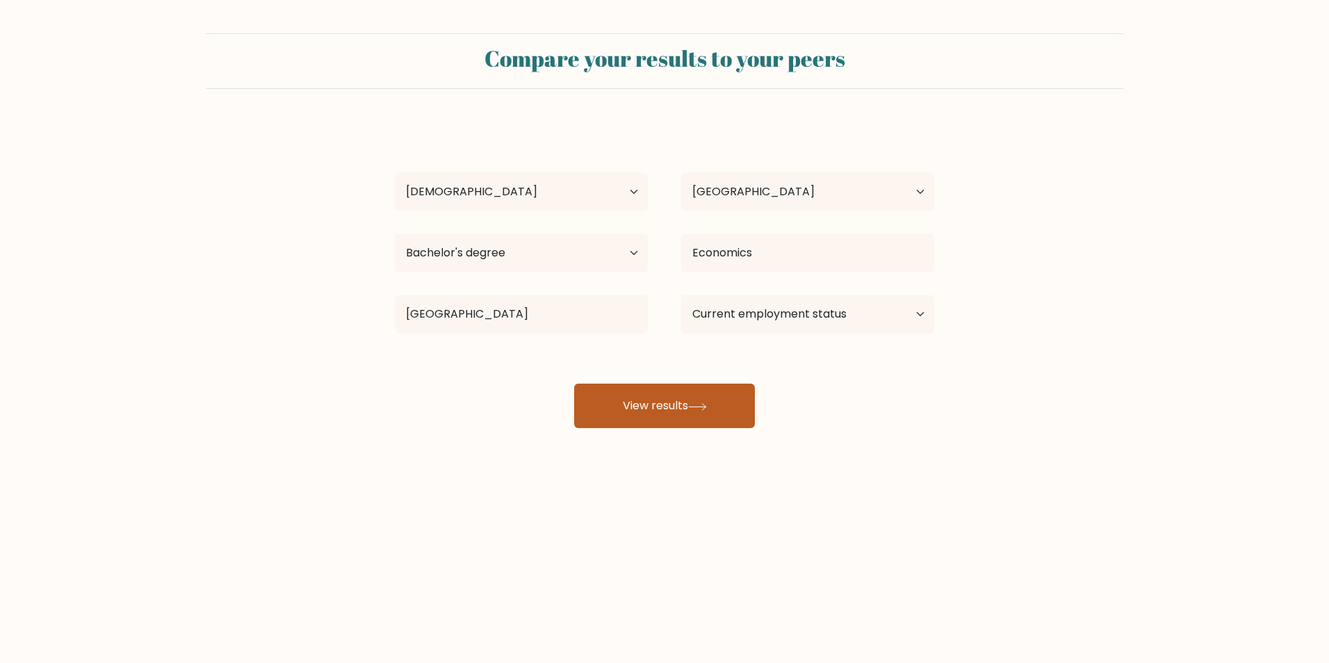
click at [724, 386] on button "View results" at bounding box center [664, 406] width 181 height 44
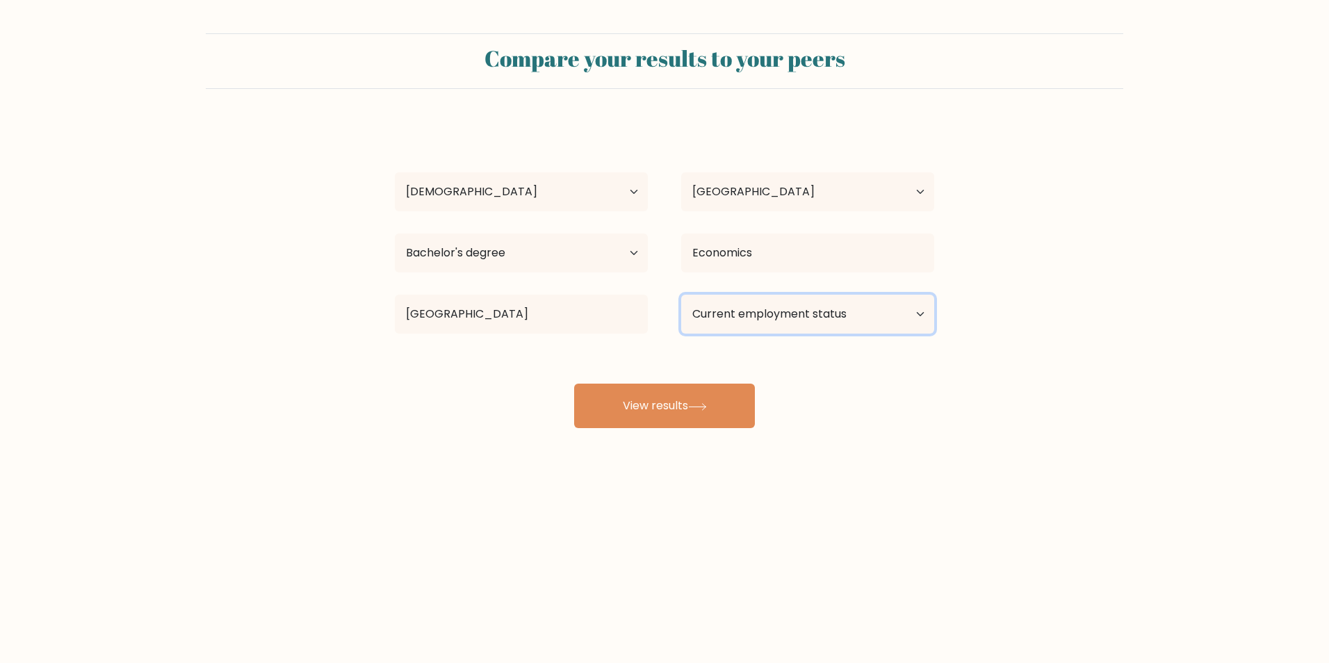
click at [819, 307] on select "Current employment status Employed Student Retired Other / prefer not to answer" at bounding box center [807, 314] width 253 height 39
select select "employed"
click at [681, 295] on select "Current employment status Employed Student Retired Other / prefer not to answer" at bounding box center [807, 314] width 253 height 39
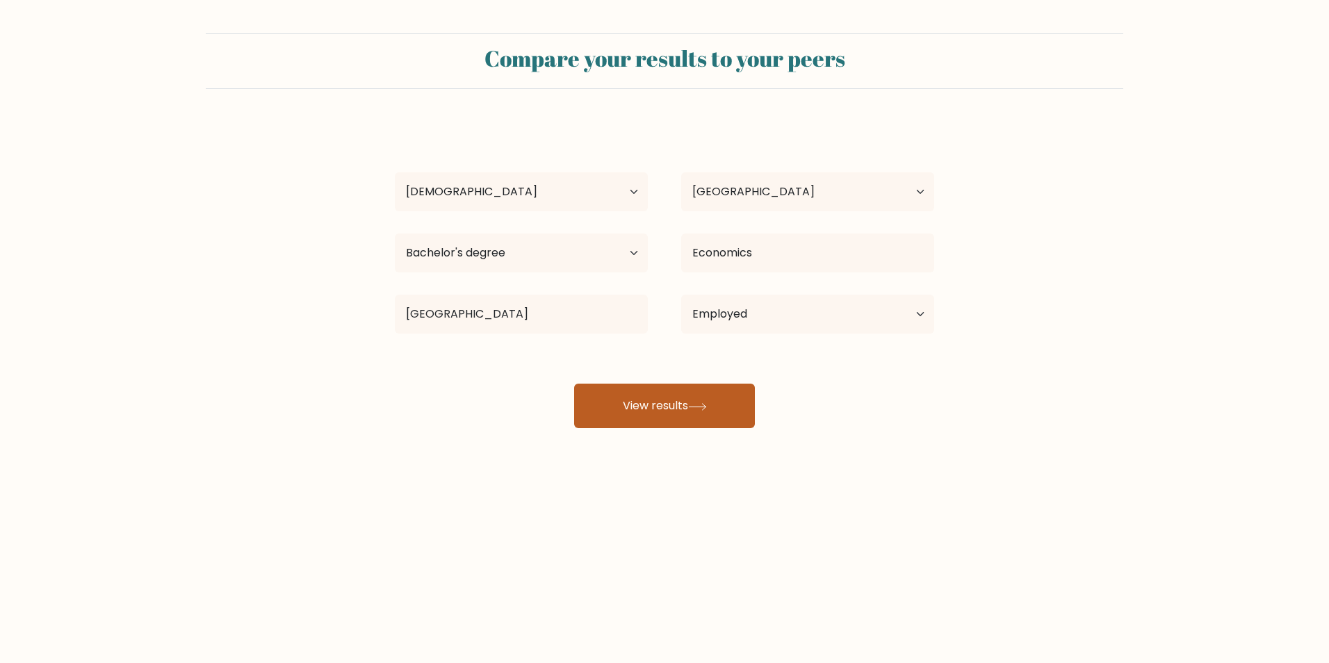
click at [715, 402] on button "View results" at bounding box center [664, 406] width 181 height 44
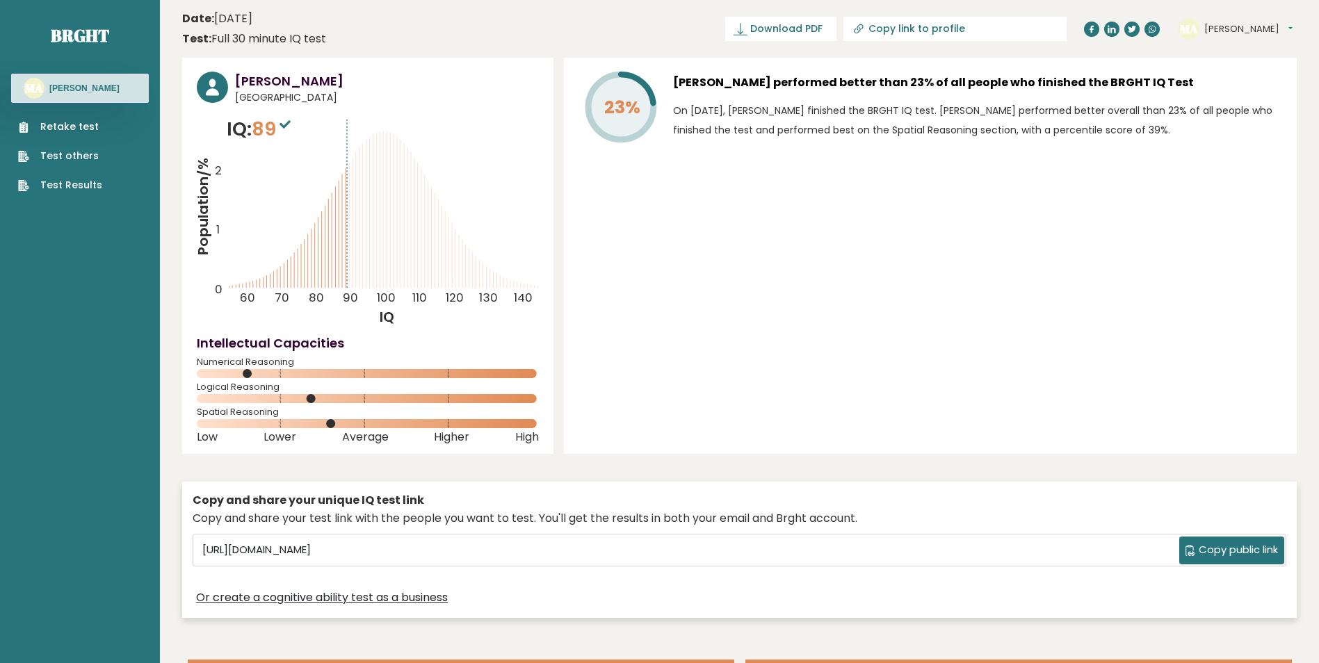
click at [63, 131] on link "Retake test" at bounding box center [60, 127] width 84 height 15
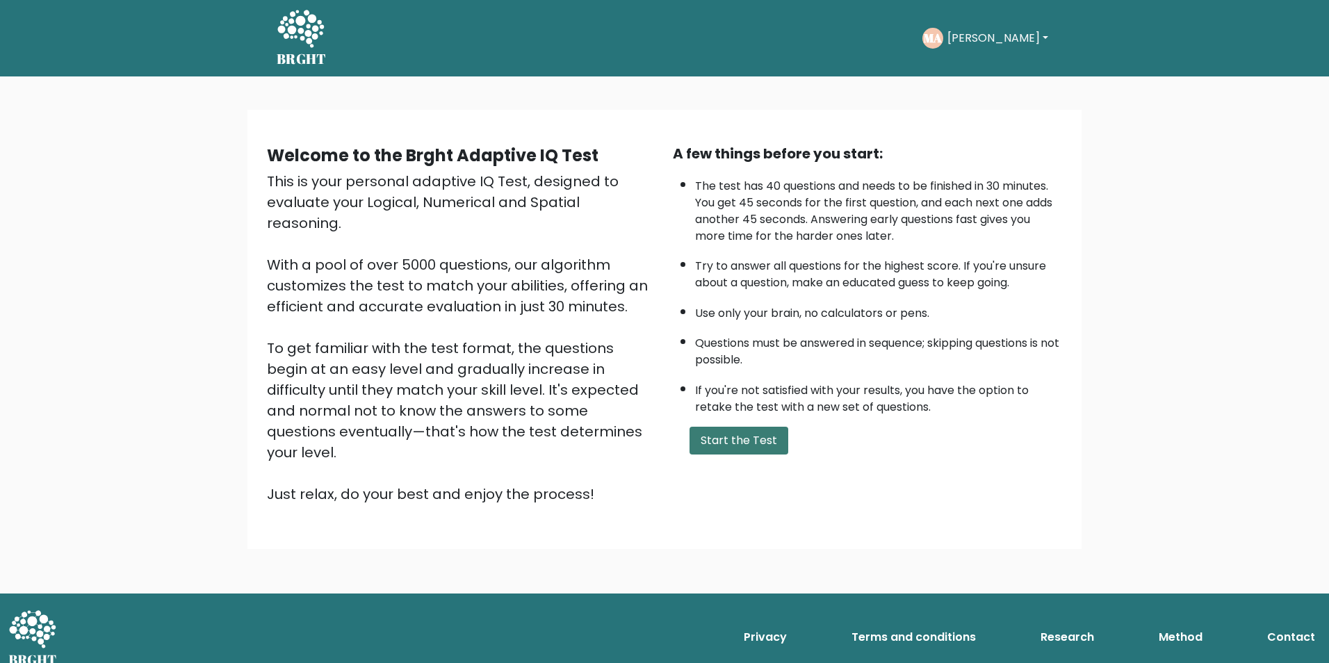
click at [775, 452] on button "Start the Test" at bounding box center [739, 441] width 99 height 28
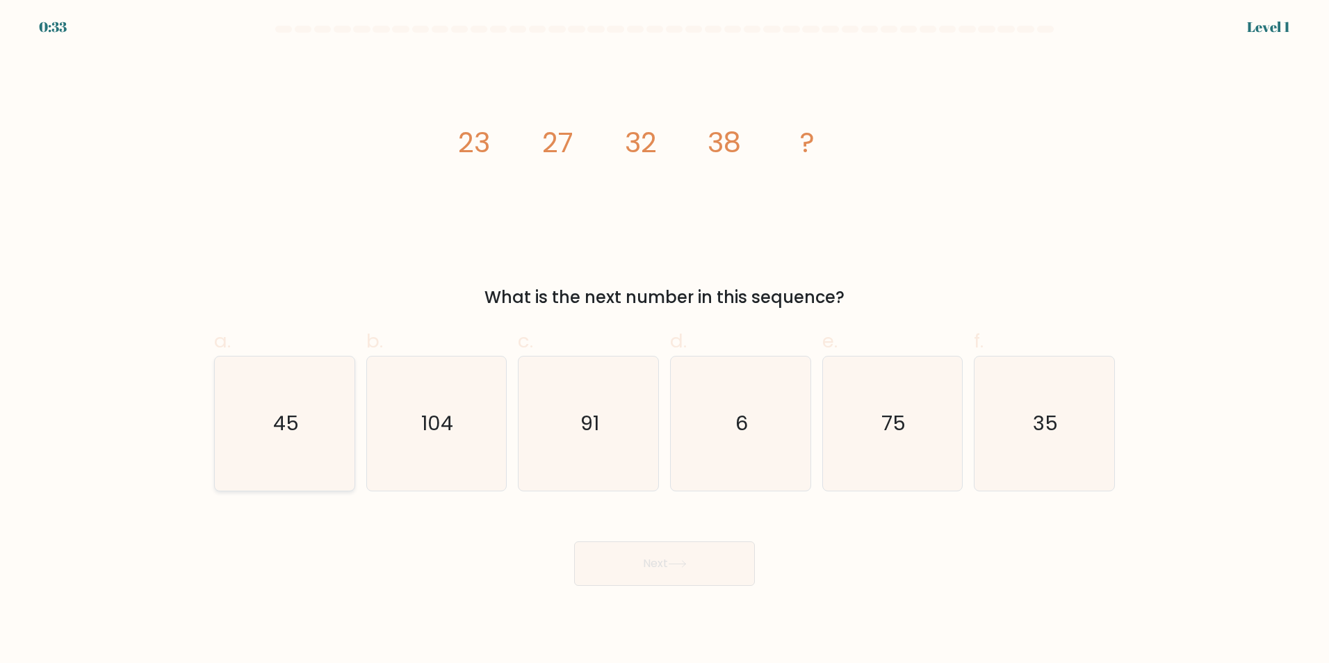
click at [263, 418] on icon "45" at bounding box center [285, 424] width 134 height 134
click at [665, 341] on input "a. 45" at bounding box center [665, 336] width 1 height 9
radio input "true"
click at [651, 567] on button "Next" at bounding box center [664, 563] width 181 height 44
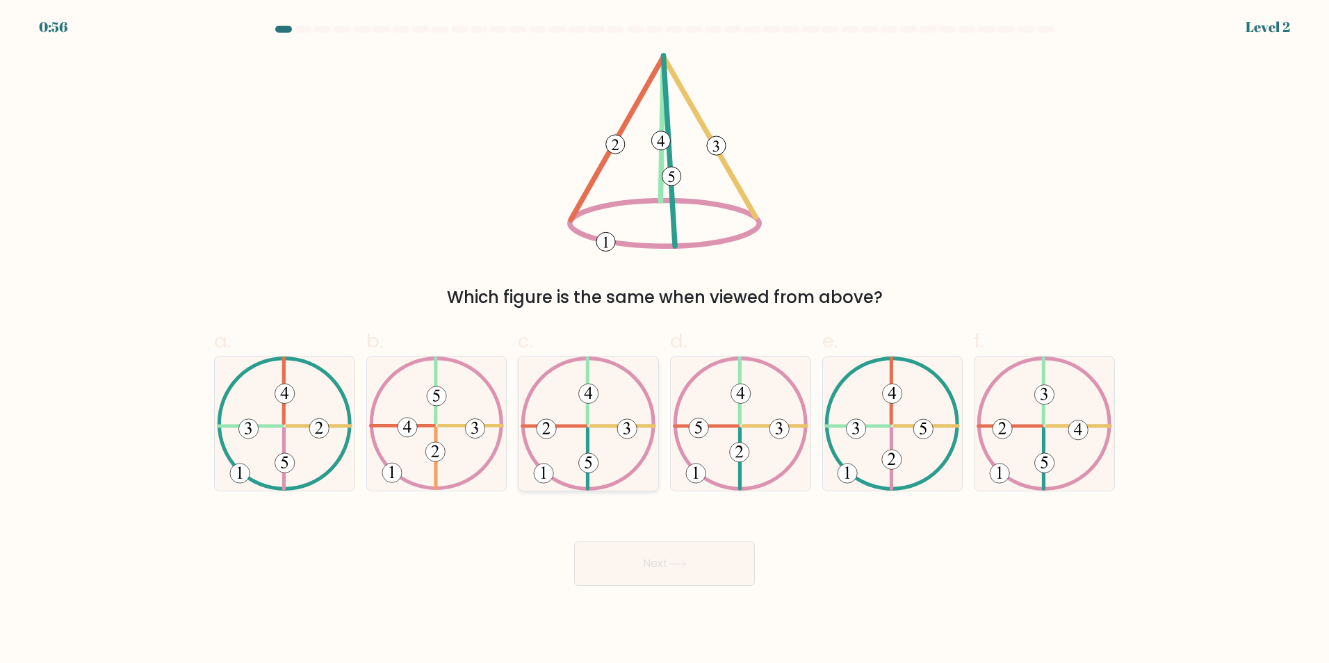
click at [575, 432] on icon at bounding box center [589, 424] width 136 height 134
click at [665, 341] on input "c." at bounding box center [665, 336] width 1 height 9
radio input "true"
click at [668, 566] on button "Next" at bounding box center [664, 563] width 181 height 44
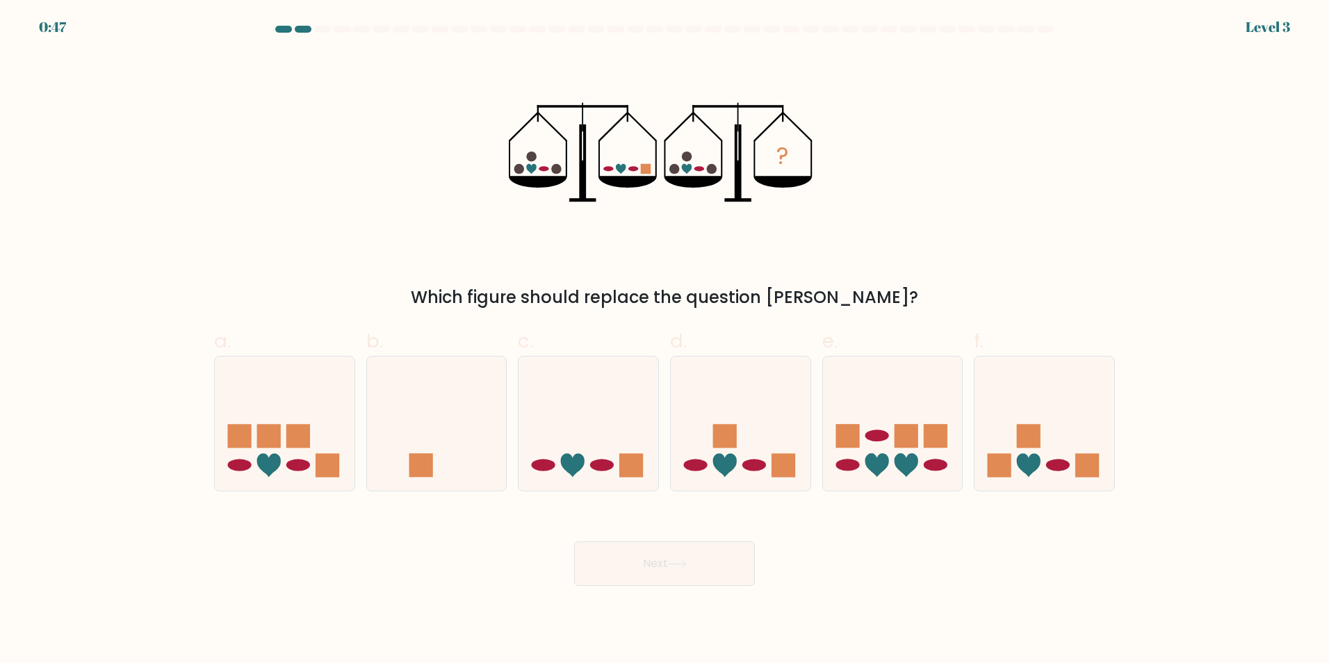
drag, startPoint x: 566, startPoint y: 437, endPoint x: 595, endPoint y: 494, distance: 64.0
click at [566, 437] on icon at bounding box center [589, 423] width 140 height 115
click at [665, 341] on input "c." at bounding box center [665, 336] width 1 height 9
radio input "true"
click at [699, 574] on button "Next" at bounding box center [664, 563] width 181 height 44
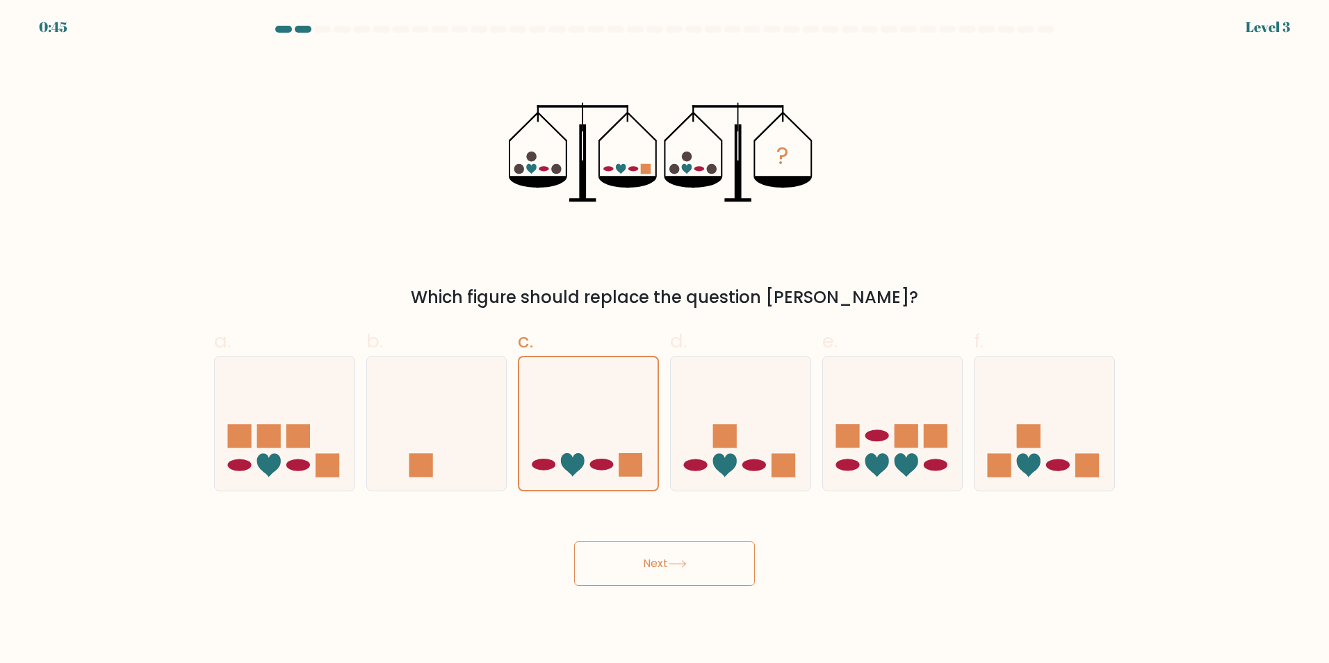
click at [683, 574] on button "Next" at bounding box center [664, 563] width 181 height 44
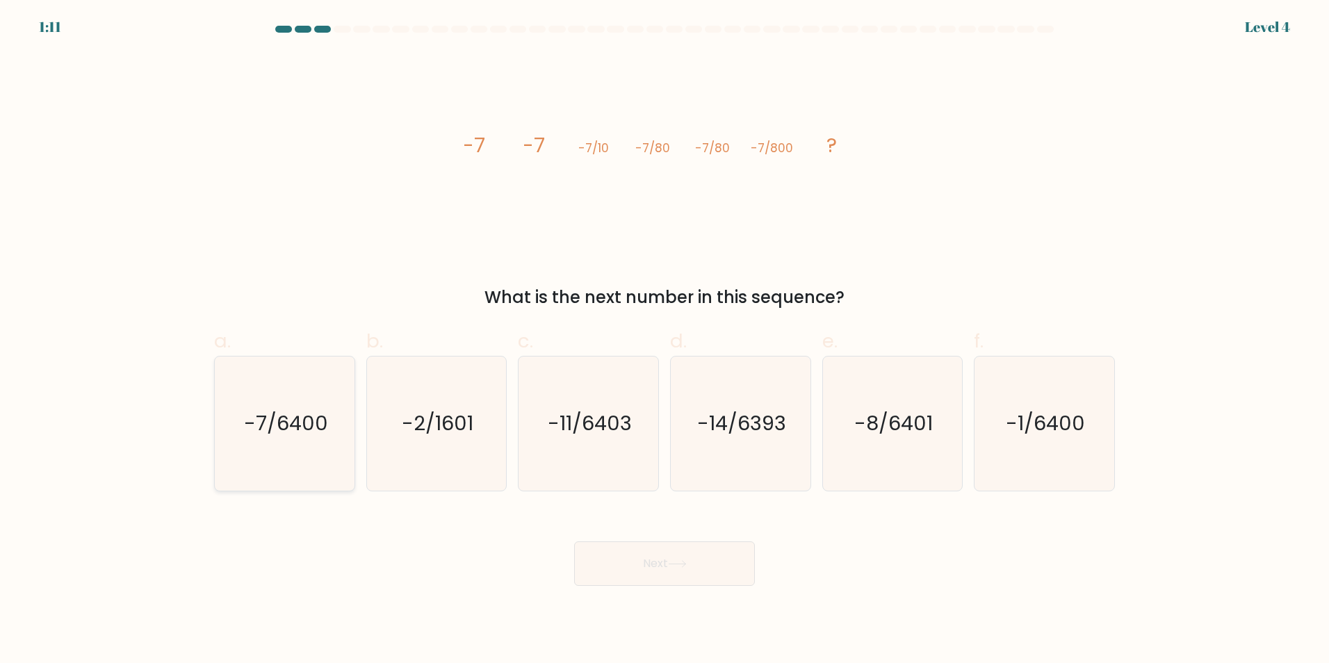
click at [256, 445] on icon "-7/6400" at bounding box center [285, 424] width 134 height 134
click at [665, 341] on input "a. -7/6400" at bounding box center [665, 336] width 1 height 9
radio input "true"
click at [698, 548] on button "Next" at bounding box center [664, 563] width 181 height 44
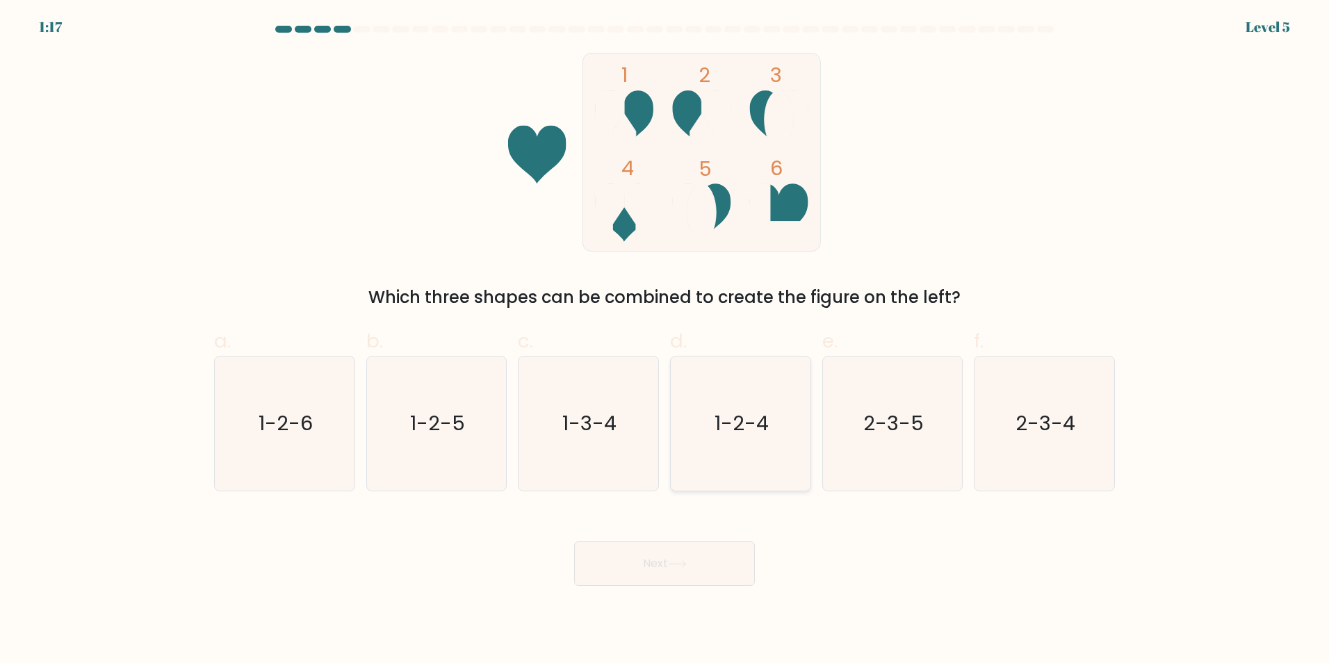
click at [728, 441] on icon "1-2-4" at bounding box center [741, 424] width 134 height 134
click at [665, 341] on input "d. 1-2-4" at bounding box center [665, 336] width 1 height 9
radio input "true"
click at [718, 562] on button "Next" at bounding box center [664, 563] width 181 height 44
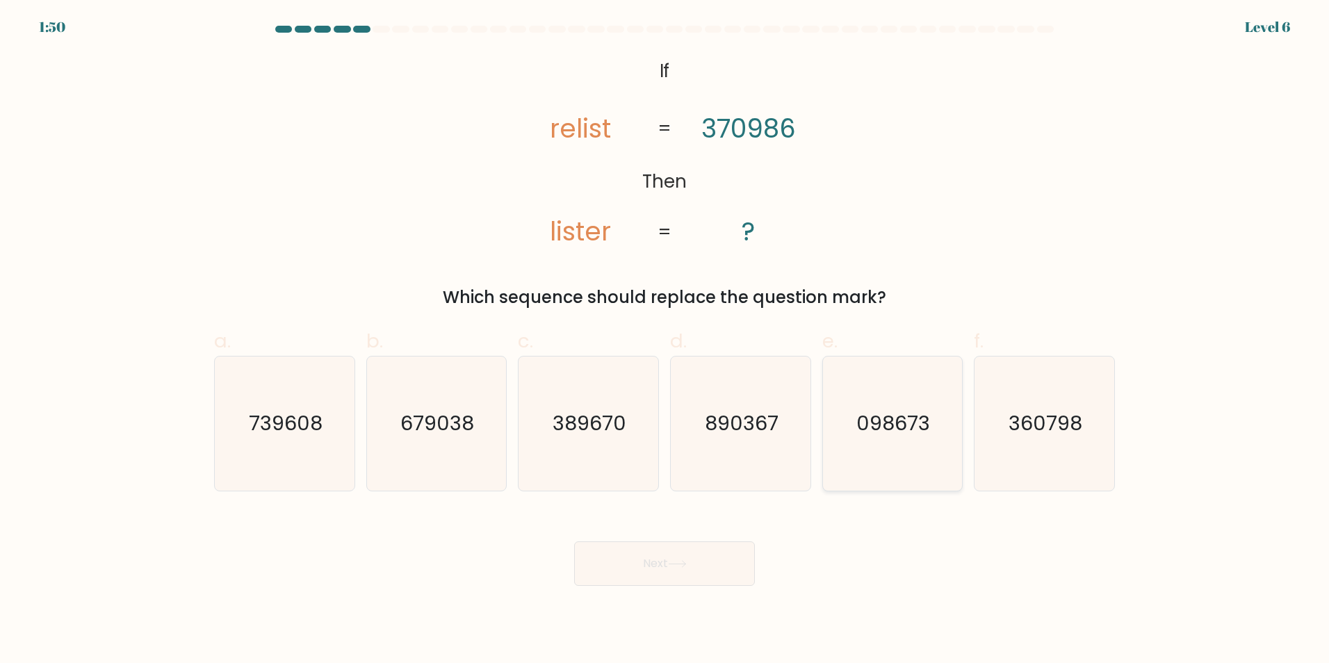
click at [898, 440] on icon "098673" at bounding box center [892, 424] width 134 height 134
click at [665, 341] on input "e. 098673" at bounding box center [665, 336] width 1 height 9
radio input "true"
click at [716, 551] on button "Next" at bounding box center [664, 563] width 181 height 44
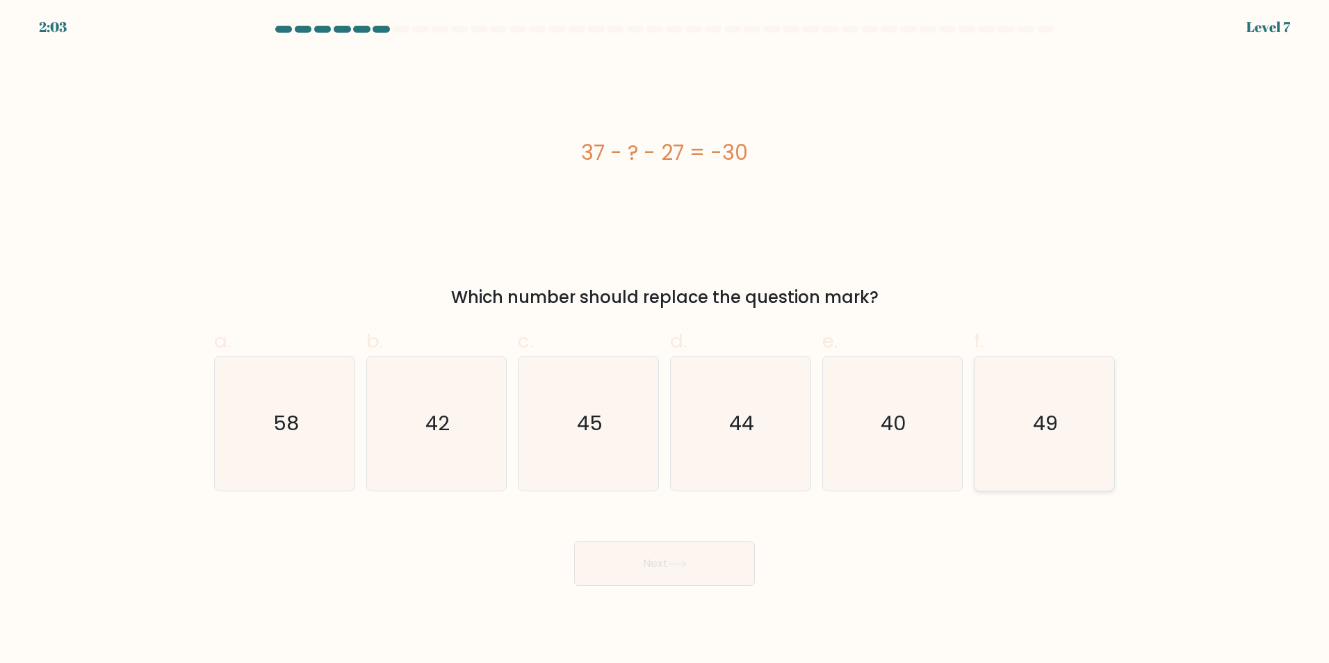
click at [1070, 432] on icon "49" at bounding box center [1044, 424] width 134 height 134
click at [665, 341] on input "f. 49" at bounding box center [665, 336] width 1 height 9
radio input "true"
click at [699, 554] on button "Next" at bounding box center [664, 563] width 181 height 44
click at [659, 567] on button "Next" at bounding box center [664, 563] width 181 height 44
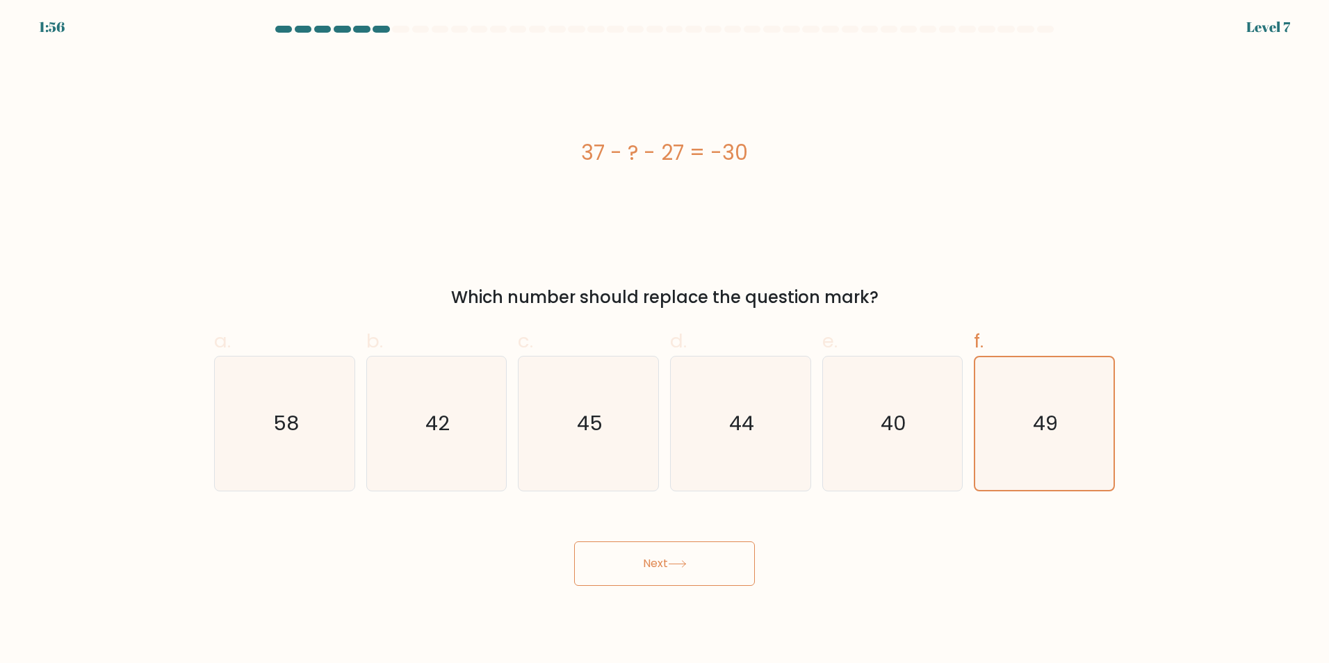
click at [656, 560] on button "Next" at bounding box center [664, 563] width 181 height 44
click at [709, 574] on button "Next" at bounding box center [664, 563] width 181 height 44
click at [1038, 464] on icon "49" at bounding box center [1044, 423] width 133 height 133
click at [665, 341] on input "f. 49" at bounding box center [665, 336] width 1 height 9
click at [685, 564] on icon at bounding box center [677, 564] width 19 height 8
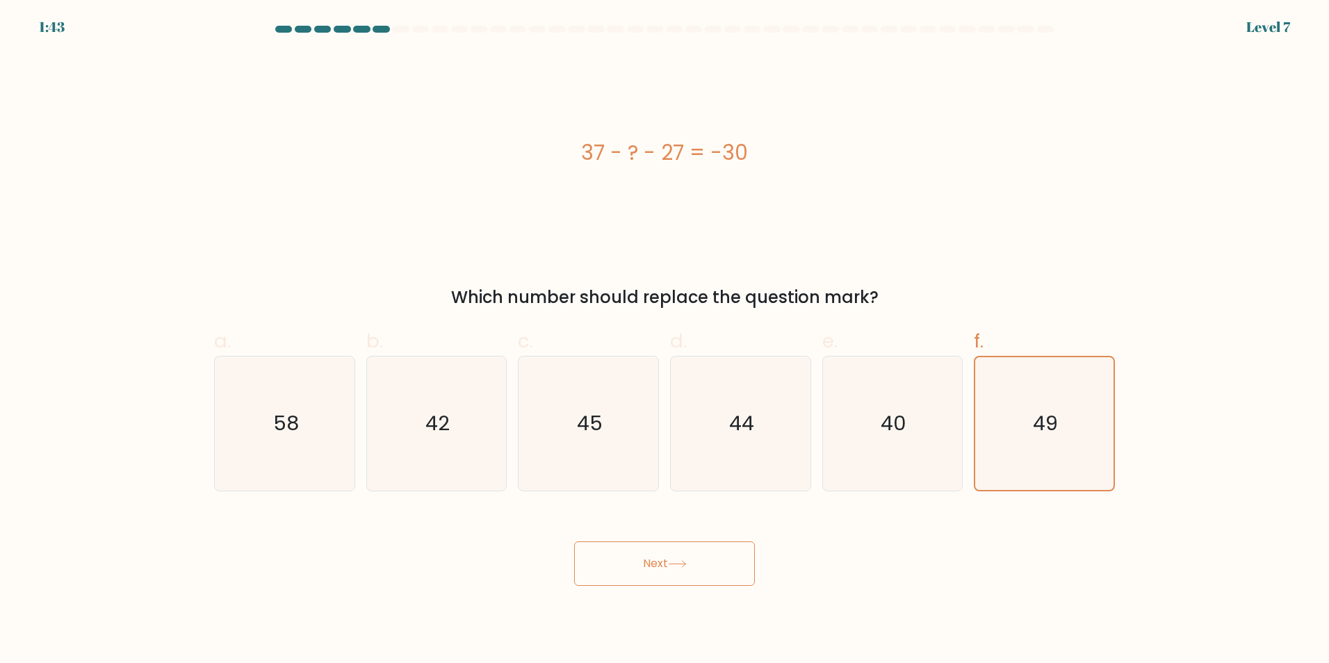
click at [675, 548] on button "Next" at bounding box center [664, 563] width 181 height 44
click at [655, 557] on button "Next" at bounding box center [664, 563] width 181 height 44
click at [681, 576] on button "Next" at bounding box center [664, 563] width 181 height 44
click at [667, 564] on button "Next" at bounding box center [664, 563] width 181 height 44
click at [687, 578] on button "Next" at bounding box center [664, 563] width 181 height 44
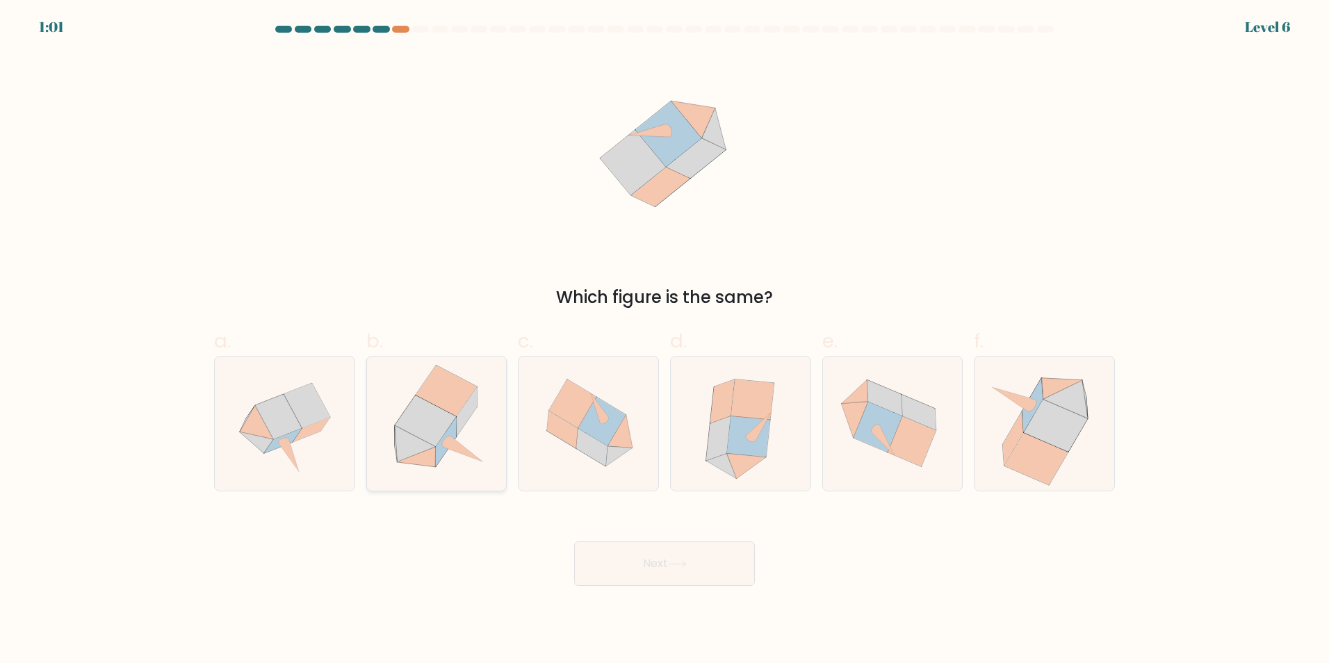
click at [470, 446] on icon at bounding box center [435, 424] width 131 height 134
click at [665, 341] on input "b." at bounding box center [665, 336] width 1 height 9
radio input "true"
click at [656, 557] on button "Next" at bounding box center [664, 563] width 181 height 44
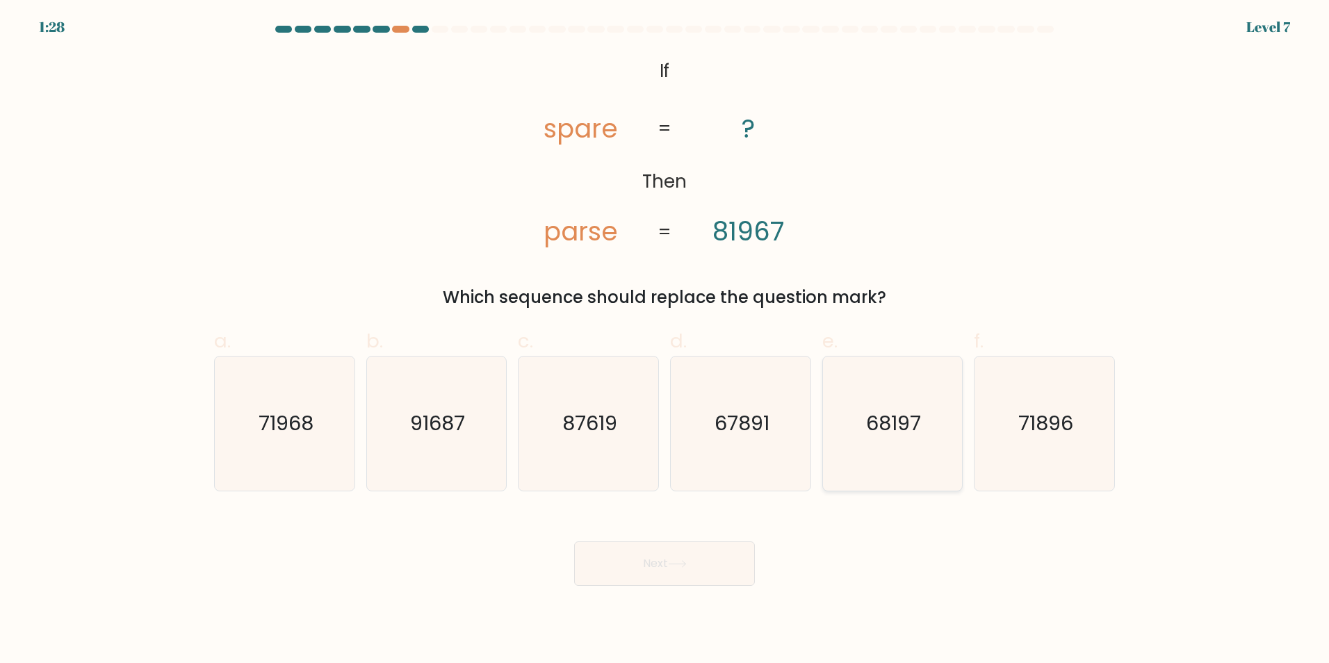
click at [888, 432] on text "68197" at bounding box center [893, 423] width 55 height 28
click at [665, 341] on input "e. 68197" at bounding box center [665, 336] width 1 height 9
radio input "true"
click at [710, 568] on button "Next" at bounding box center [664, 563] width 181 height 44
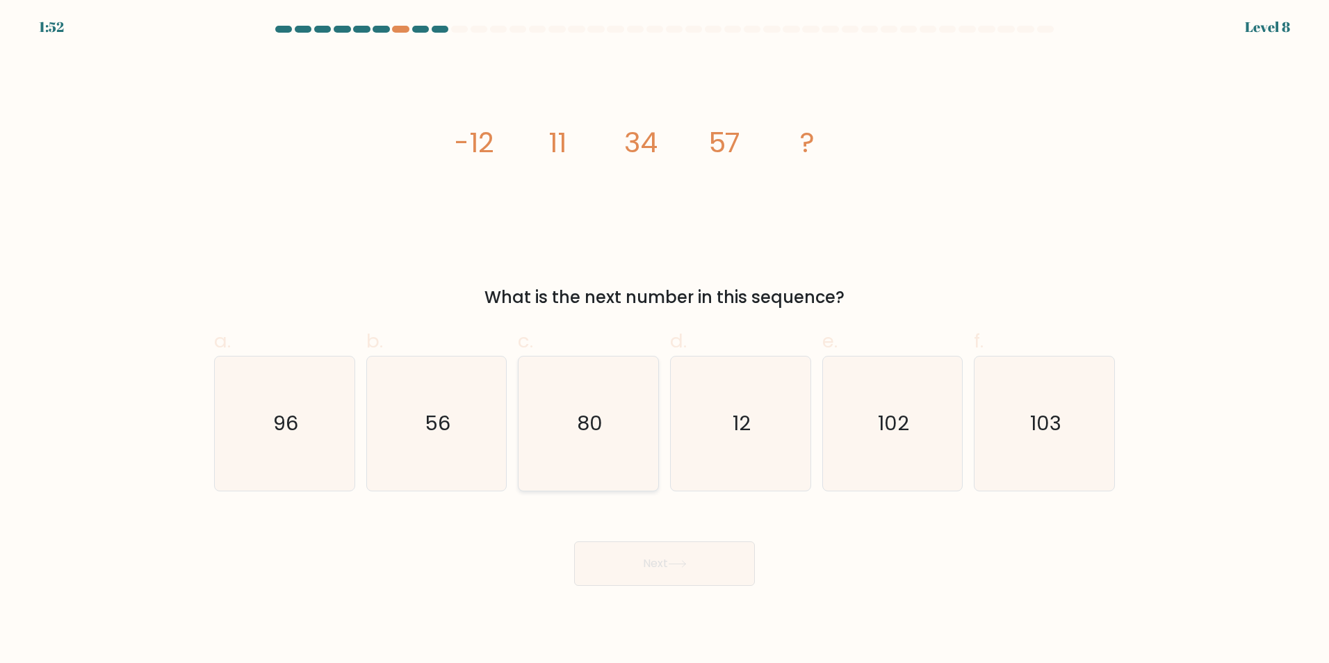
click at [578, 418] on text "80" at bounding box center [590, 423] width 26 height 28
click at [665, 341] on input "c. 80" at bounding box center [665, 336] width 1 height 9
radio input "true"
click at [642, 557] on button "Next" at bounding box center [664, 563] width 181 height 44
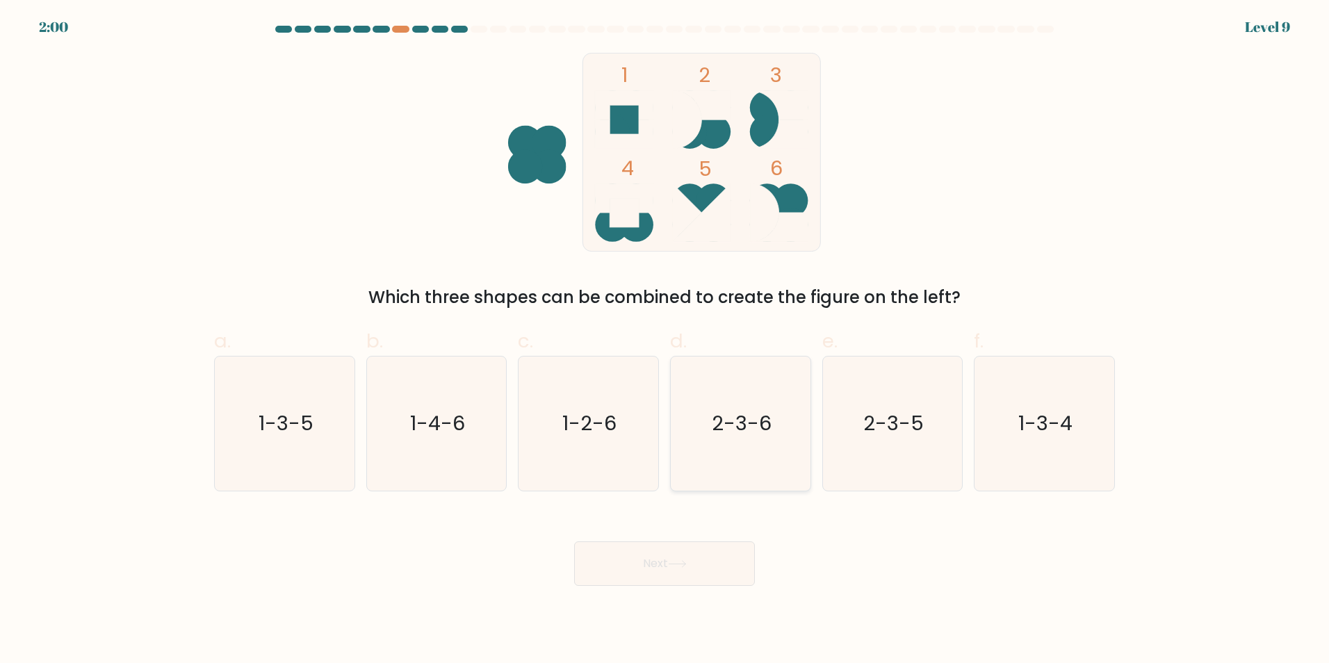
click at [707, 425] on icon "2-3-6" at bounding box center [741, 424] width 134 height 134
click at [665, 341] on input "d. 2-3-6" at bounding box center [665, 336] width 1 height 9
radio input "true"
click at [700, 580] on button "Next" at bounding box center [664, 563] width 181 height 44
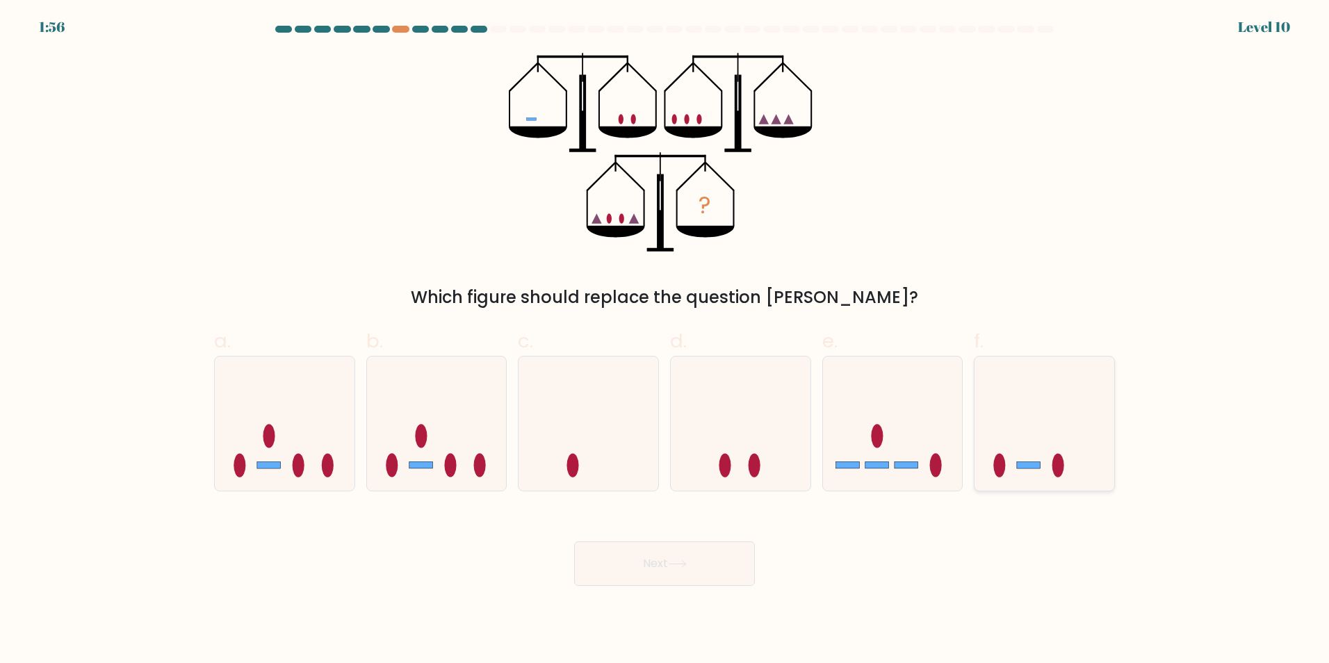
click at [1019, 439] on icon at bounding box center [1045, 423] width 140 height 115
click at [665, 341] on input "f." at bounding box center [665, 336] width 1 height 9
radio input "true"
click at [661, 551] on button "Next" at bounding box center [664, 563] width 181 height 44
click at [683, 577] on button "Next" at bounding box center [664, 563] width 181 height 44
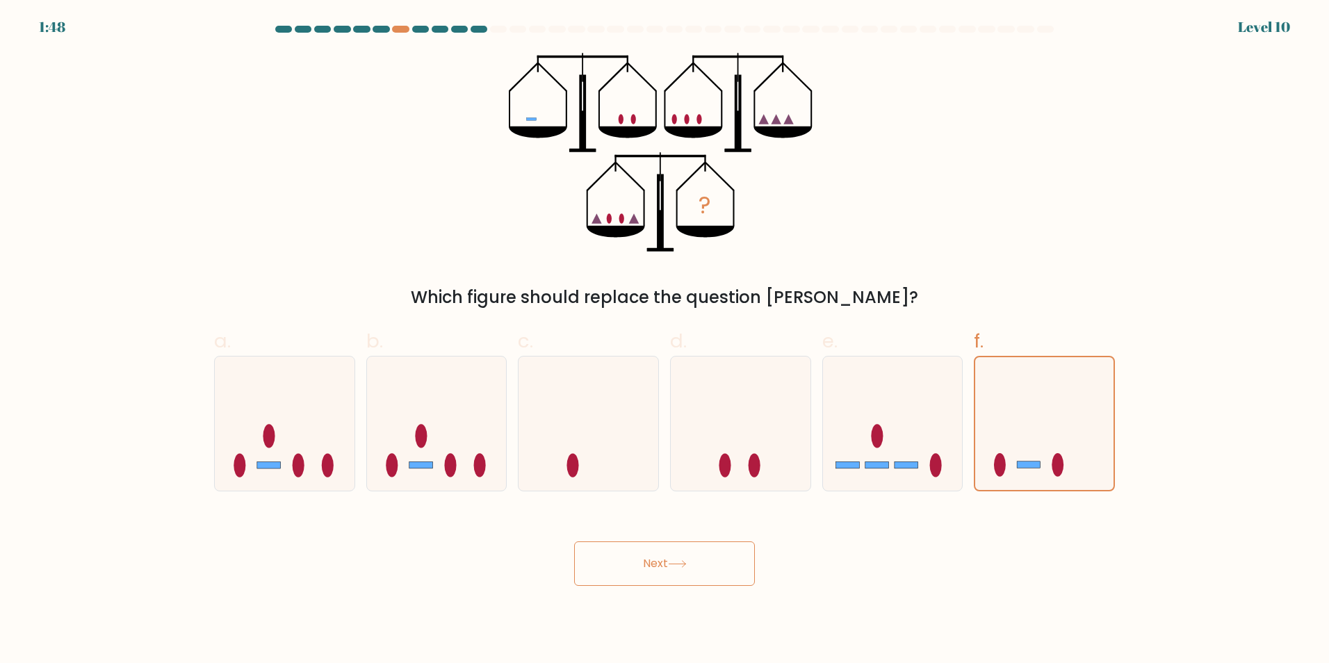
drag, startPoint x: 706, startPoint y: 563, endPoint x: 713, endPoint y: 563, distance: 7.6
click at [705, 563] on button "Next" at bounding box center [664, 563] width 181 height 44
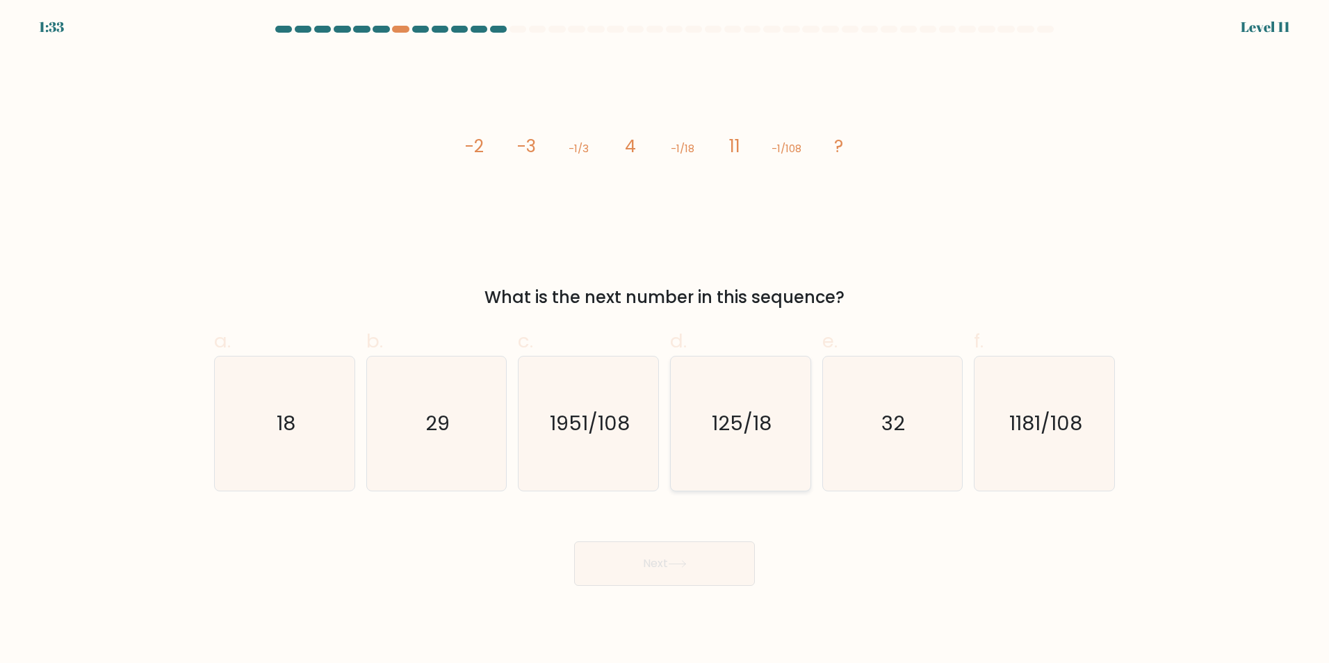
click at [724, 427] on text "125/18" at bounding box center [742, 423] width 60 height 28
click at [665, 341] on input "d. 125/18" at bounding box center [665, 336] width 1 height 9
radio input "true"
click at [701, 569] on button "Next" at bounding box center [664, 563] width 181 height 44
click at [721, 567] on button "Next" at bounding box center [664, 563] width 181 height 44
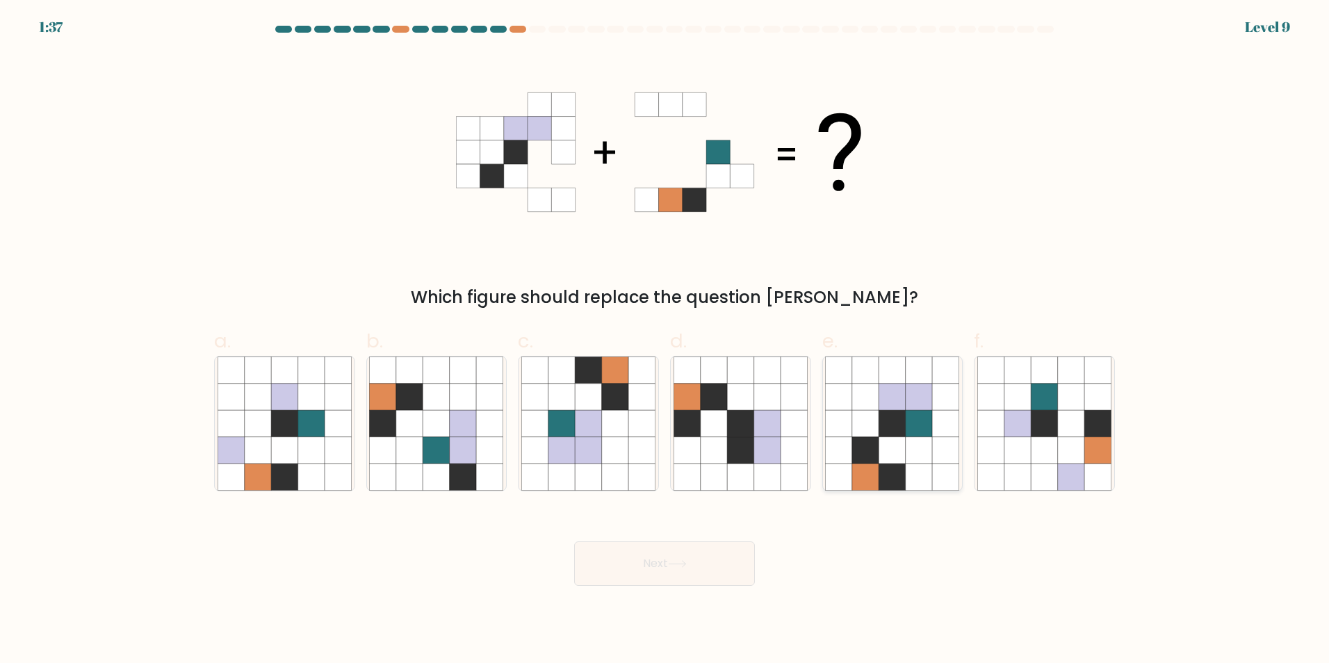
click at [868, 434] on icon at bounding box center [865, 423] width 26 height 26
click at [665, 341] on input "e." at bounding box center [665, 336] width 1 height 9
radio input "true"
click at [710, 571] on button "Next" at bounding box center [664, 563] width 181 height 44
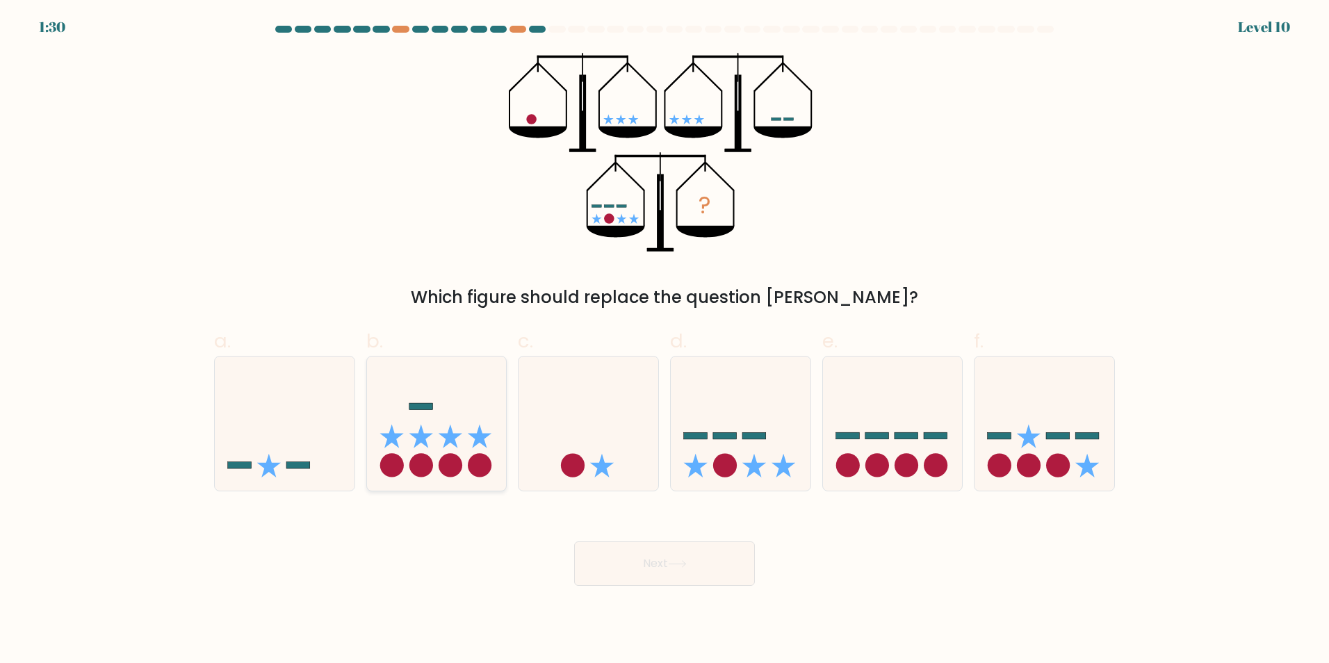
click at [427, 428] on icon at bounding box center [437, 423] width 140 height 115
click at [665, 341] on input "b." at bounding box center [665, 336] width 1 height 9
radio input "true"
click at [1052, 438] on rect at bounding box center [1059, 435] width 24 height 7
click at [665, 341] on input "f." at bounding box center [665, 336] width 1 height 9
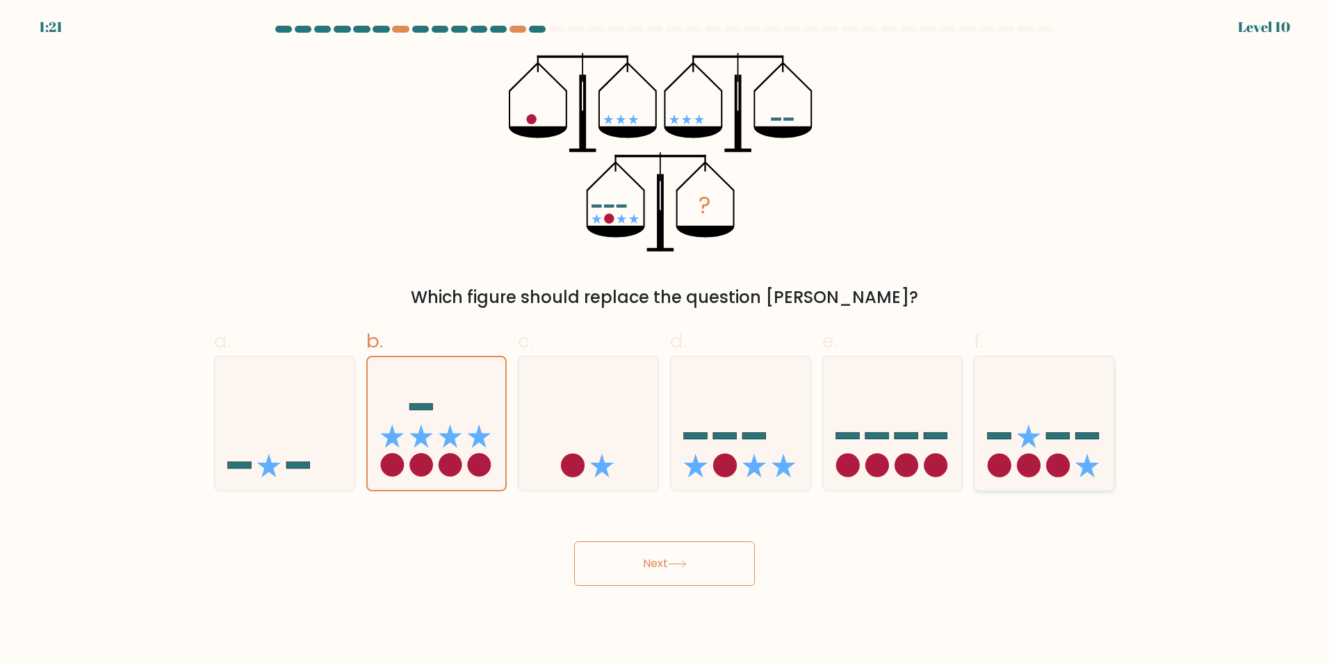
radio input "true"
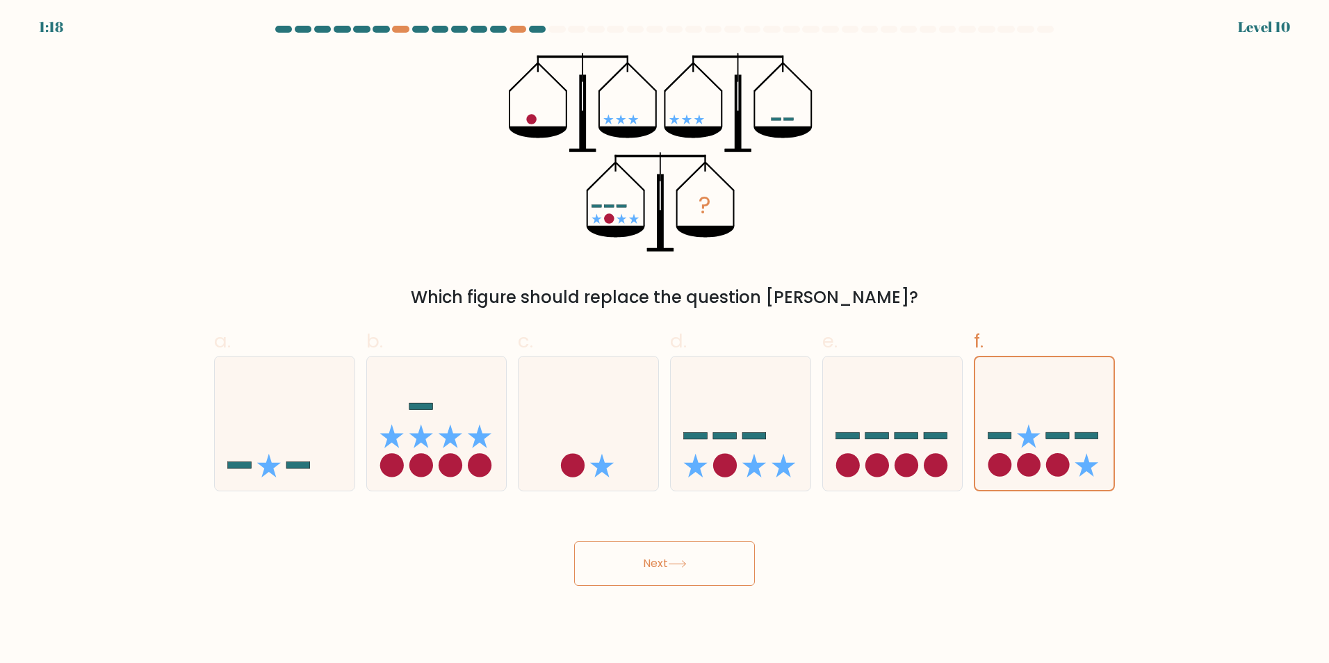
click at [642, 568] on button "Next" at bounding box center [664, 563] width 181 height 44
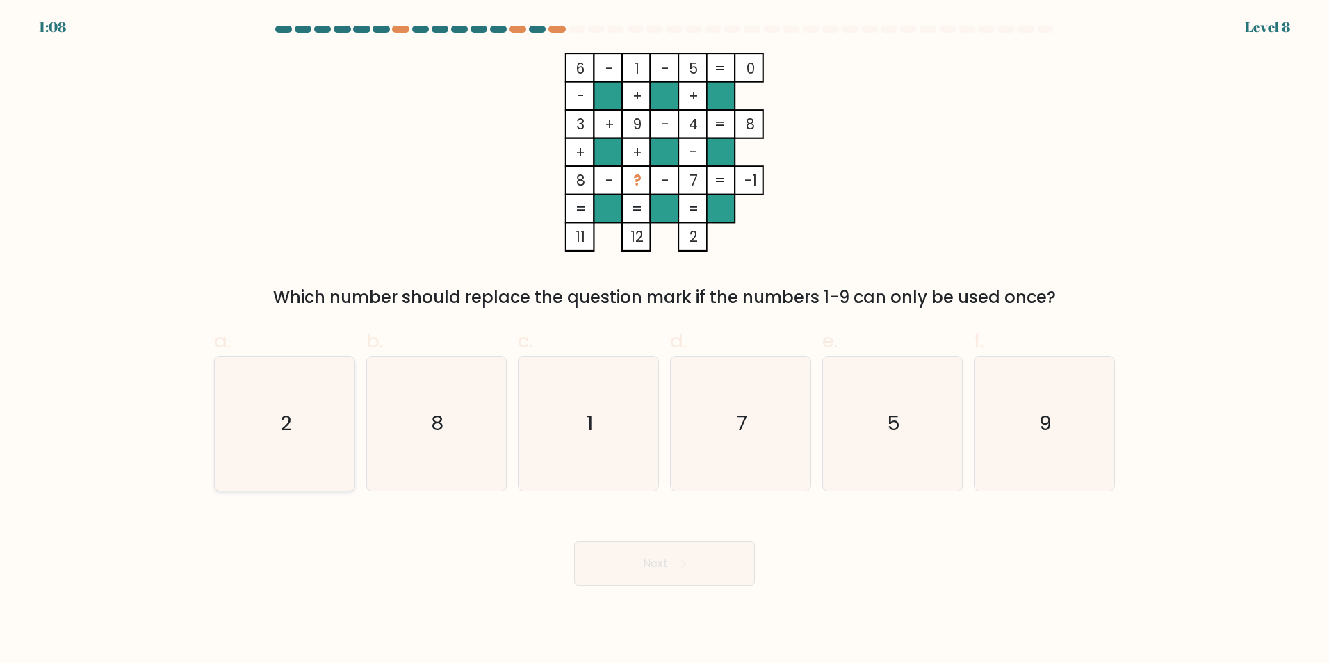
click at [312, 424] on icon "2" at bounding box center [285, 424] width 134 height 134
click at [665, 341] on input "a. 2" at bounding box center [665, 336] width 1 height 9
radio input "true"
click at [648, 549] on button "Next" at bounding box center [664, 563] width 181 height 44
click at [697, 553] on button "Next" at bounding box center [664, 563] width 181 height 44
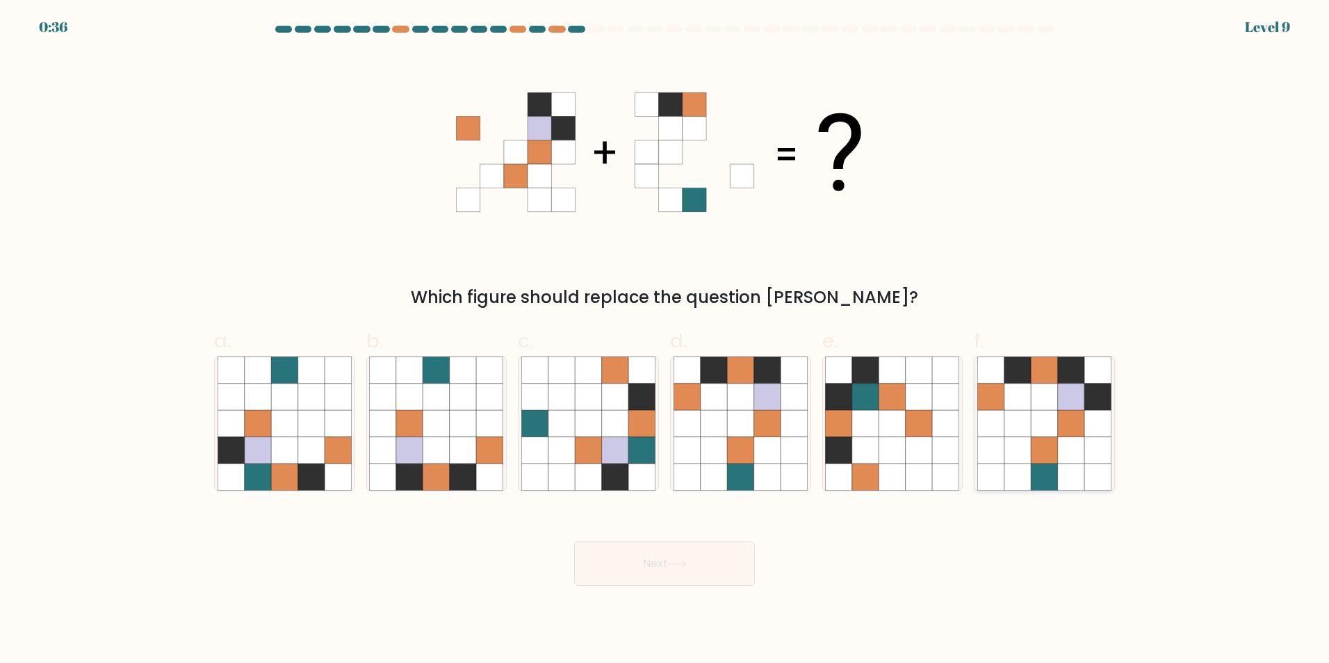
click at [1037, 430] on icon at bounding box center [1044, 423] width 26 height 26
click at [665, 341] on input "f." at bounding box center [665, 336] width 1 height 9
radio input "true"
click at [700, 559] on button "Next" at bounding box center [664, 563] width 181 height 44
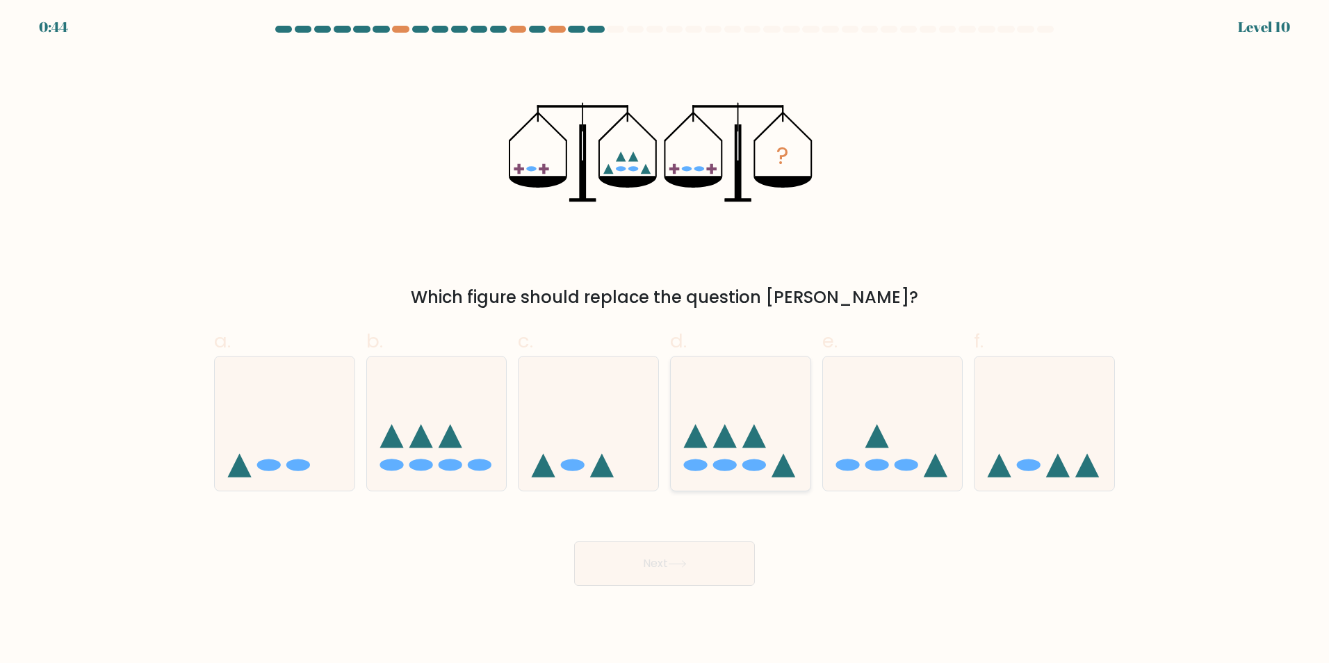
click at [722, 425] on icon at bounding box center [741, 423] width 140 height 115
click at [665, 341] on input "d." at bounding box center [665, 336] width 1 height 9
radio input "true"
click at [652, 576] on button "Next" at bounding box center [664, 563] width 181 height 44
click at [688, 569] on button "Next" at bounding box center [664, 563] width 181 height 44
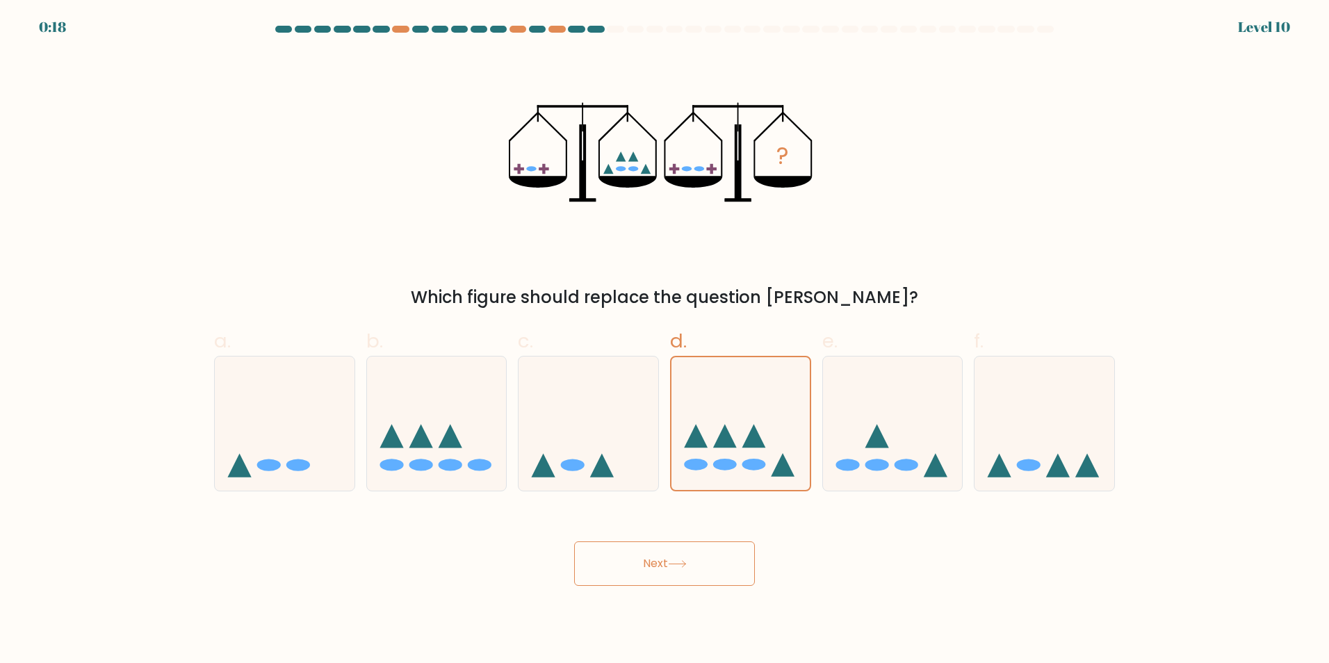
click at [602, 554] on button "Next" at bounding box center [664, 563] width 181 height 44
click at [710, 559] on button "Next" at bounding box center [664, 563] width 181 height 44
click at [678, 548] on button "Next" at bounding box center [664, 563] width 181 height 44
click at [725, 552] on button "Next" at bounding box center [664, 563] width 181 height 44
click at [679, 569] on button "Next" at bounding box center [664, 563] width 181 height 44
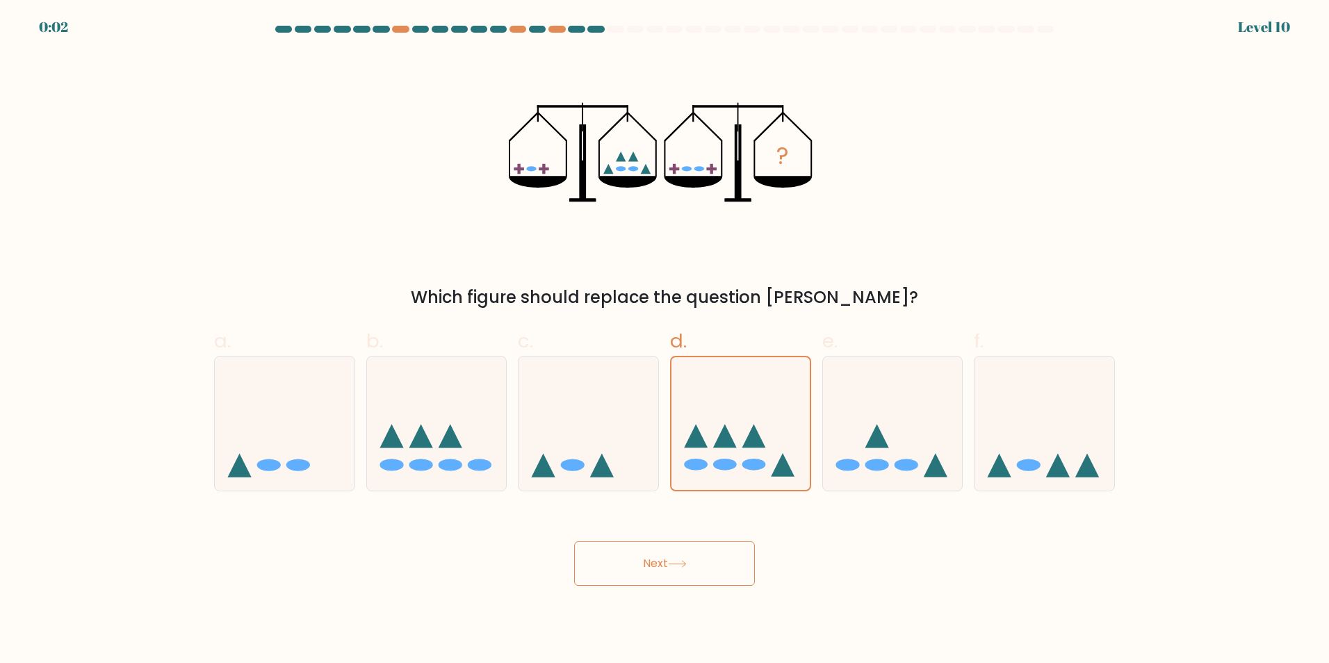
click at [712, 575] on button "Next" at bounding box center [664, 563] width 181 height 44
click at [636, 575] on button "Next" at bounding box center [664, 563] width 181 height 44
drag, startPoint x: 649, startPoint y: 571, endPoint x: 678, endPoint y: 564, distance: 29.5
click at [651, 571] on button "Next" at bounding box center [664, 563] width 181 height 44
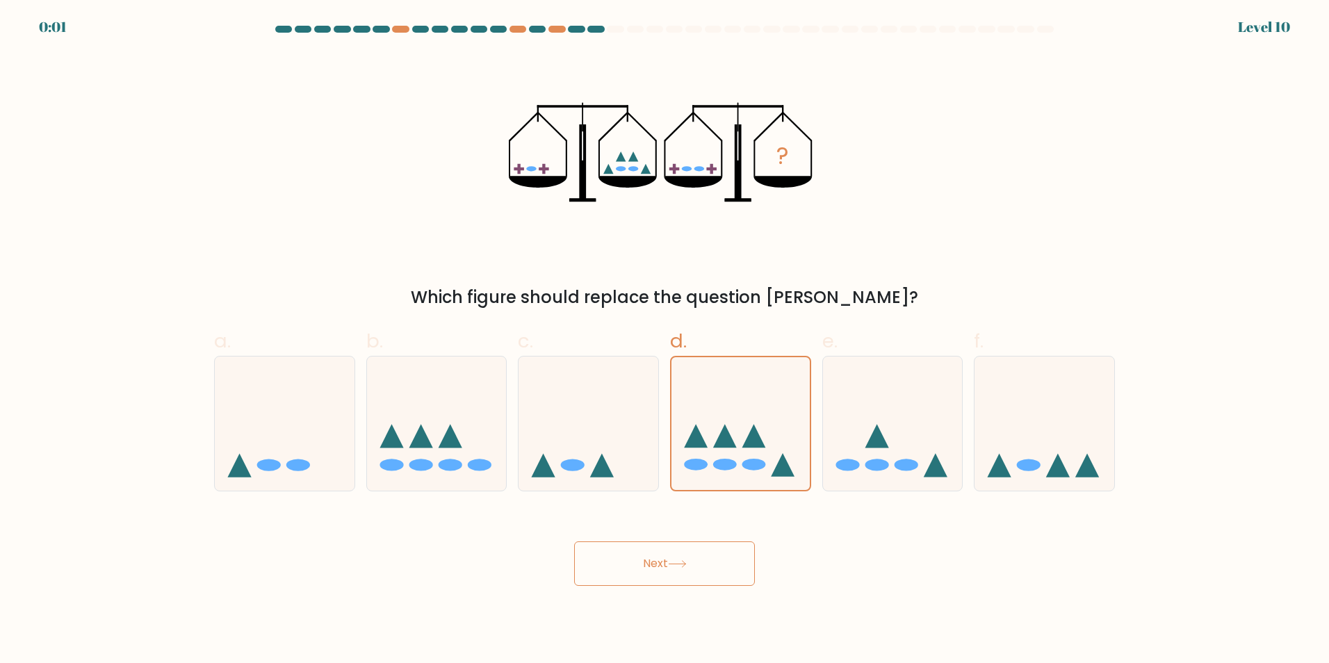
click at [683, 563] on icon at bounding box center [677, 564] width 19 height 8
click at [687, 562] on icon at bounding box center [677, 564] width 19 height 8
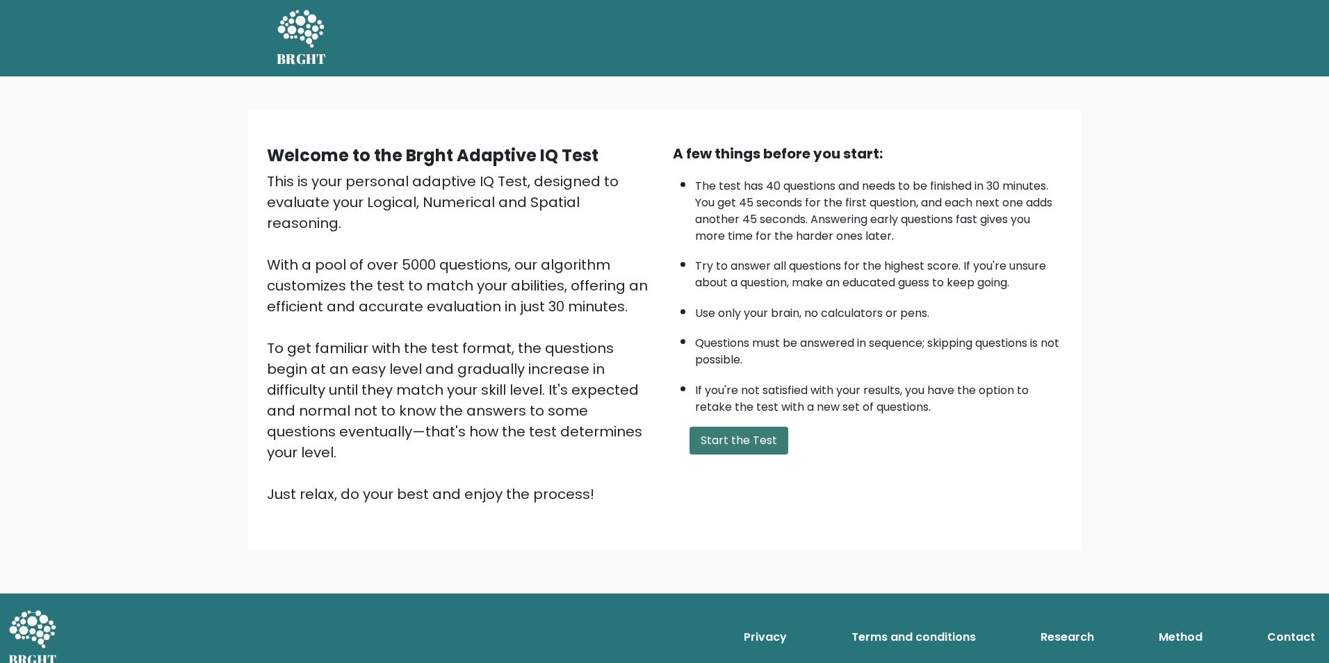
click at [744, 450] on button "Start the Test" at bounding box center [739, 441] width 99 height 28
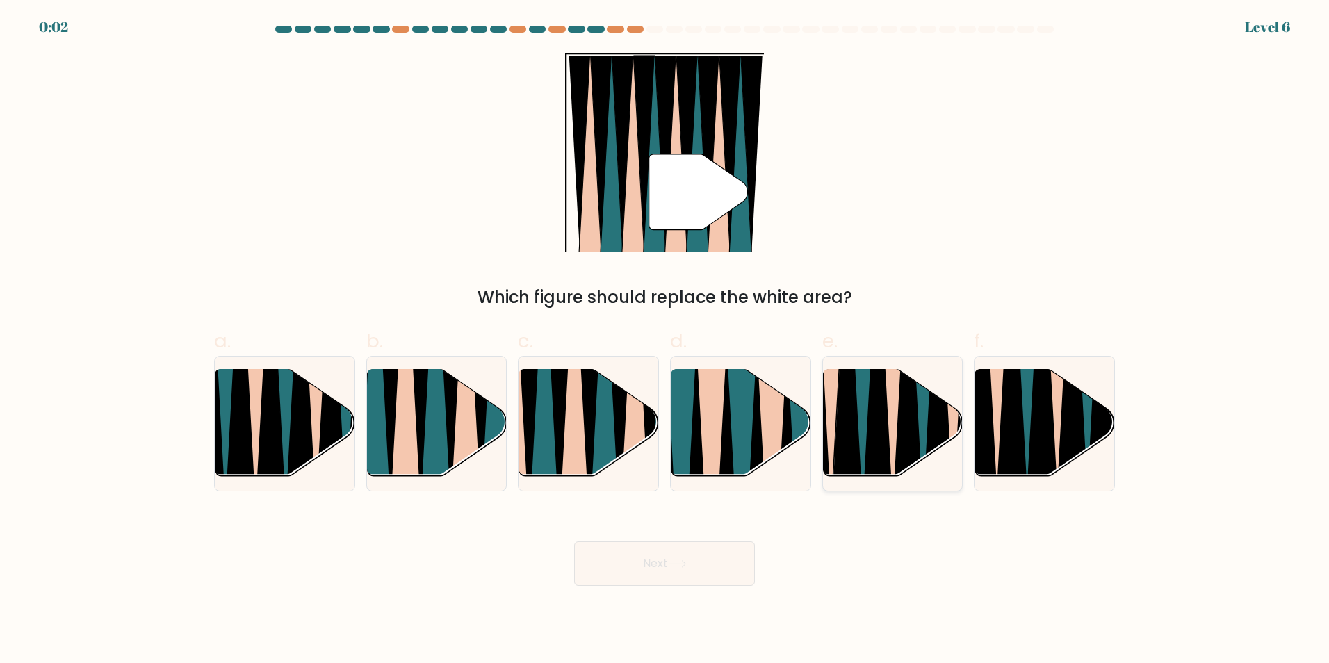
click at [912, 444] on icon at bounding box center [908, 367] width 31 height 279
click at [665, 341] on input "e." at bounding box center [665, 336] width 1 height 9
radio input "true"
click at [660, 578] on button "Next" at bounding box center [664, 563] width 181 height 44
